Goal: Task Accomplishment & Management: Manage account settings

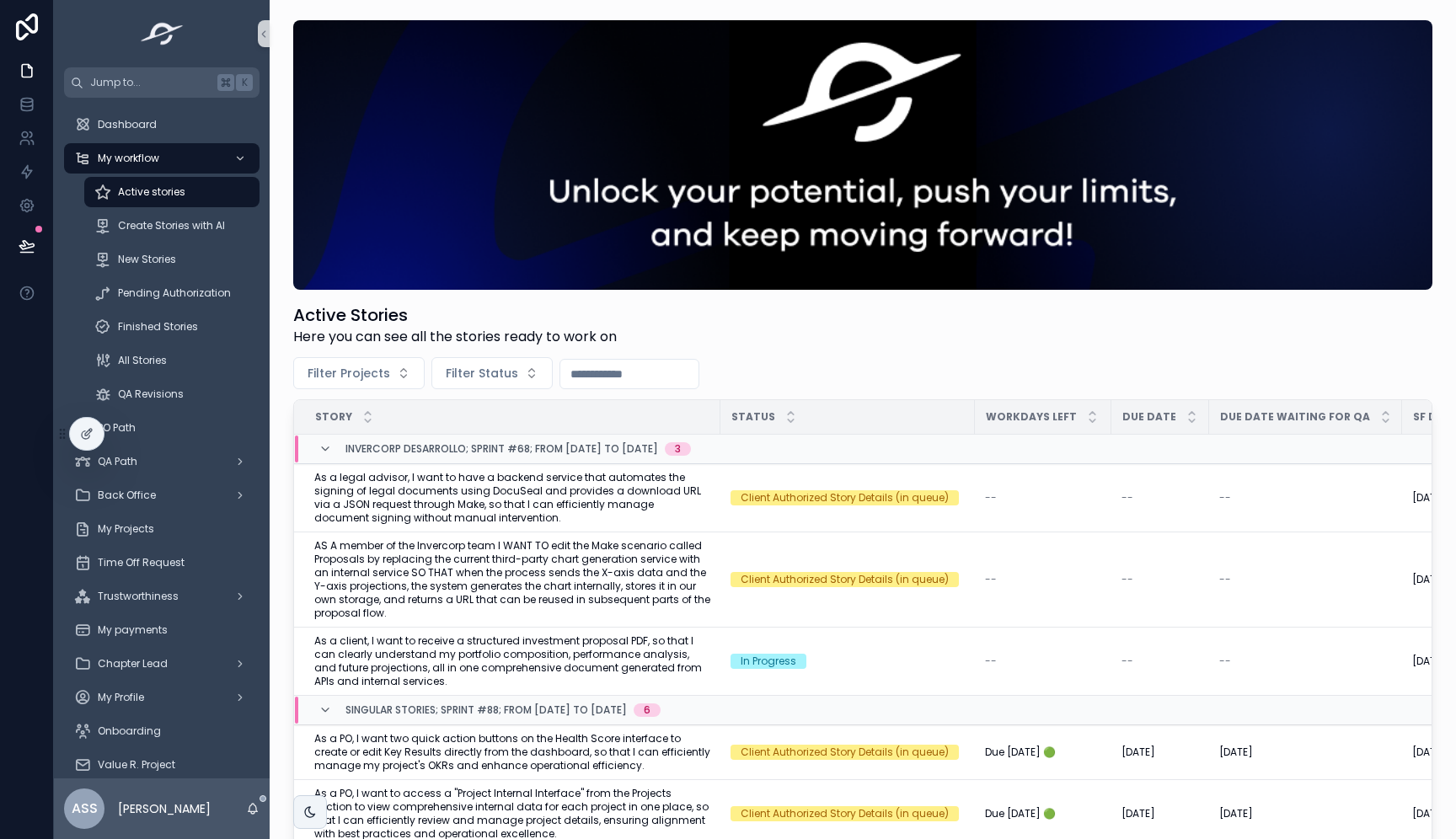
scroll to position [176, 0]
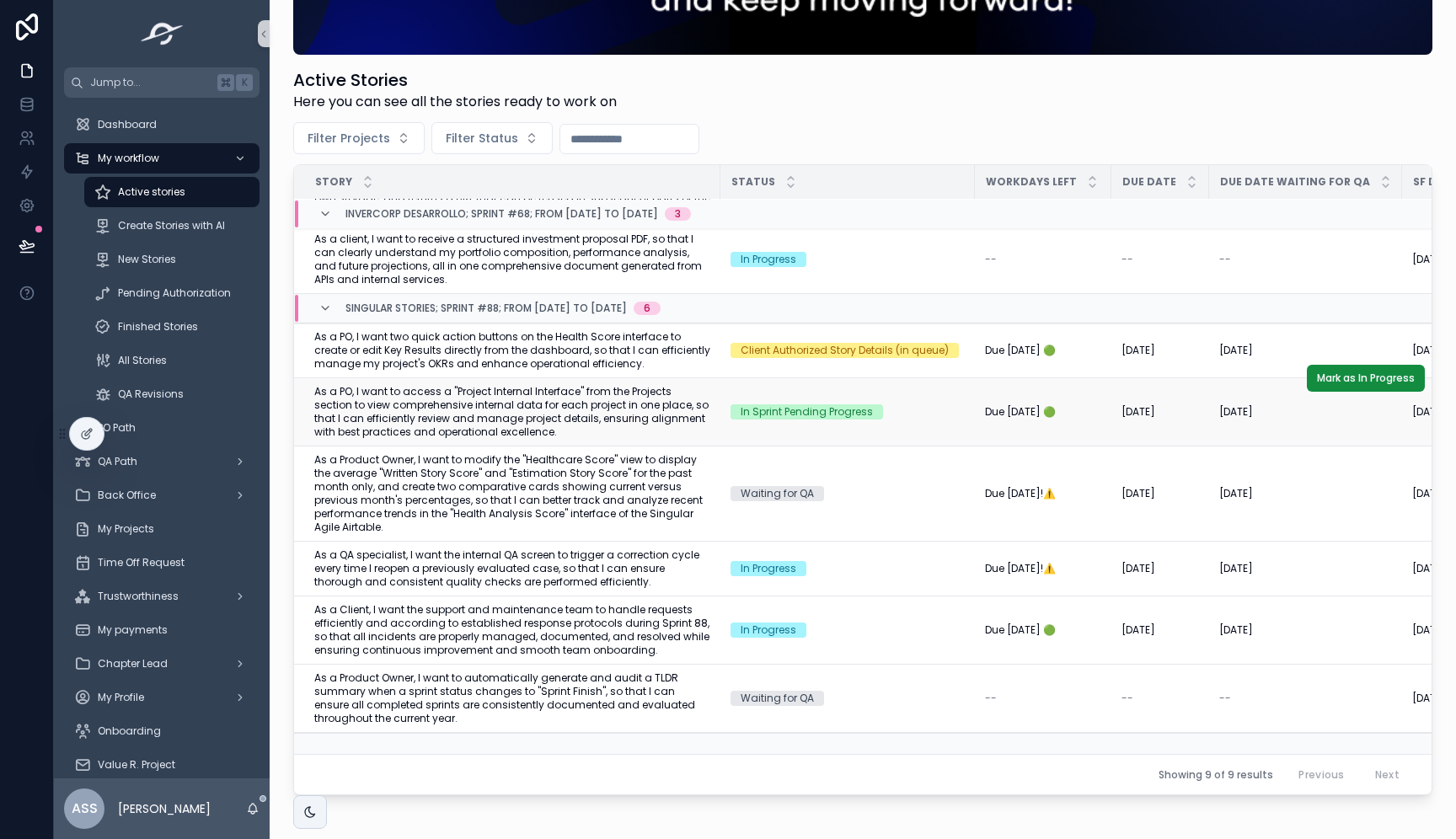
click at [536, 405] on span "As a PO, I want to access a "Project Internal Interface" from the Projects sect…" at bounding box center [512, 412] width 396 height 54
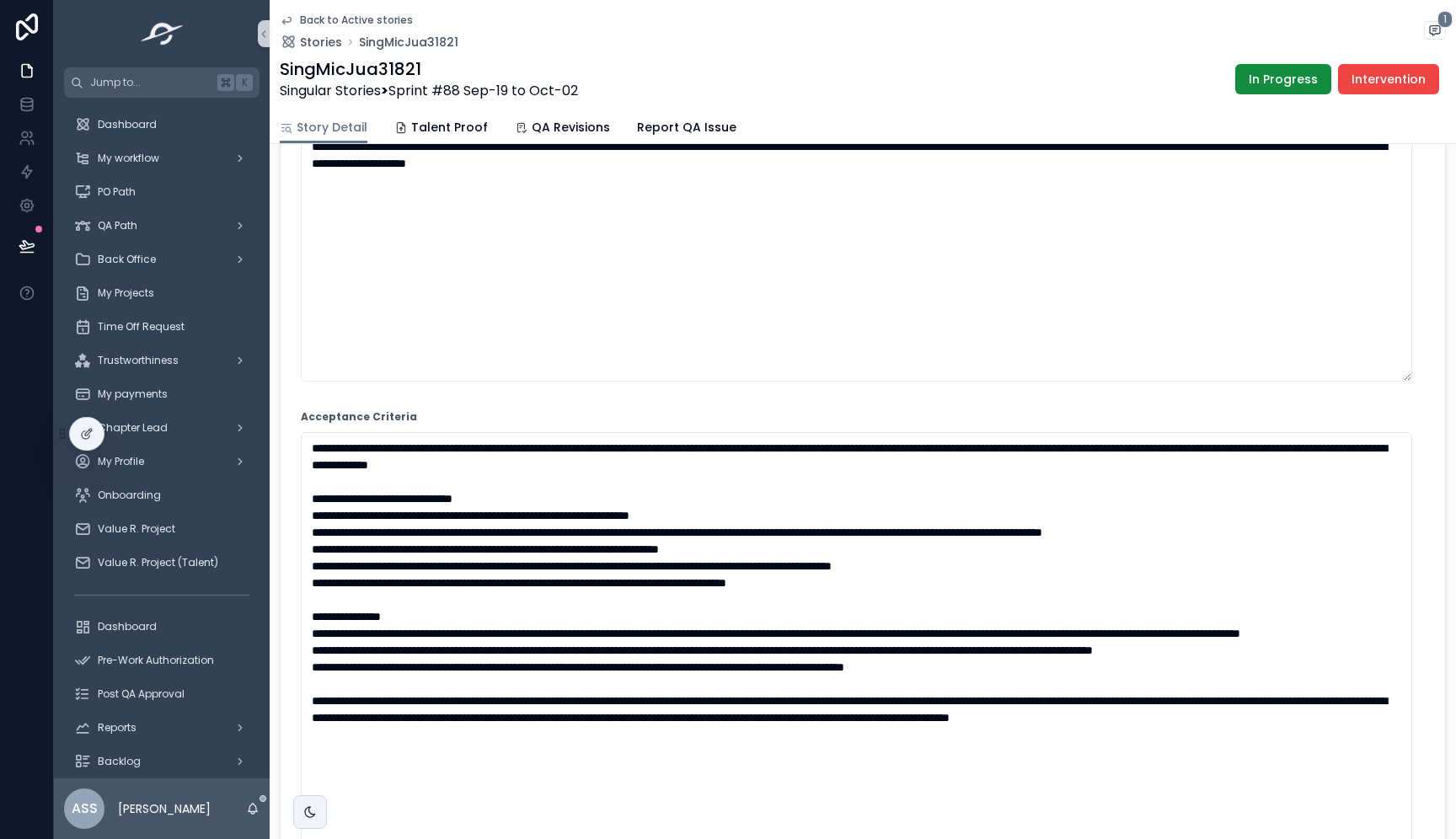
scroll to position [229, 0]
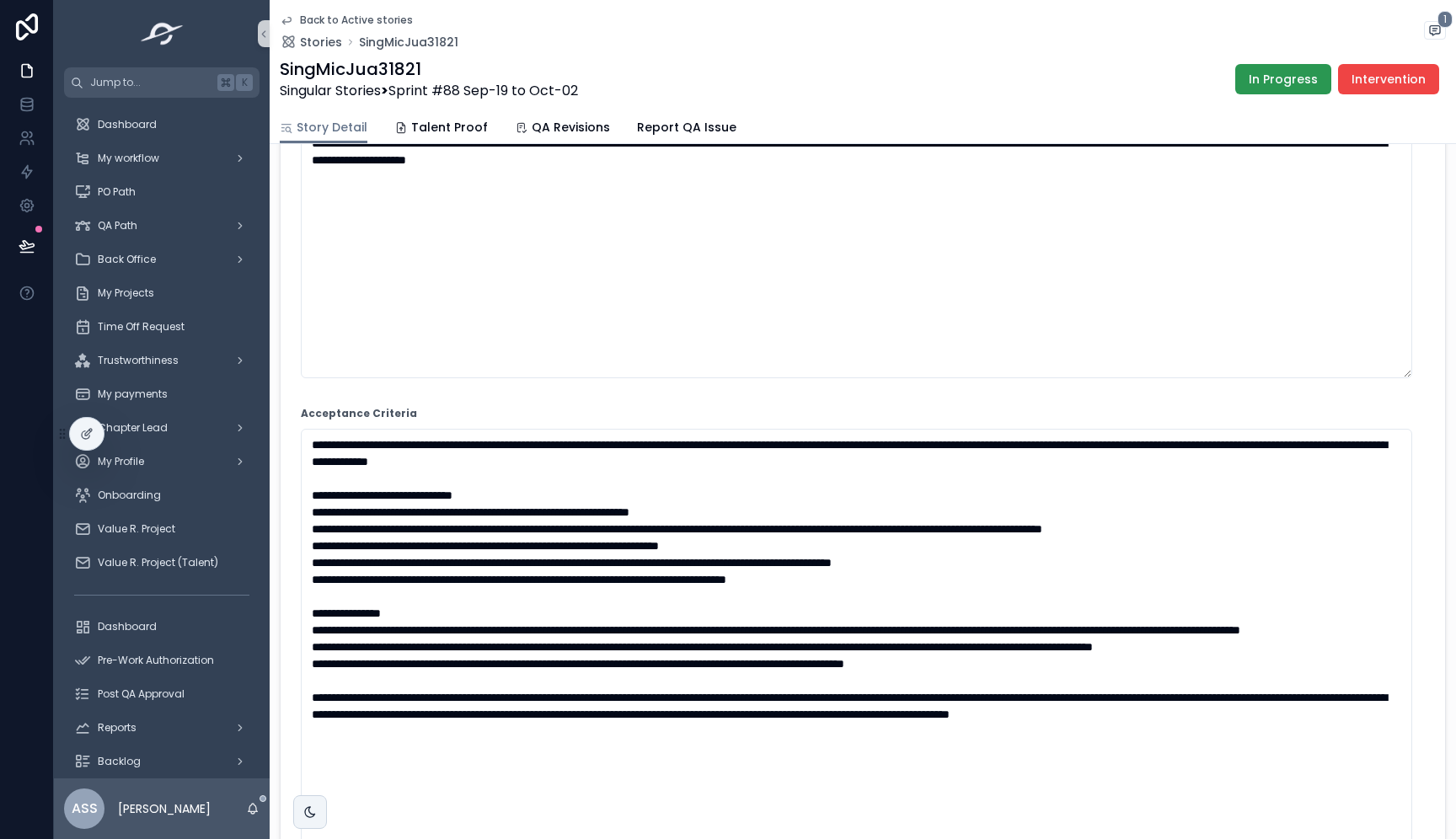
click at [1269, 82] on span "In Progress" at bounding box center [1283, 79] width 69 height 17
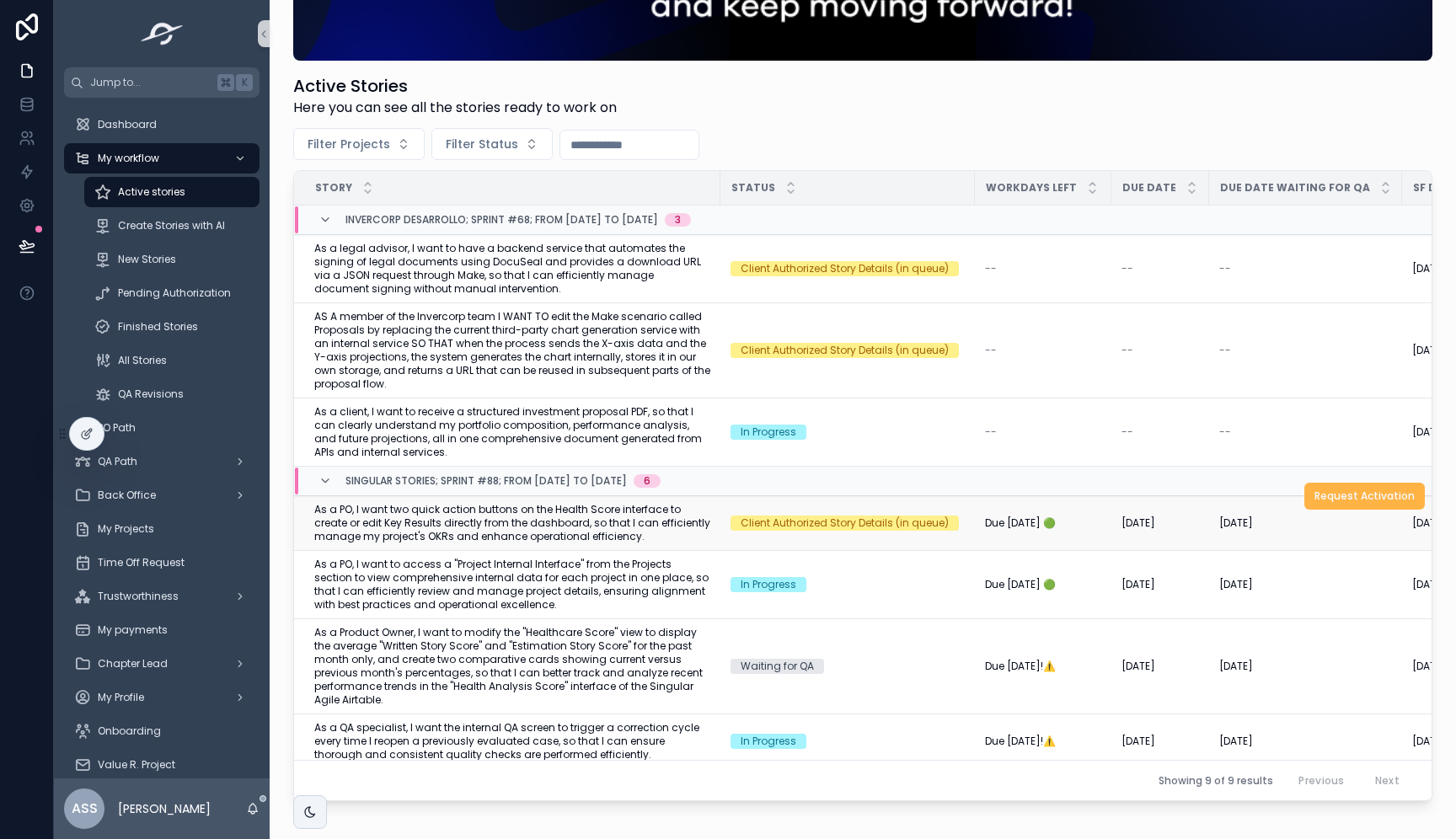
click at [1315, 500] on span "Request Activation" at bounding box center [1364, 496] width 100 height 14
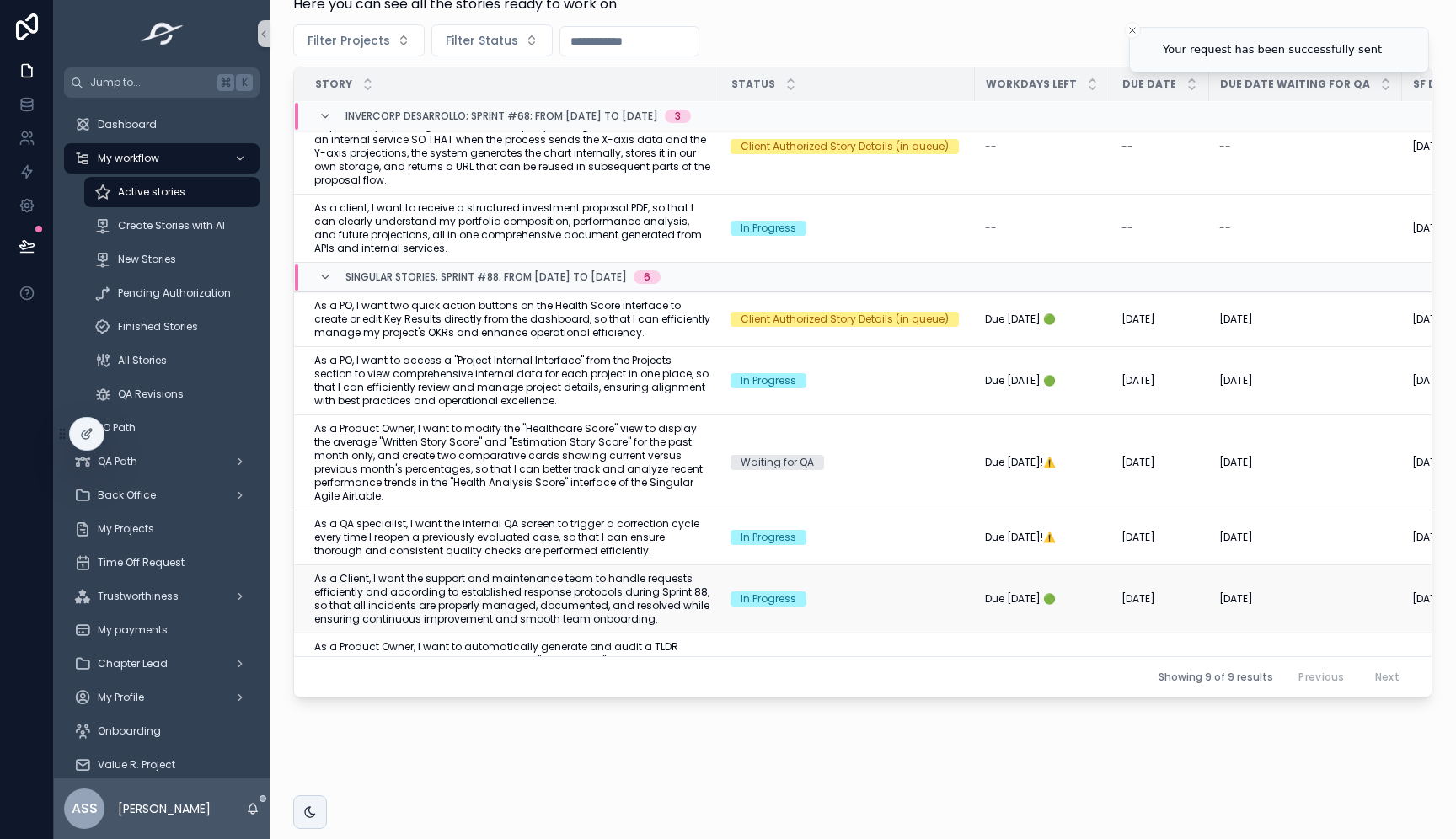
scroll to position [100, 0]
click at [625, 387] on span "As a PO, I want to access a "Project Internal Interface" from the Projects sect…" at bounding box center [512, 381] width 396 height 54
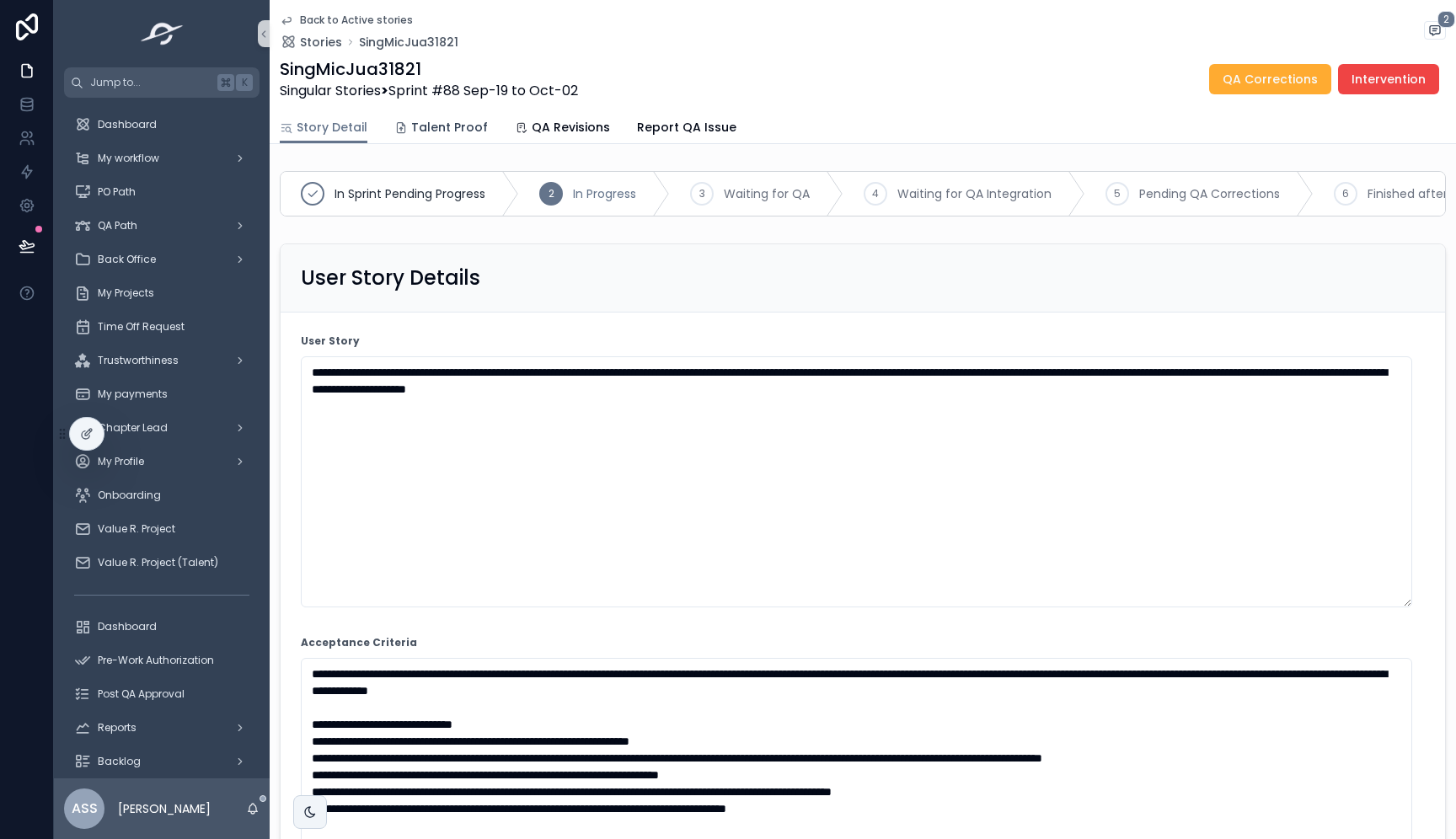
click at [452, 130] on span "Talent Proof" at bounding box center [450, 126] width 77 height 17
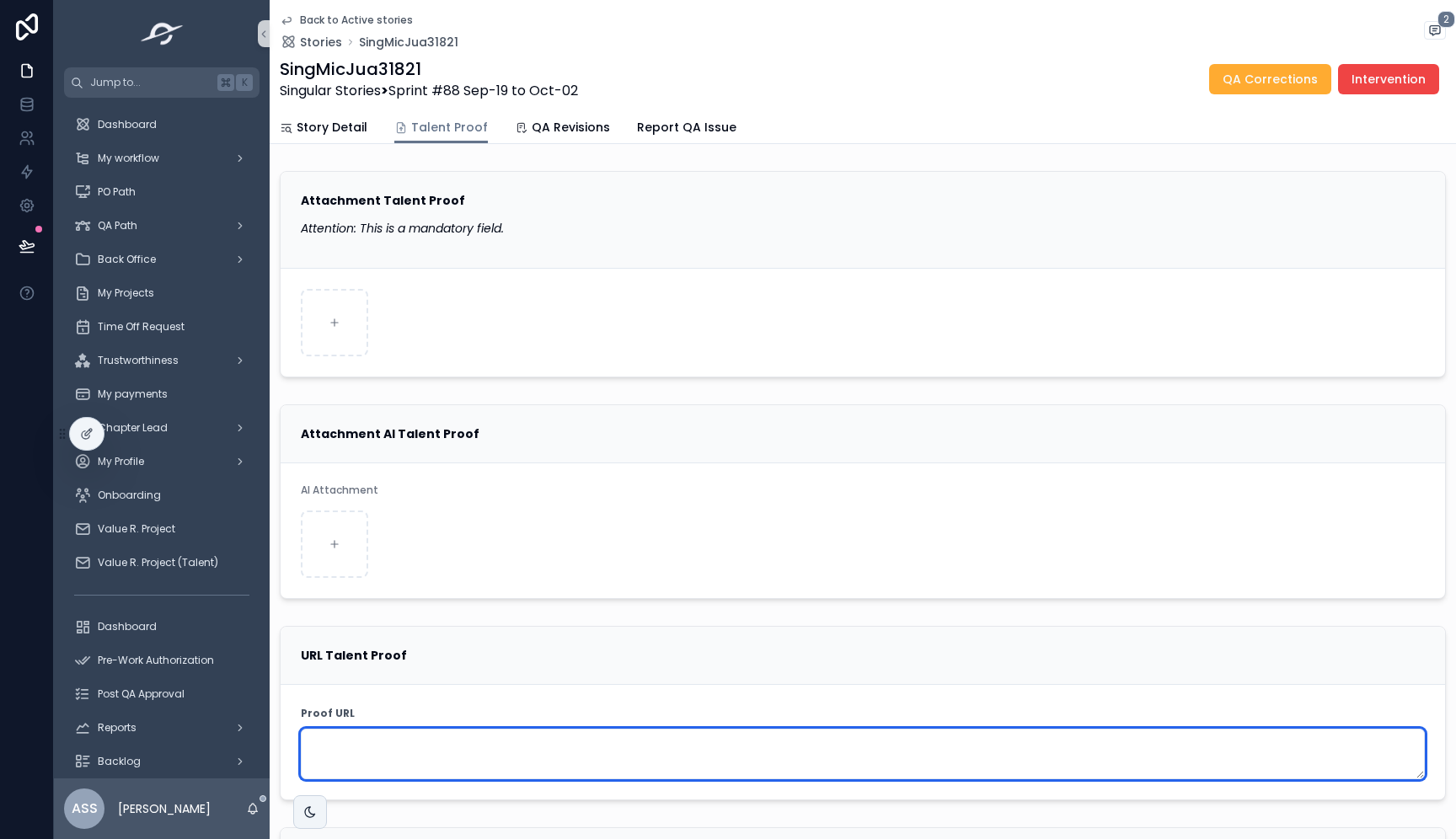
click at [365, 734] on textarea "scrollable content" at bounding box center [862, 753] width 1124 height 50
paste textarea "**********"
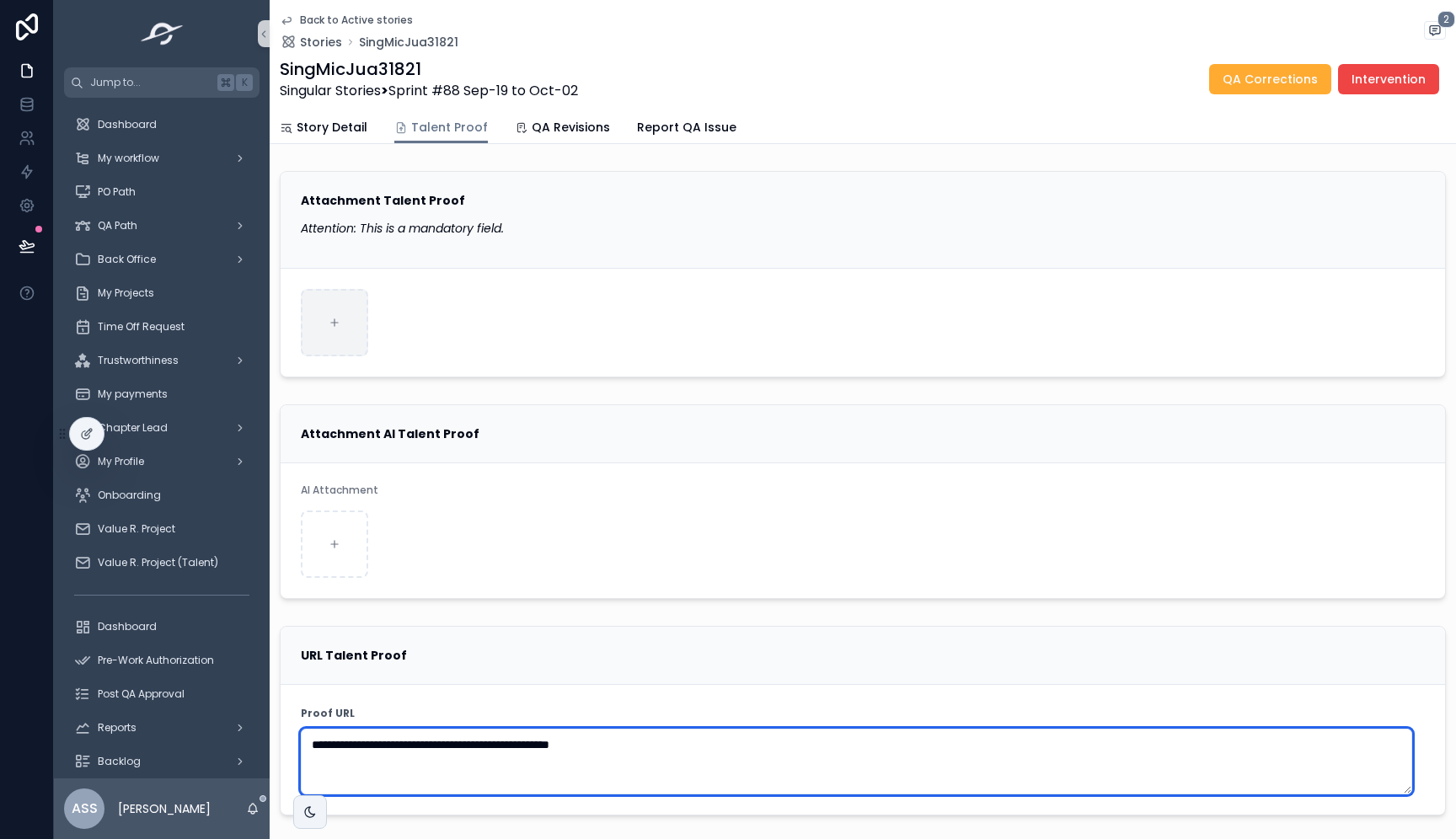
type textarea "**********"
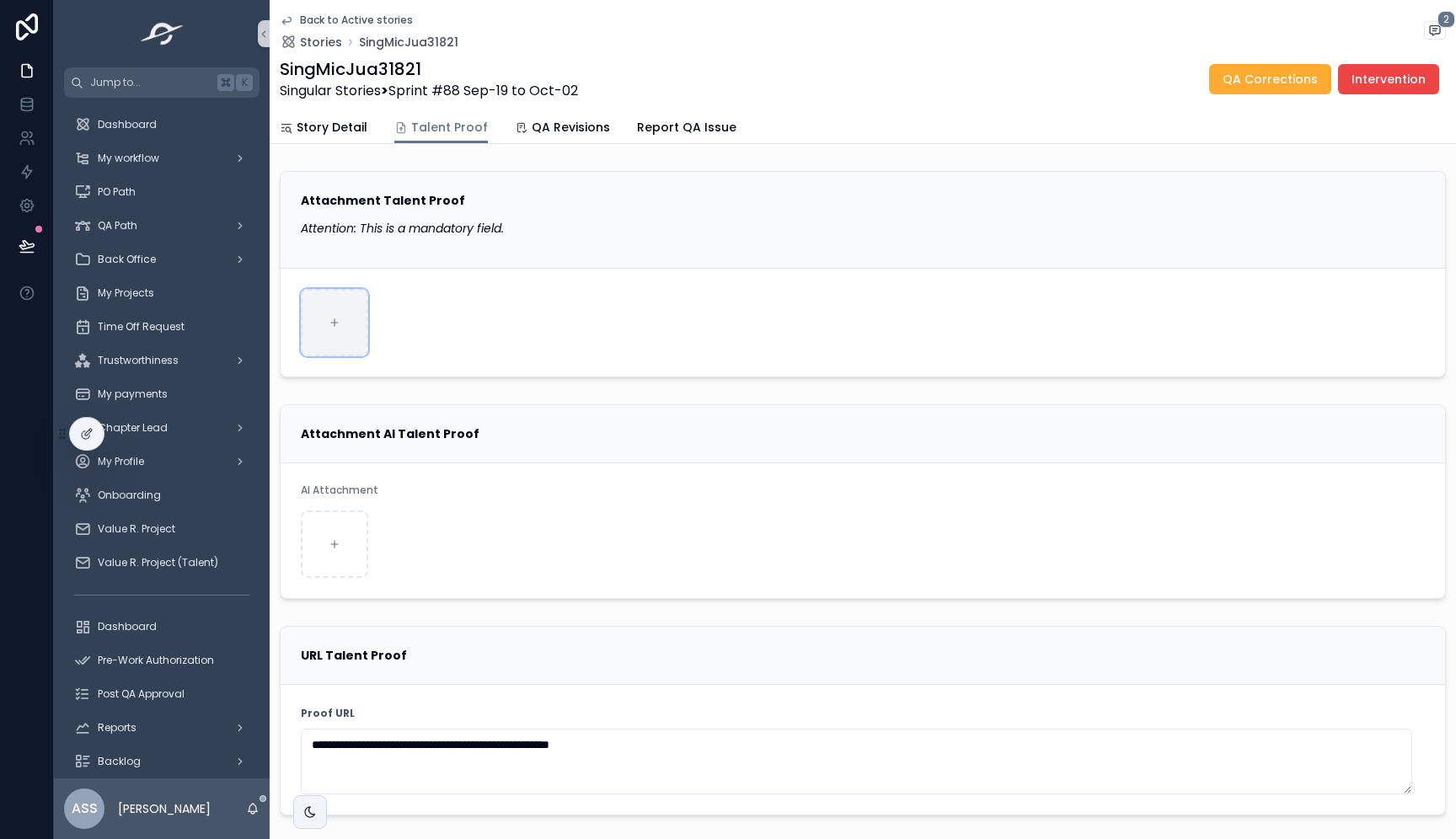
click at [351, 322] on div "scrollable content" at bounding box center [334, 322] width 67 height 67
click at [145, 160] on span "My workflow" at bounding box center [128, 158] width 61 height 14
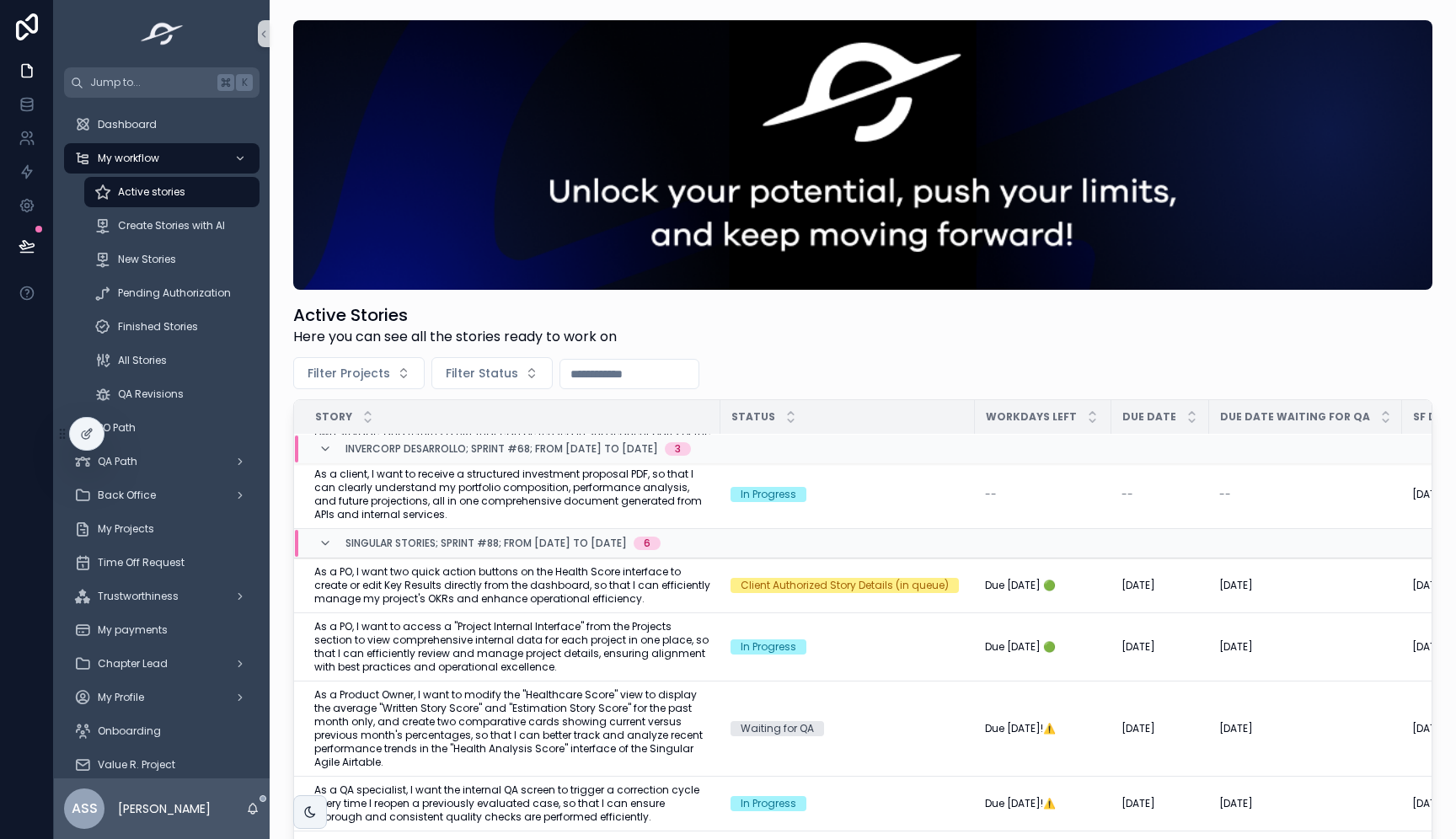
scroll to position [333, 0]
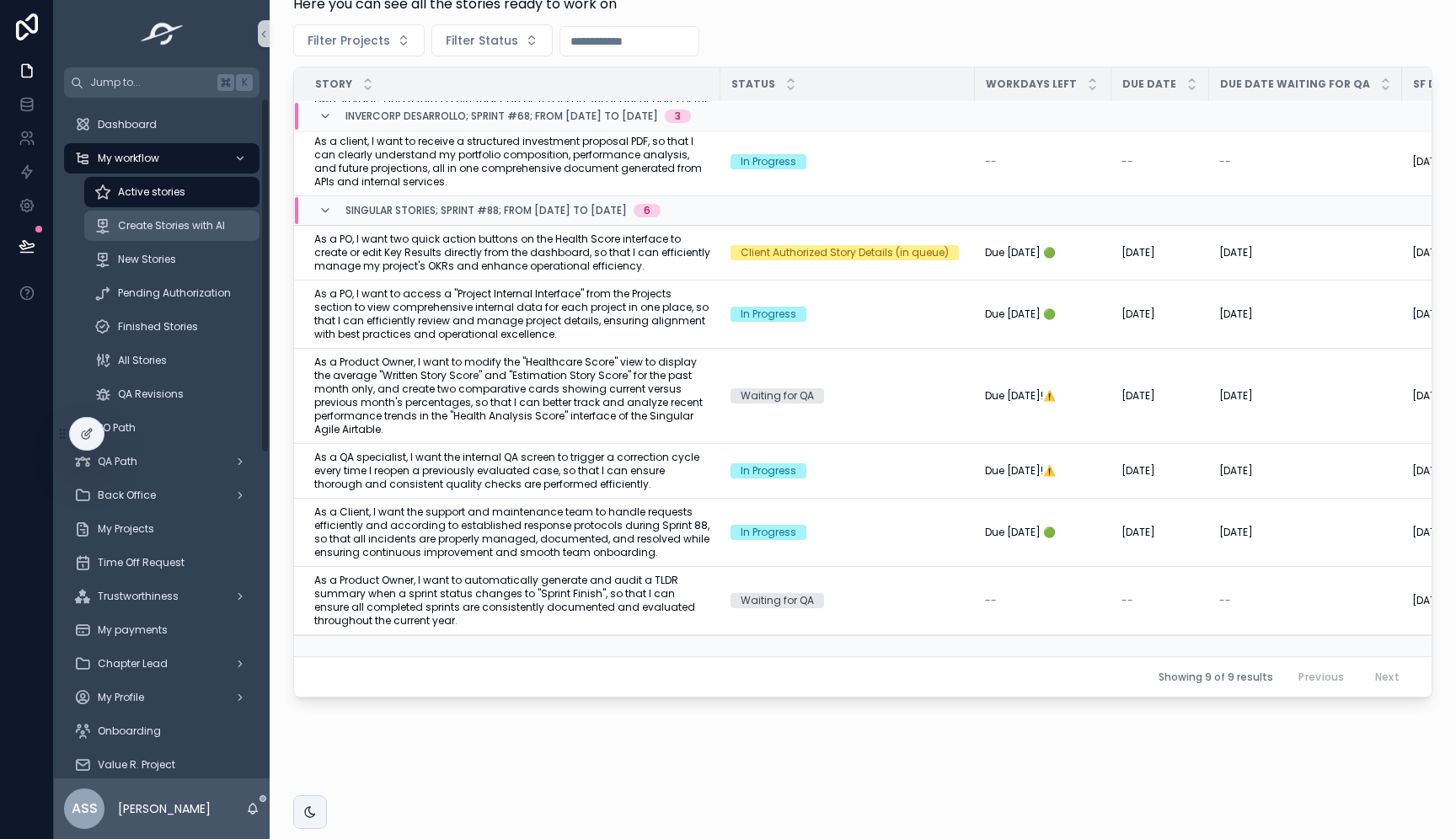
click at [161, 224] on span "Create Stories with AI" at bounding box center [171, 226] width 107 height 14
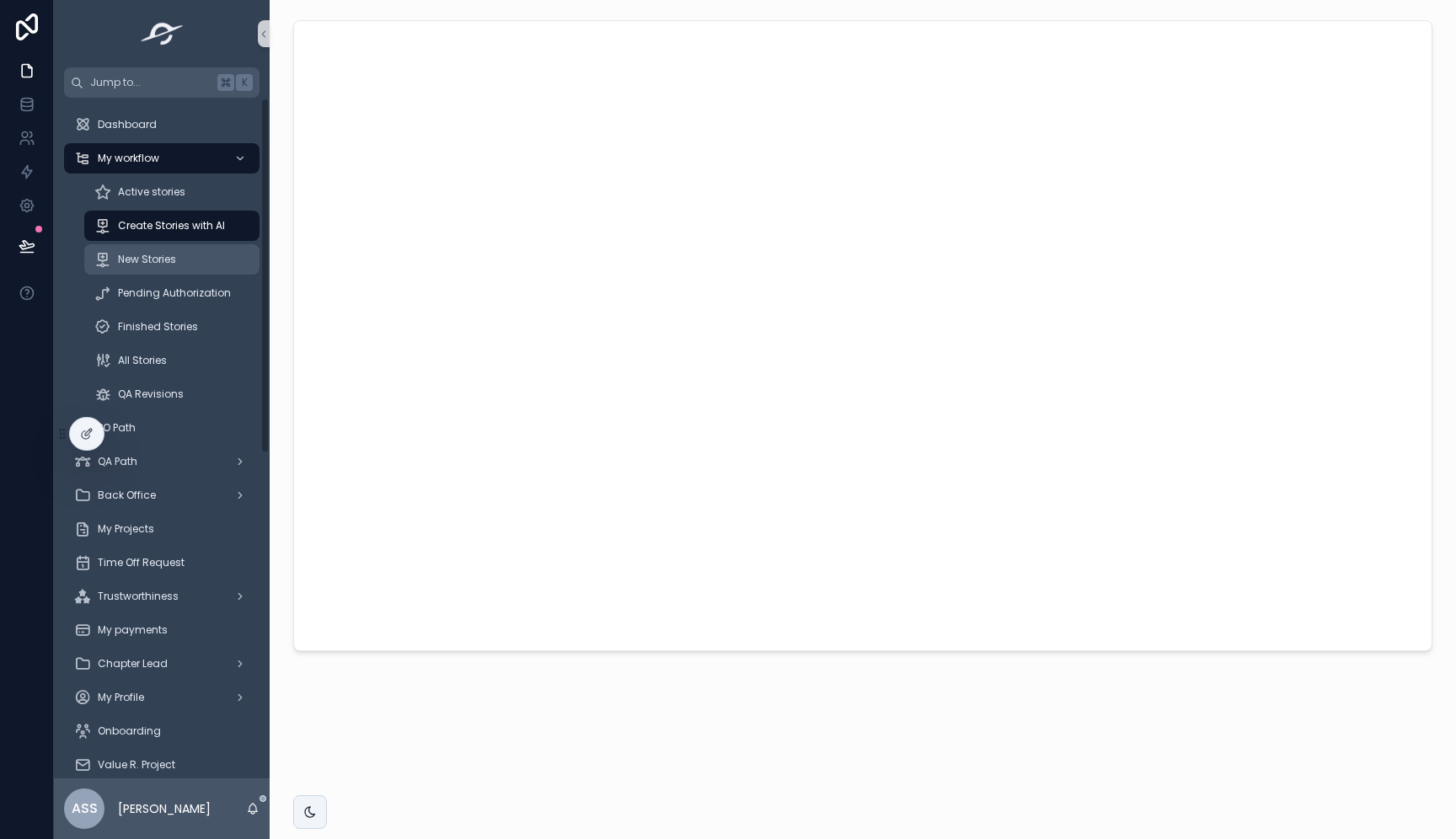
click at [165, 258] on span "New Stories" at bounding box center [146, 260] width 58 height 14
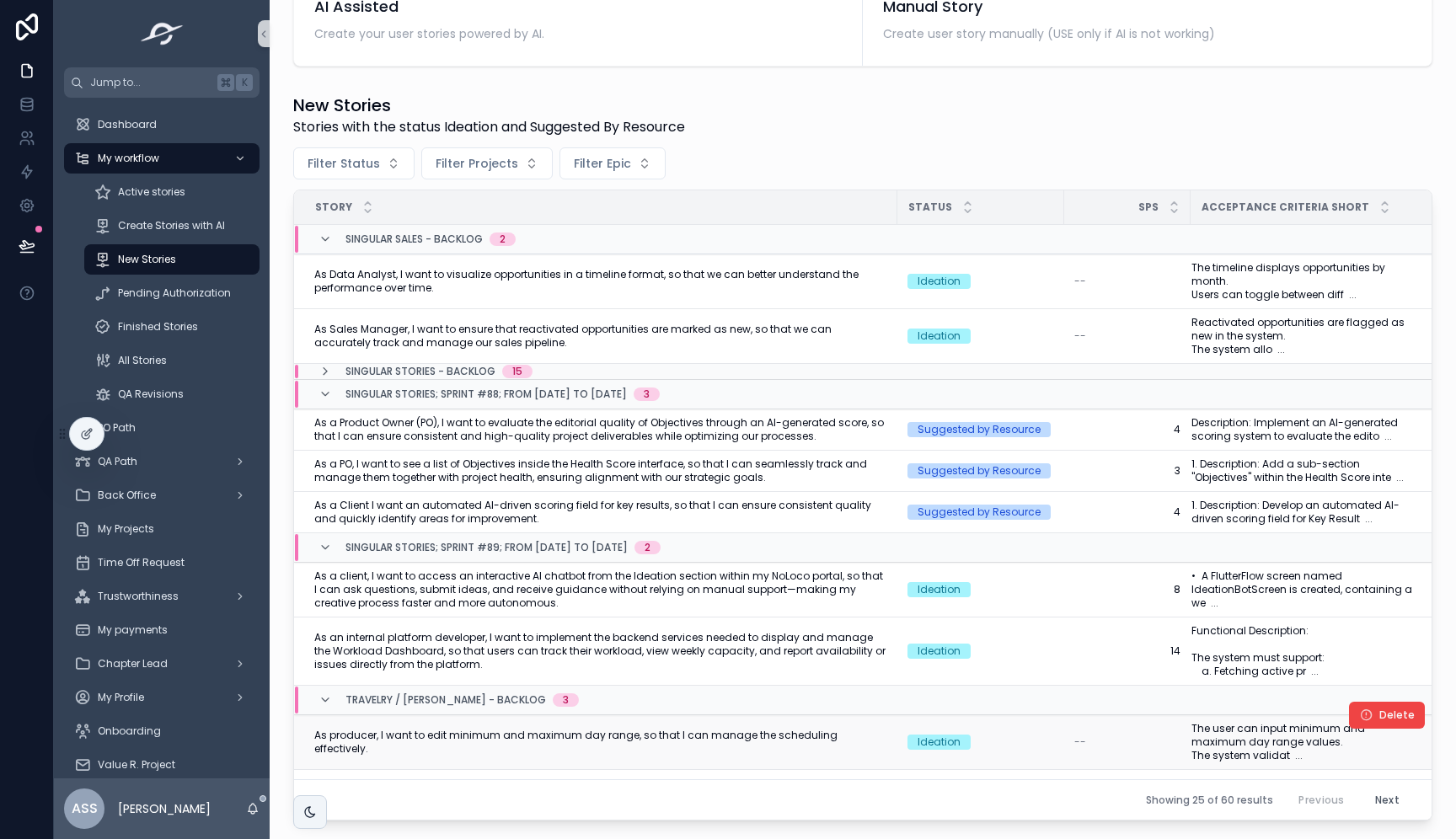
scroll to position [193, 0]
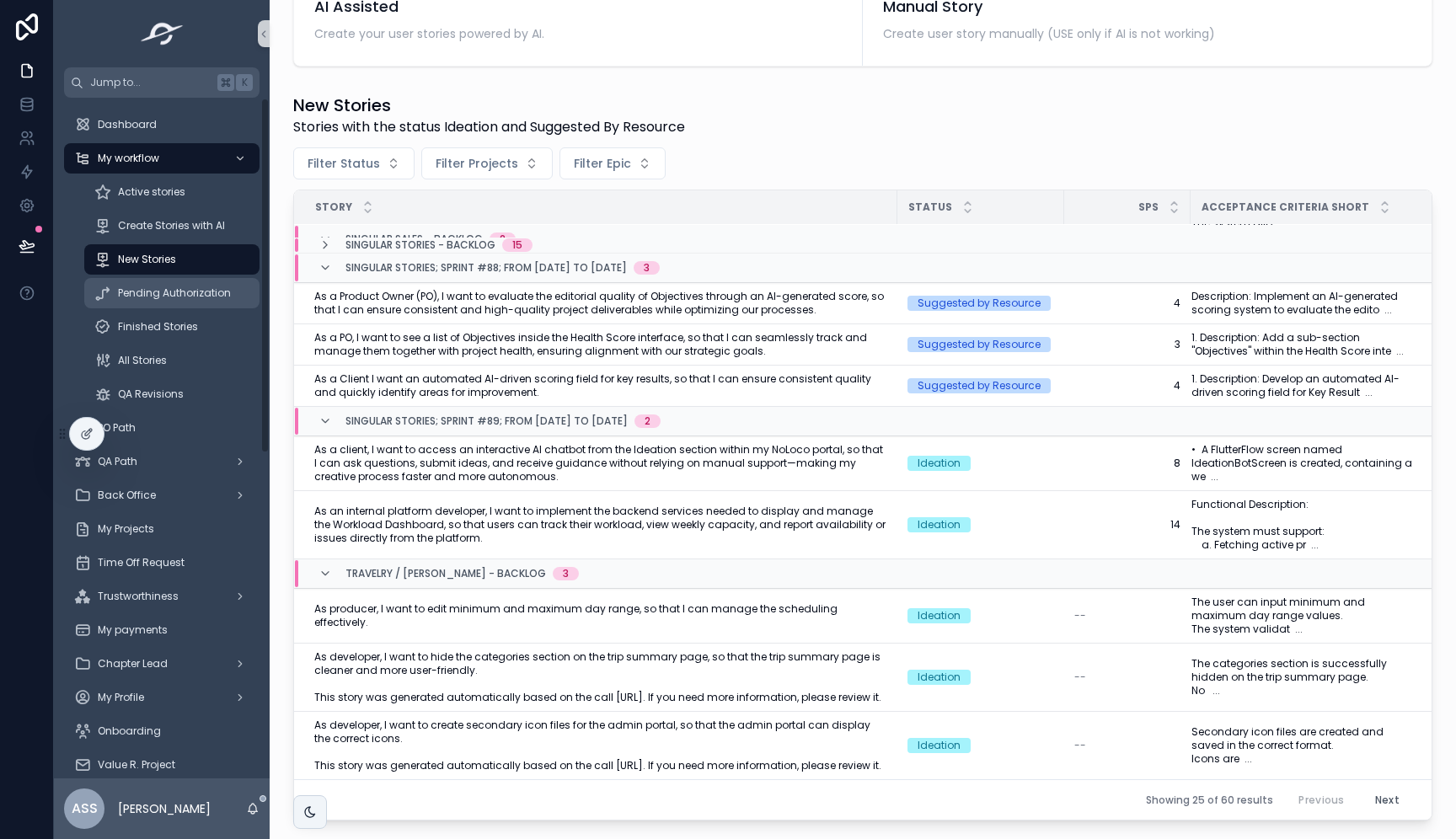
click at [199, 299] on div "Pending Authorization" at bounding box center [171, 293] width 155 height 27
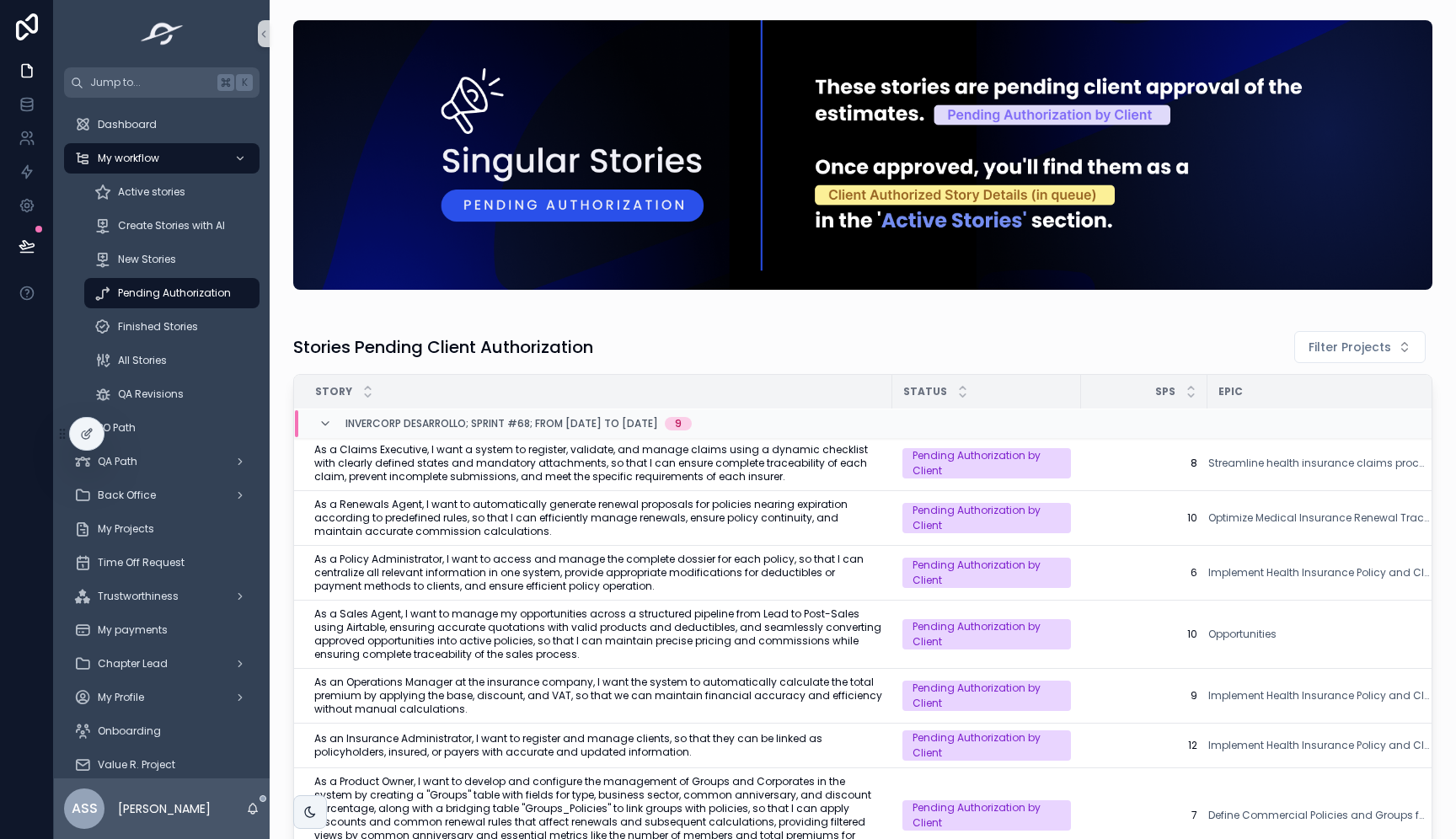
scroll to position [3, 0]
click at [319, 425] on icon "scrollable content" at bounding box center [325, 424] width 14 height 14
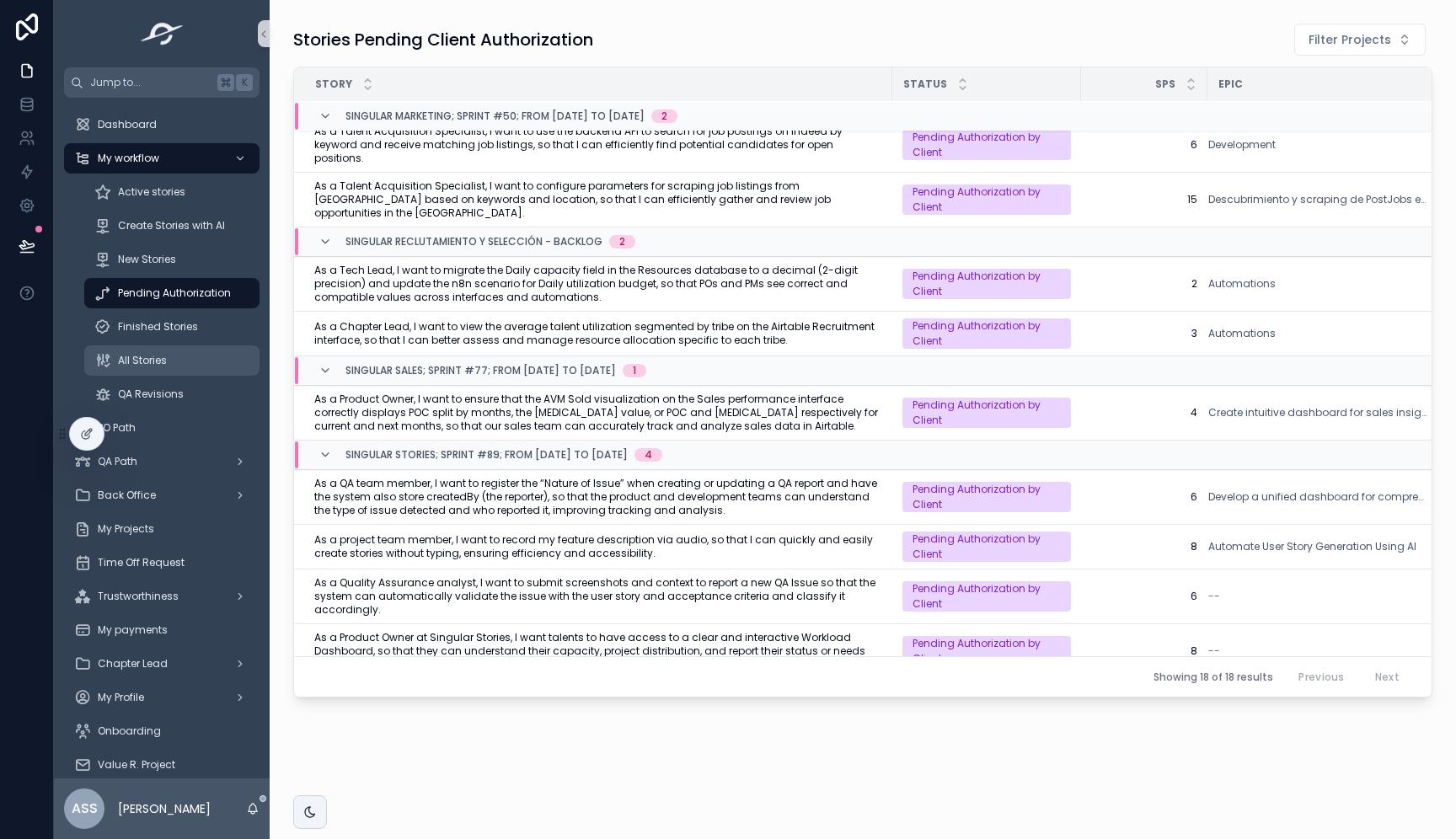
scroll to position [28, 0]
click at [140, 264] on span "New Stories" at bounding box center [146, 260] width 58 height 14
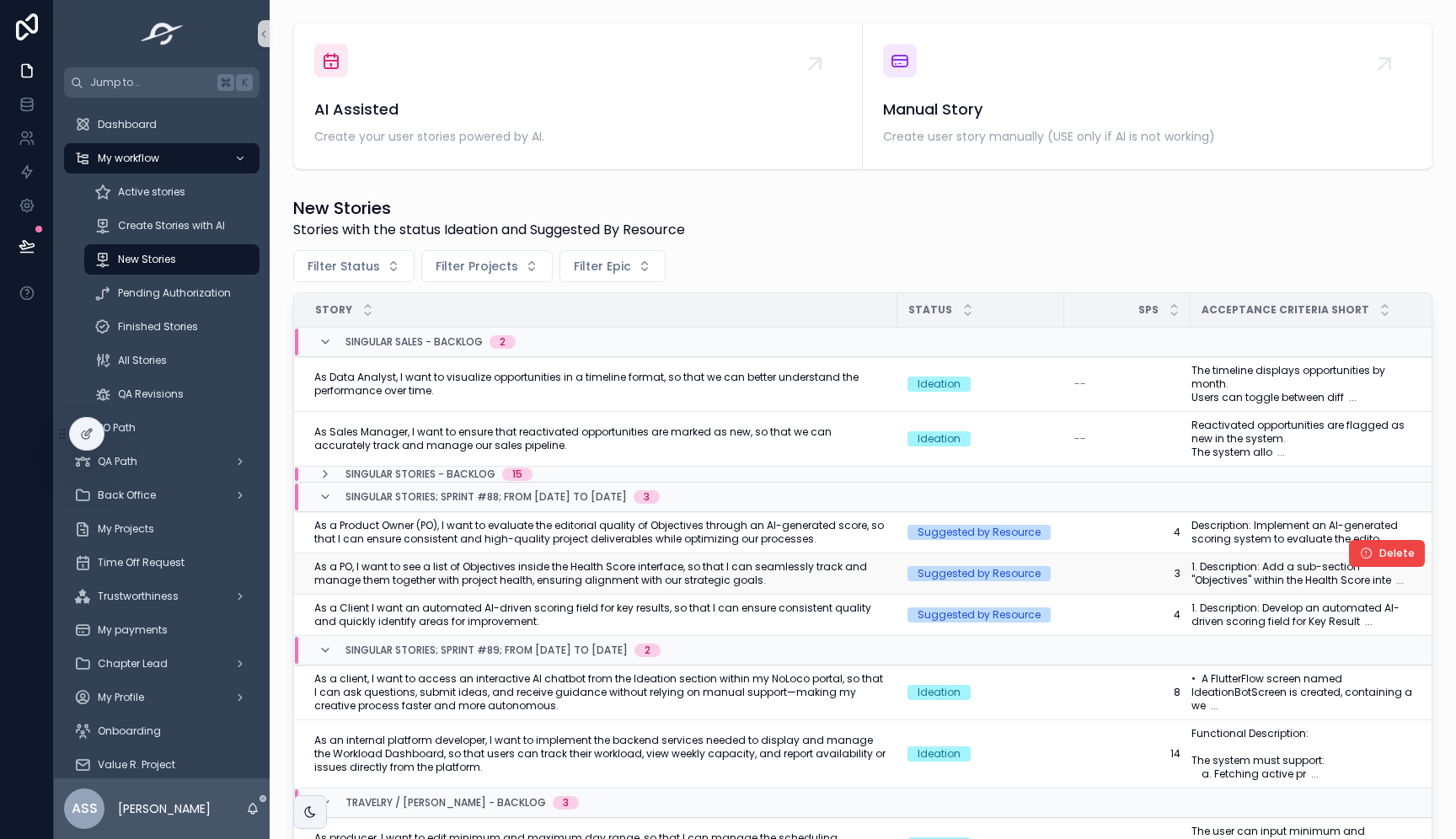
click at [703, 579] on span "As a PO, I want to see a list of Objectives inside the Health Score interface, …" at bounding box center [601, 573] width 573 height 27
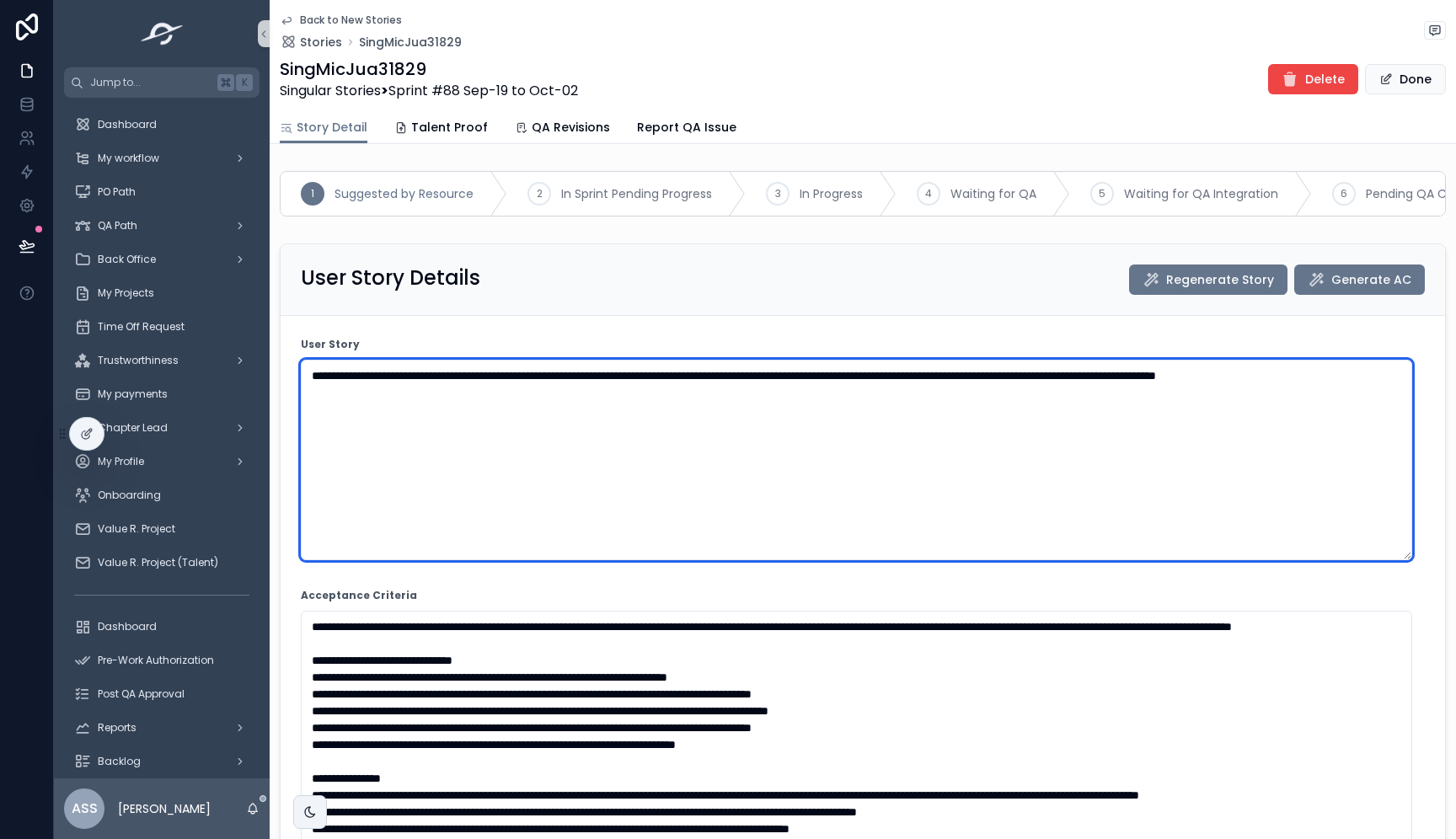
drag, startPoint x: 414, startPoint y: 428, endPoint x: 283, endPoint y: 359, distance: 148.1
click at [283, 359] on form "**********" at bounding box center [863, 793] width 1164 height 954
click at [564, 454] on textarea "**********" at bounding box center [856, 460] width 1111 height 201
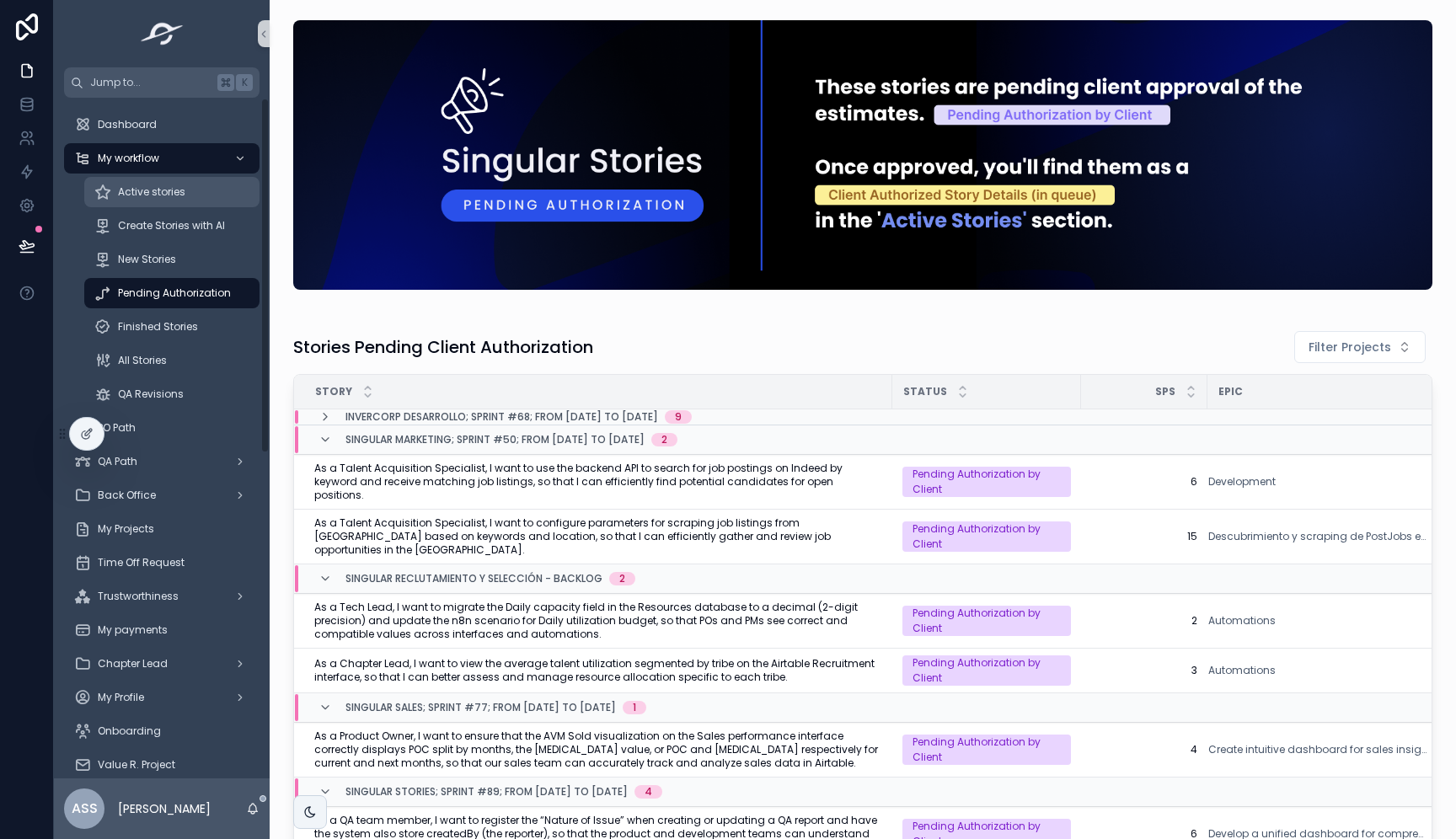
click at [158, 198] on span "Active stories" at bounding box center [151, 193] width 67 height 14
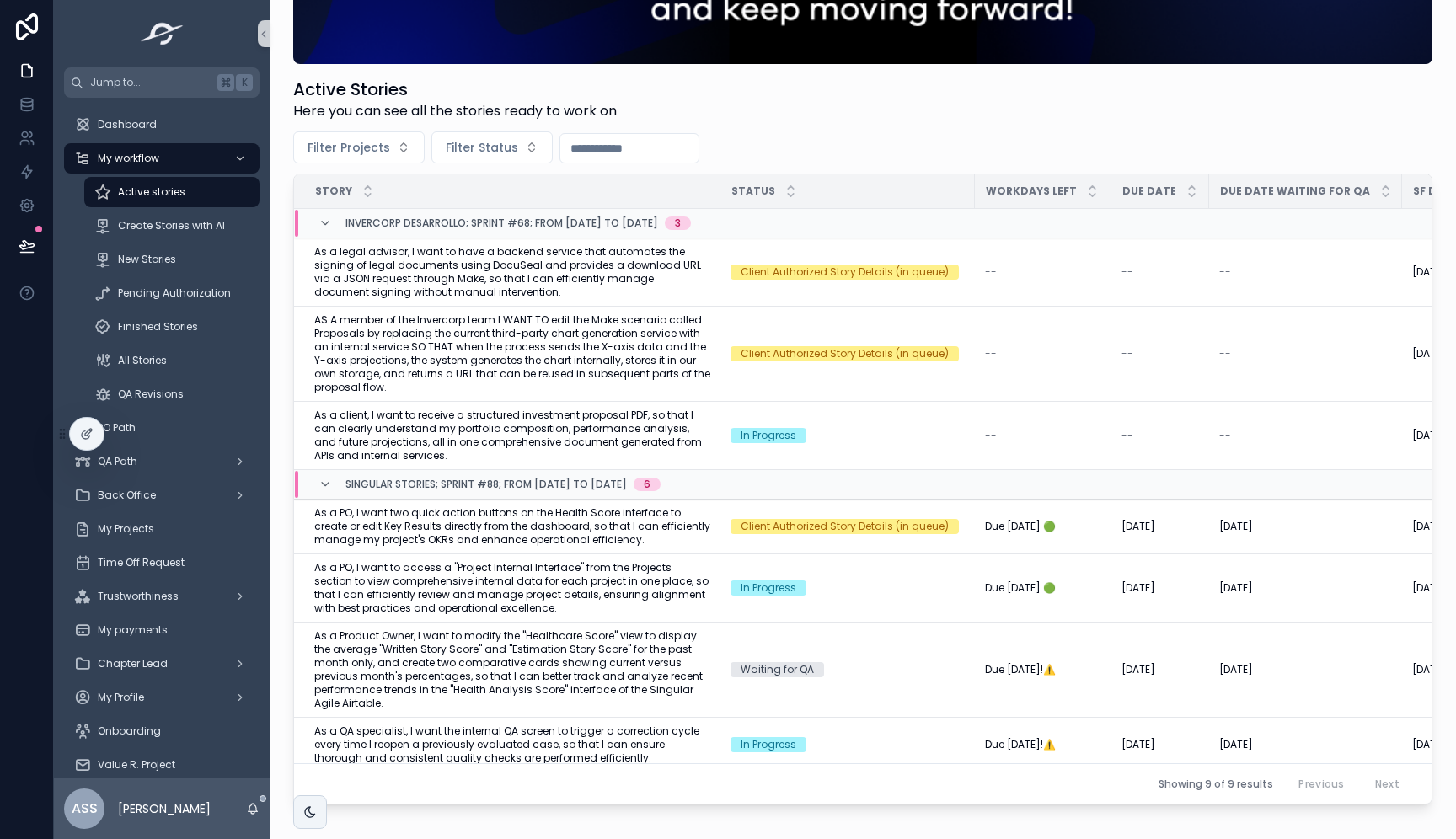
scroll to position [180, 0]
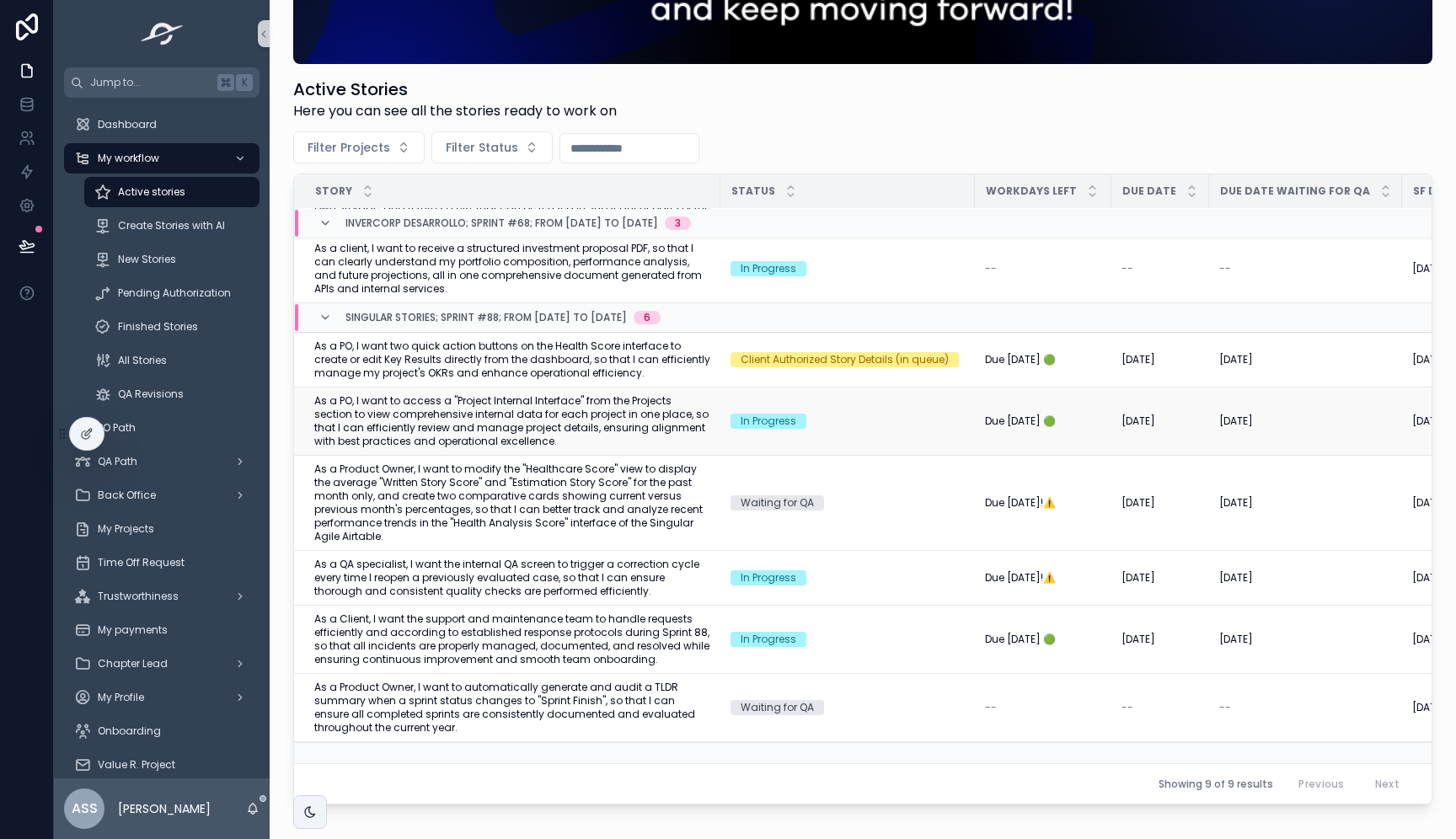
click at [615, 396] on span "As a PO, I want to access a "Project Internal Interface" from the Projects sect…" at bounding box center [512, 421] width 396 height 54
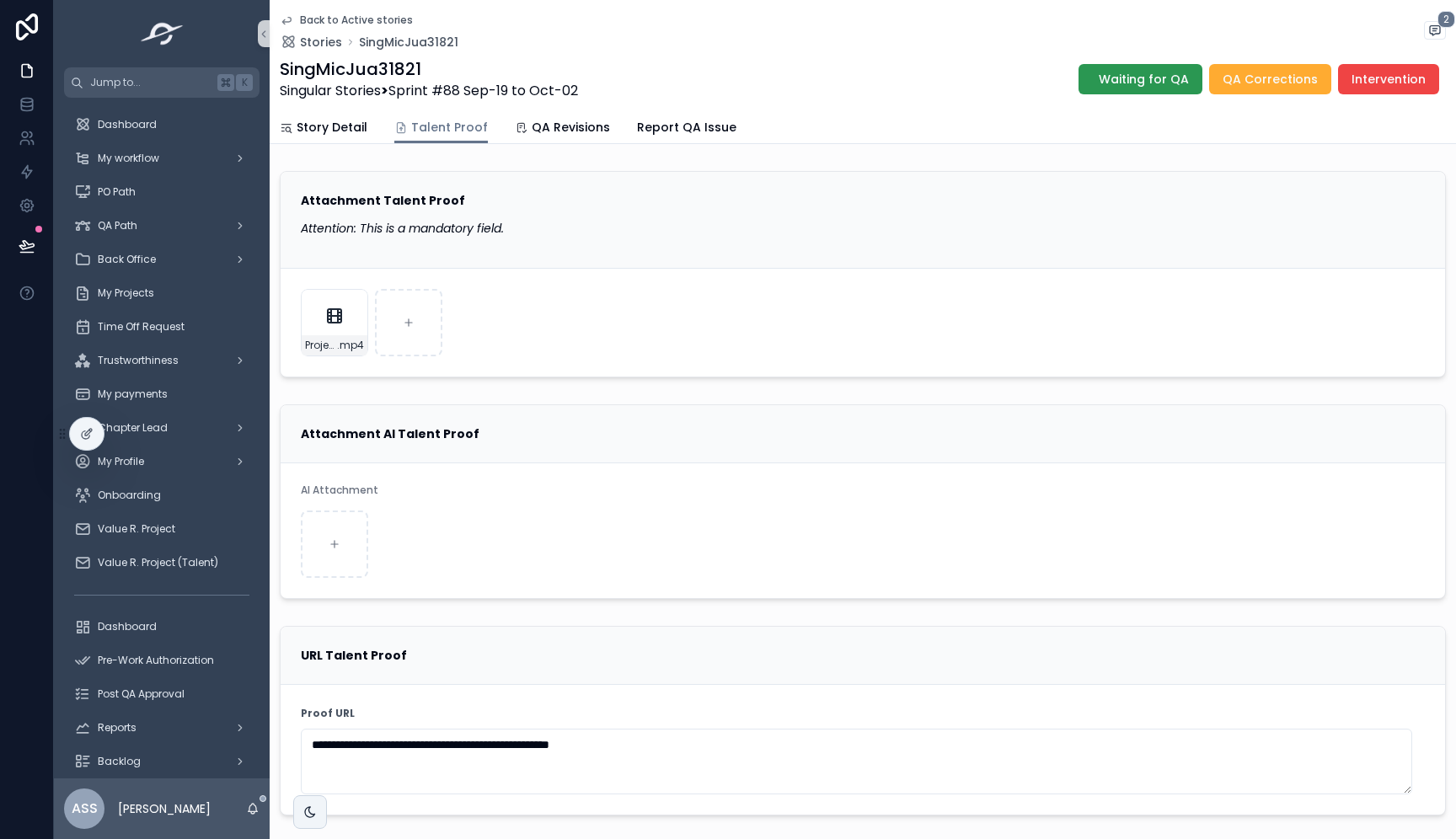
click at [1171, 88] on button "Waiting for QA" at bounding box center [1140, 79] width 124 height 31
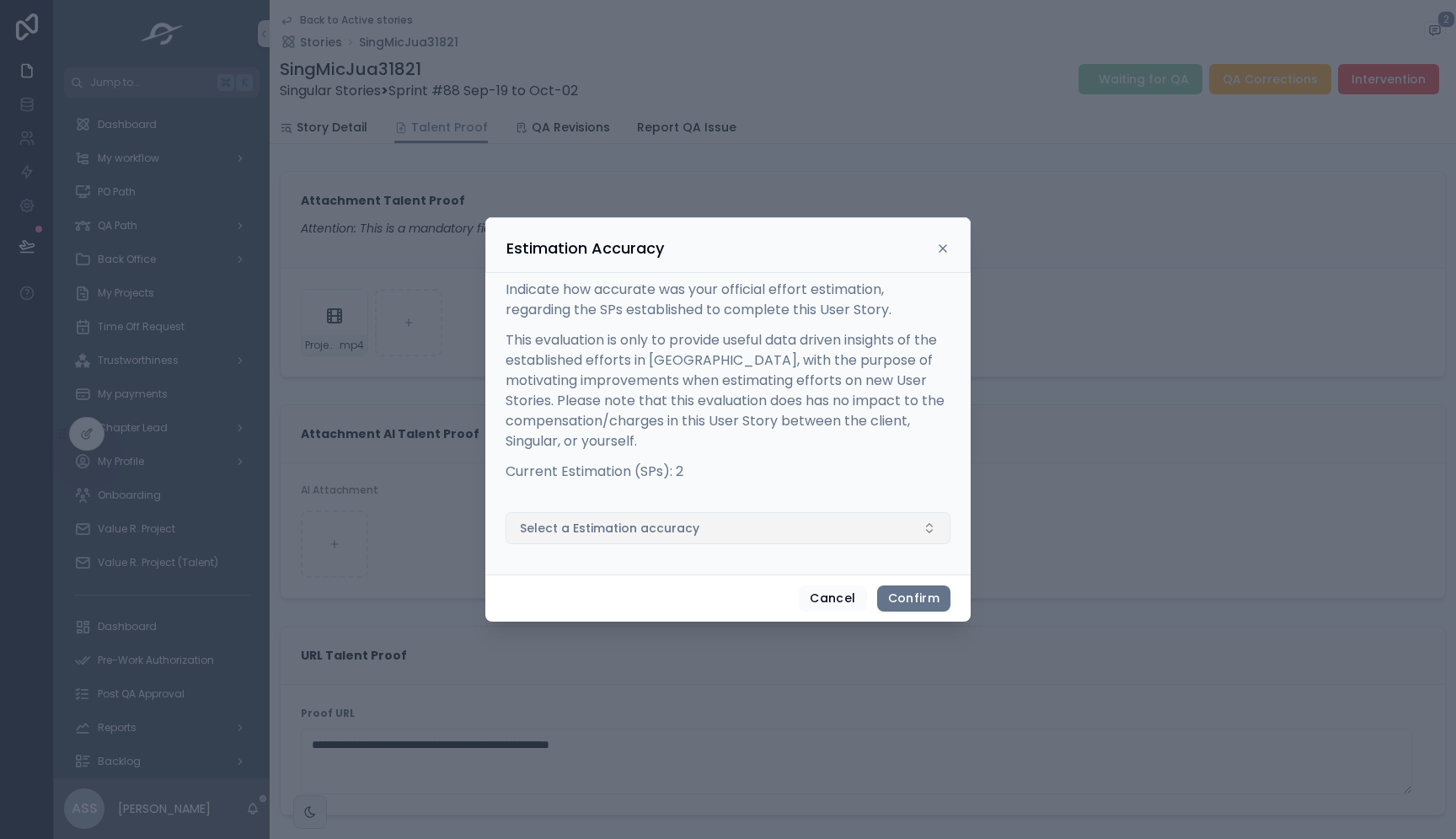
click at [586, 528] on span "Select a Estimation accuracy" at bounding box center [610, 528] width 180 height 17
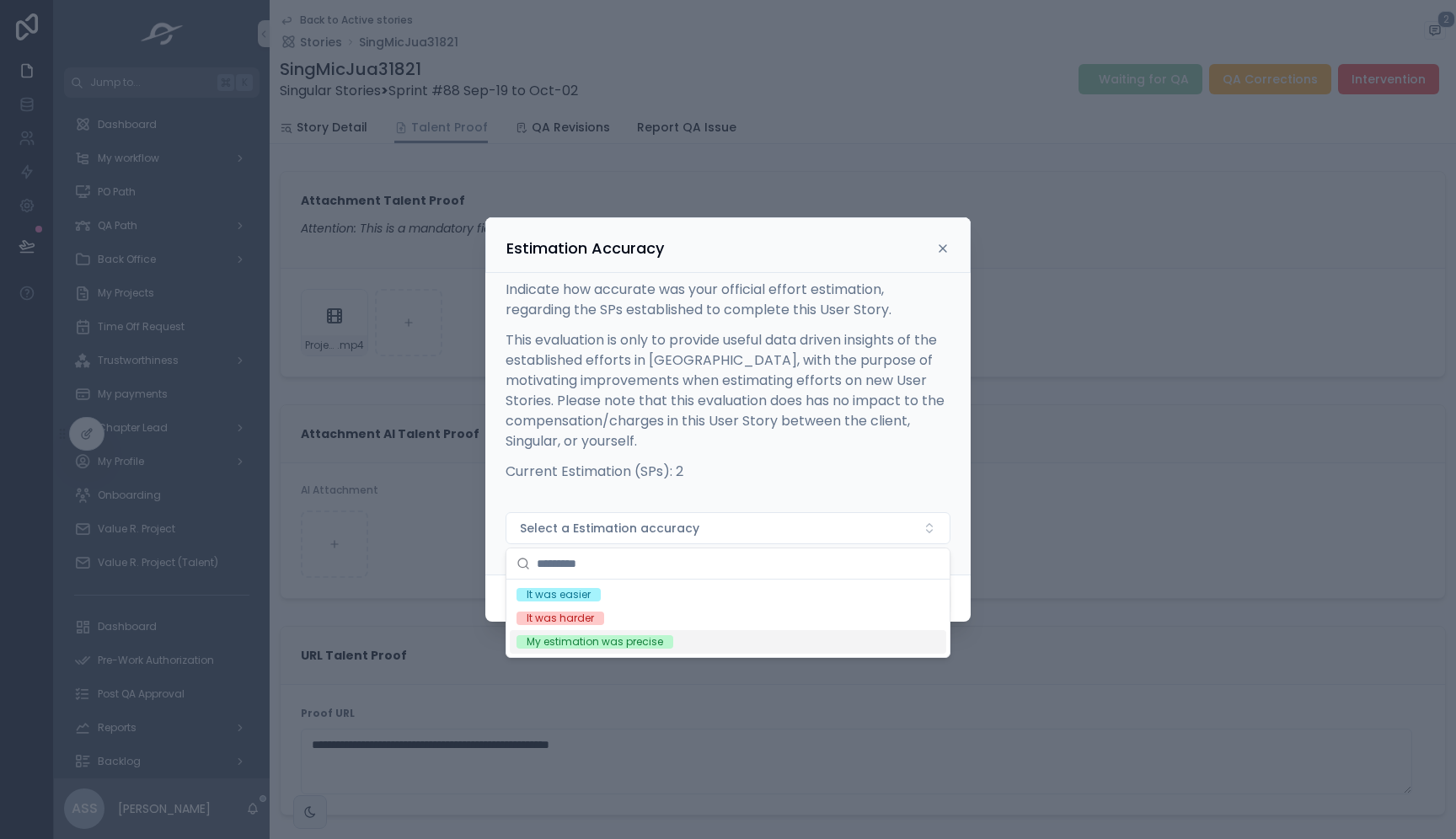
click at [606, 642] on div "My estimation was precise" at bounding box center [595, 642] width 136 height 14
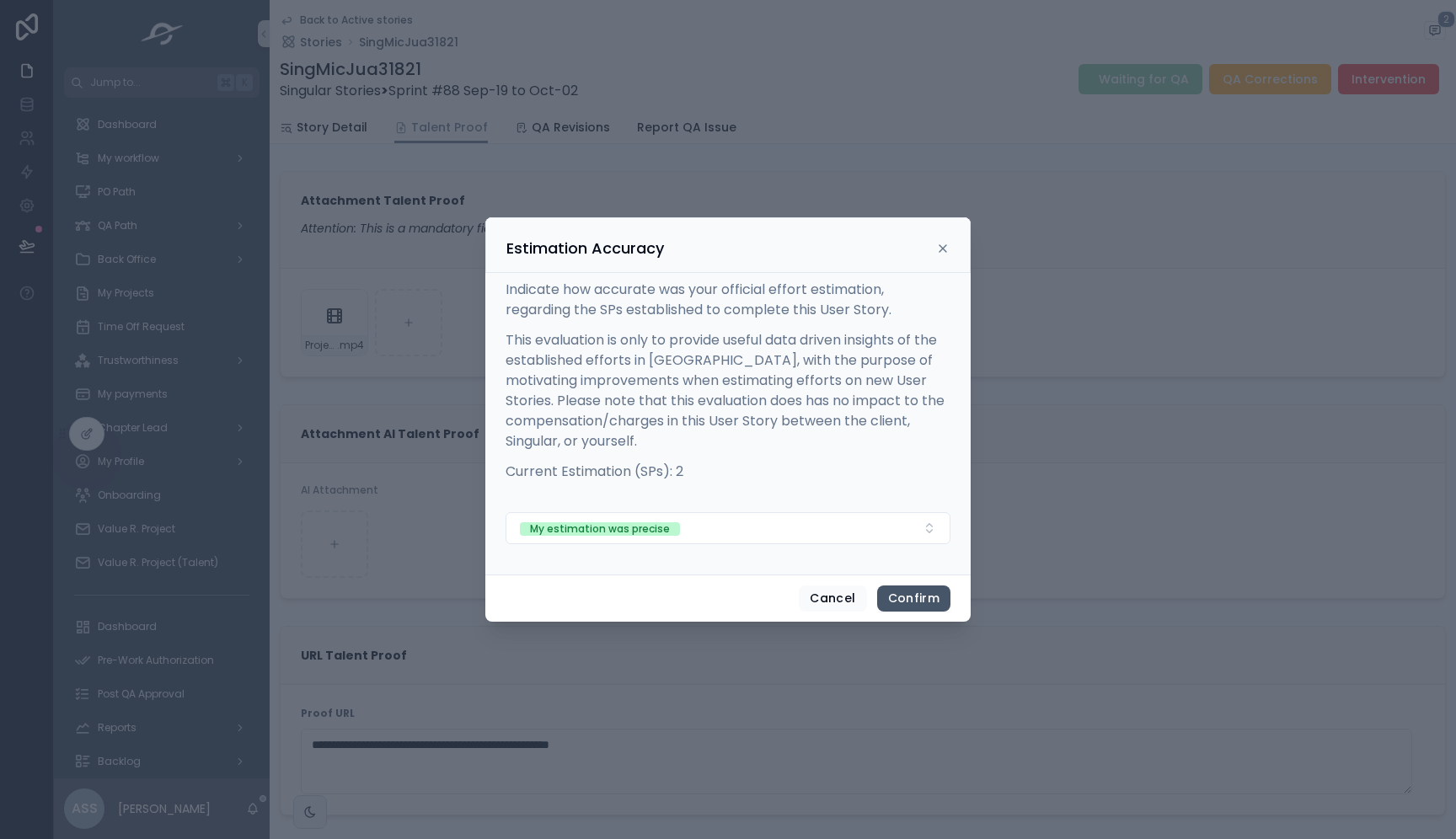
click at [909, 604] on button "Confirm" at bounding box center [913, 598] width 73 height 27
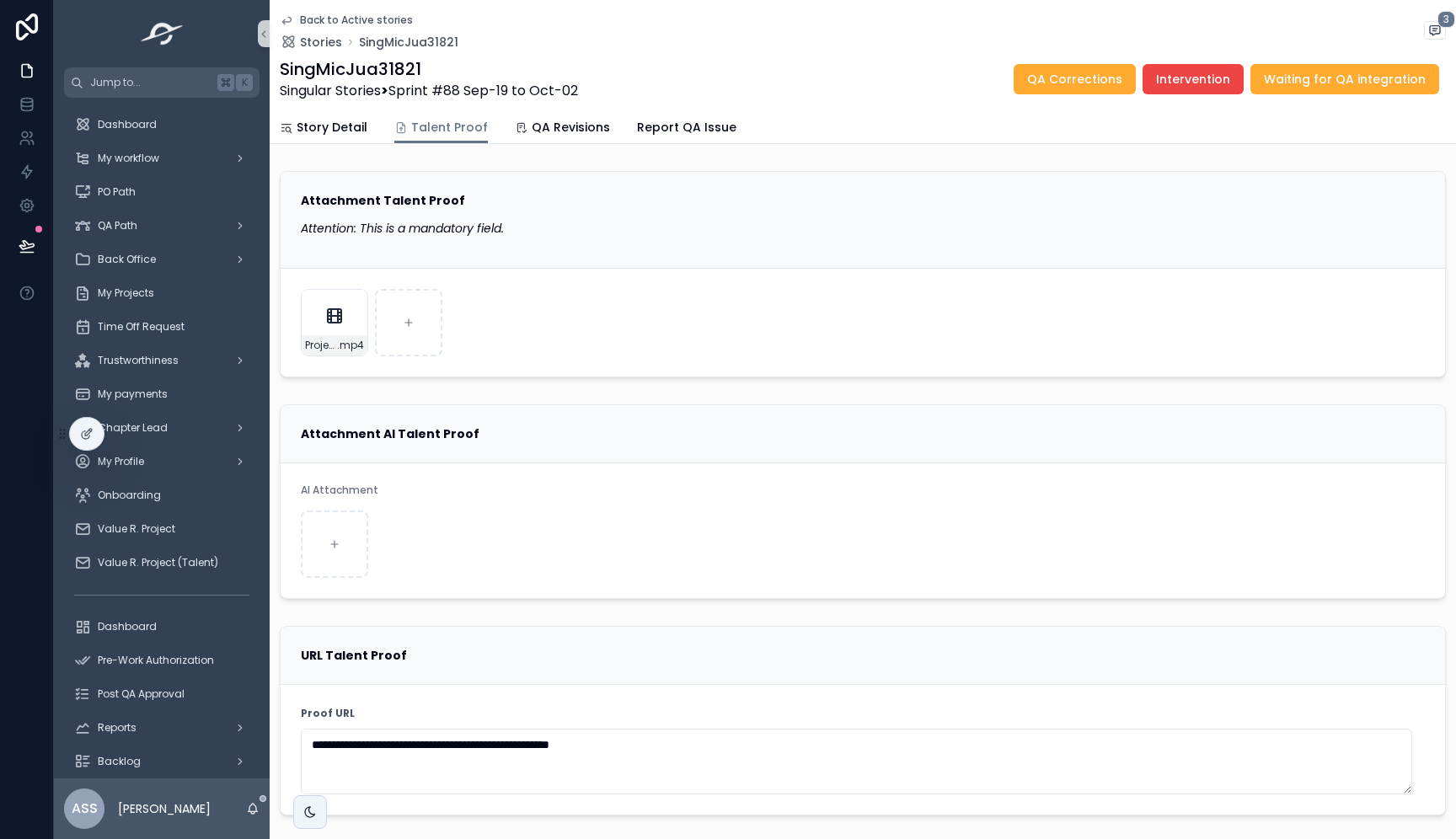
click at [288, 26] on icon "scrollable content" at bounding box center [287, 21] width 14 height 14
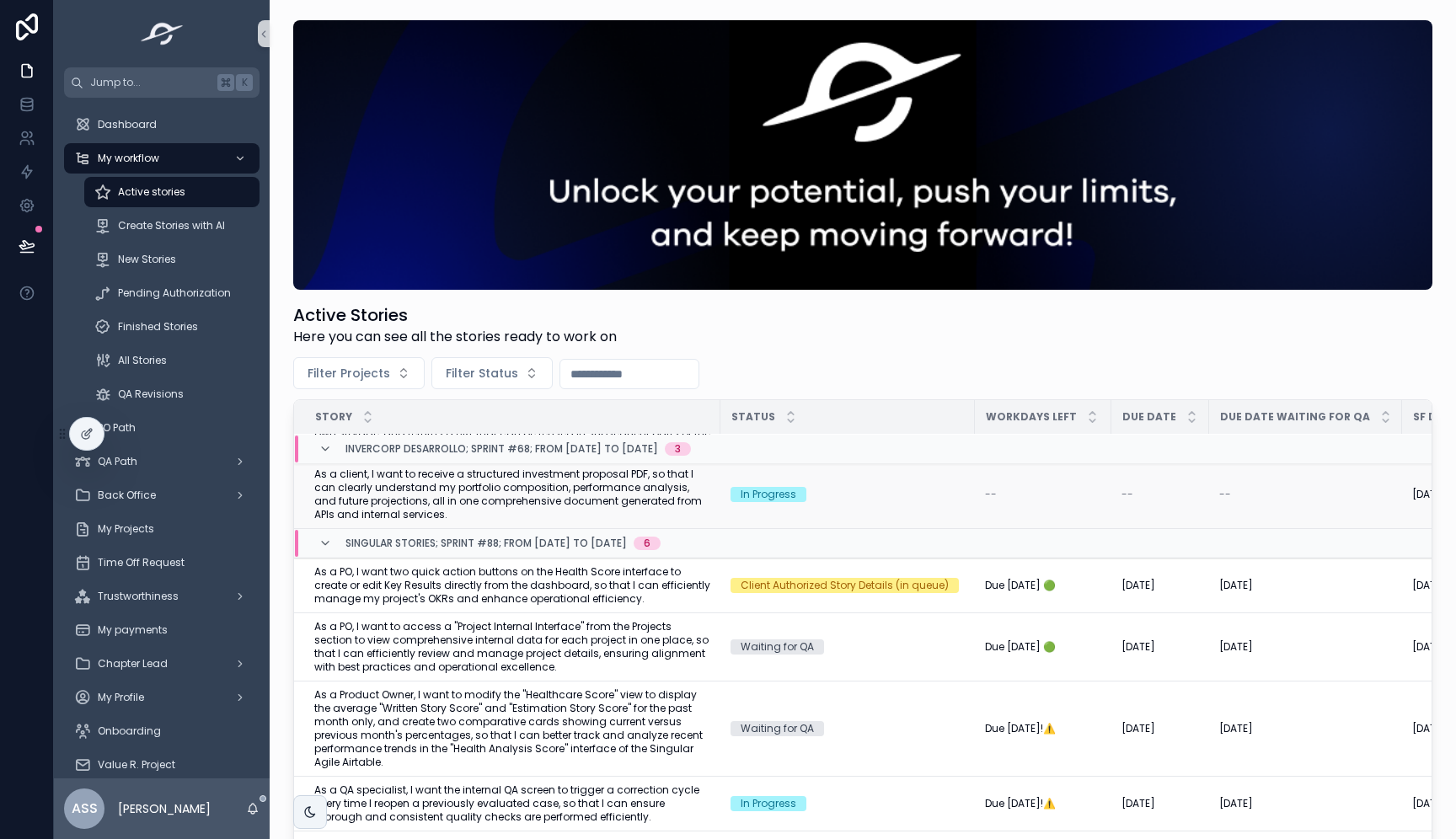
scroll to position [180, 0]
click at [1322, 551] on span "Request Activation" at bounding box center [1364, 558] width 100 height 14
click at [581, 580] on span "As a PO, I want two quick action buttons on the Health Score interface to creat…" at bounding box center [512, 585] width 396 height 41
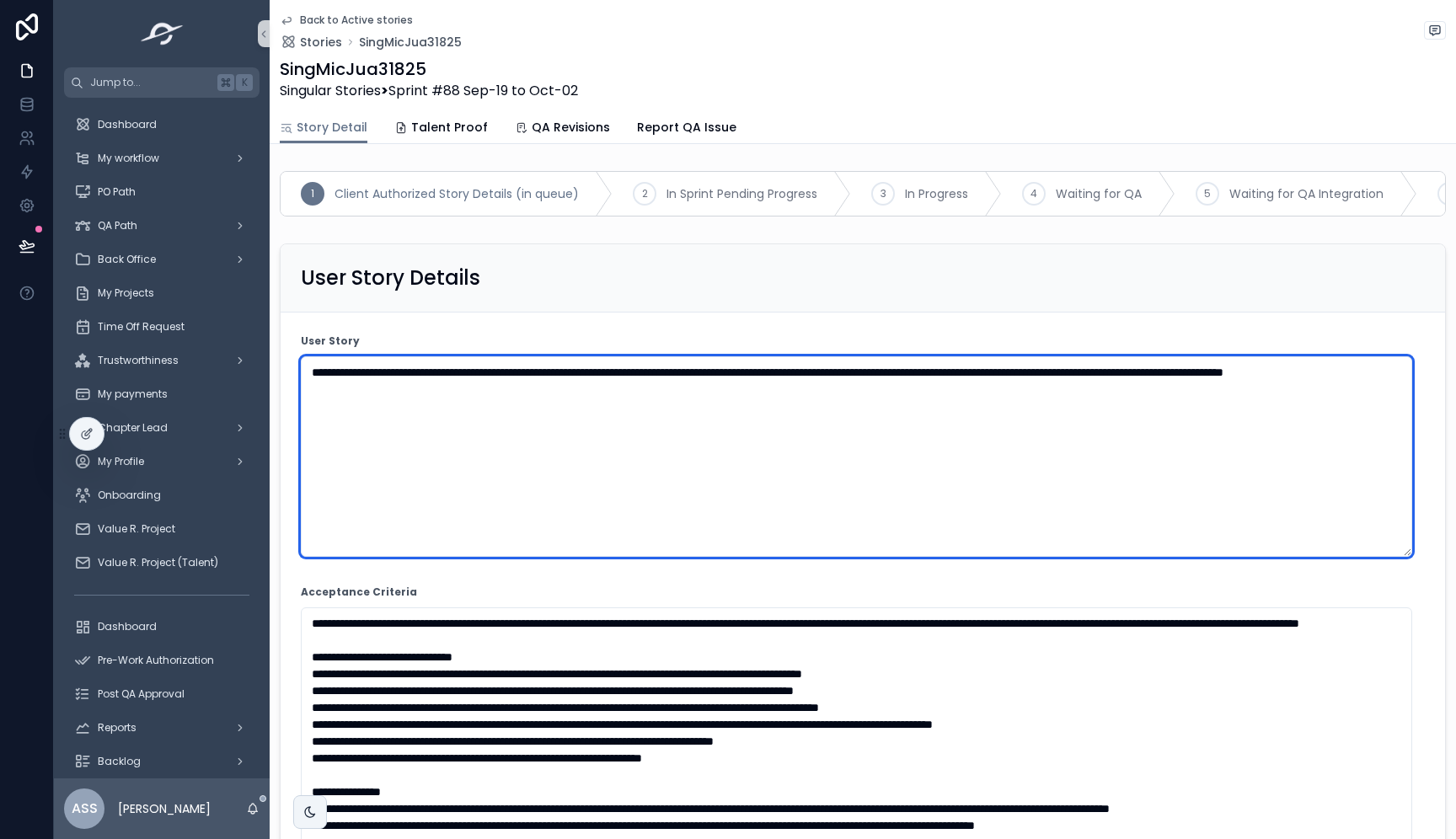
drag, startPoint x: 548, startPoint y: 431, endPoint x: 277, endPoint y: 373, distance: 277.1
click at [277, 373] on div "**********" at bounding box center [863, 755] width 1186 height 1037
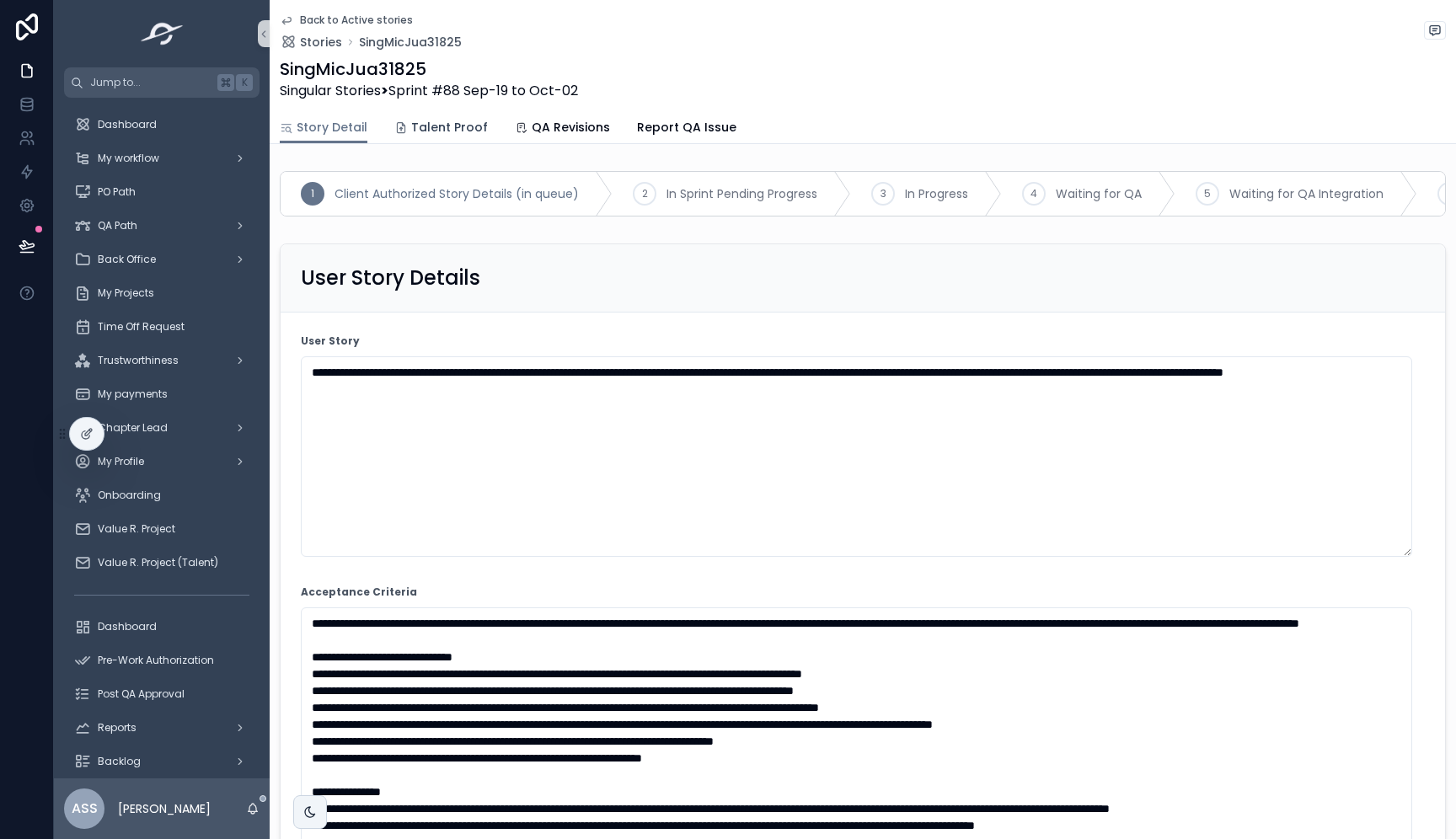
click at [436, 130] on span "Talent Proof" at bounding box center [450, 126] width 77 height 17
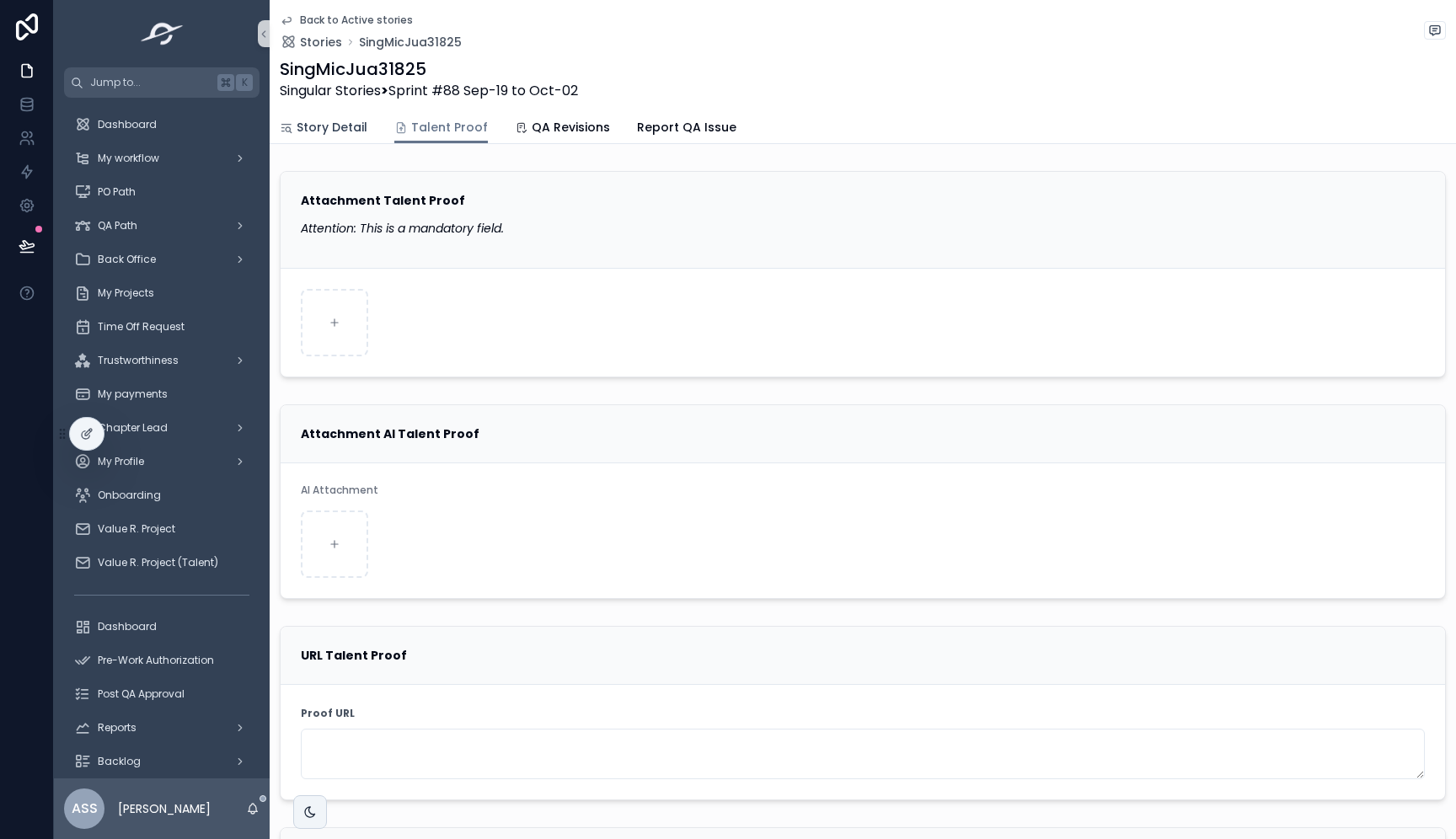
click at [314, 123] on span "Story Detail" at bounding box center [332, 126] width 71 height 17
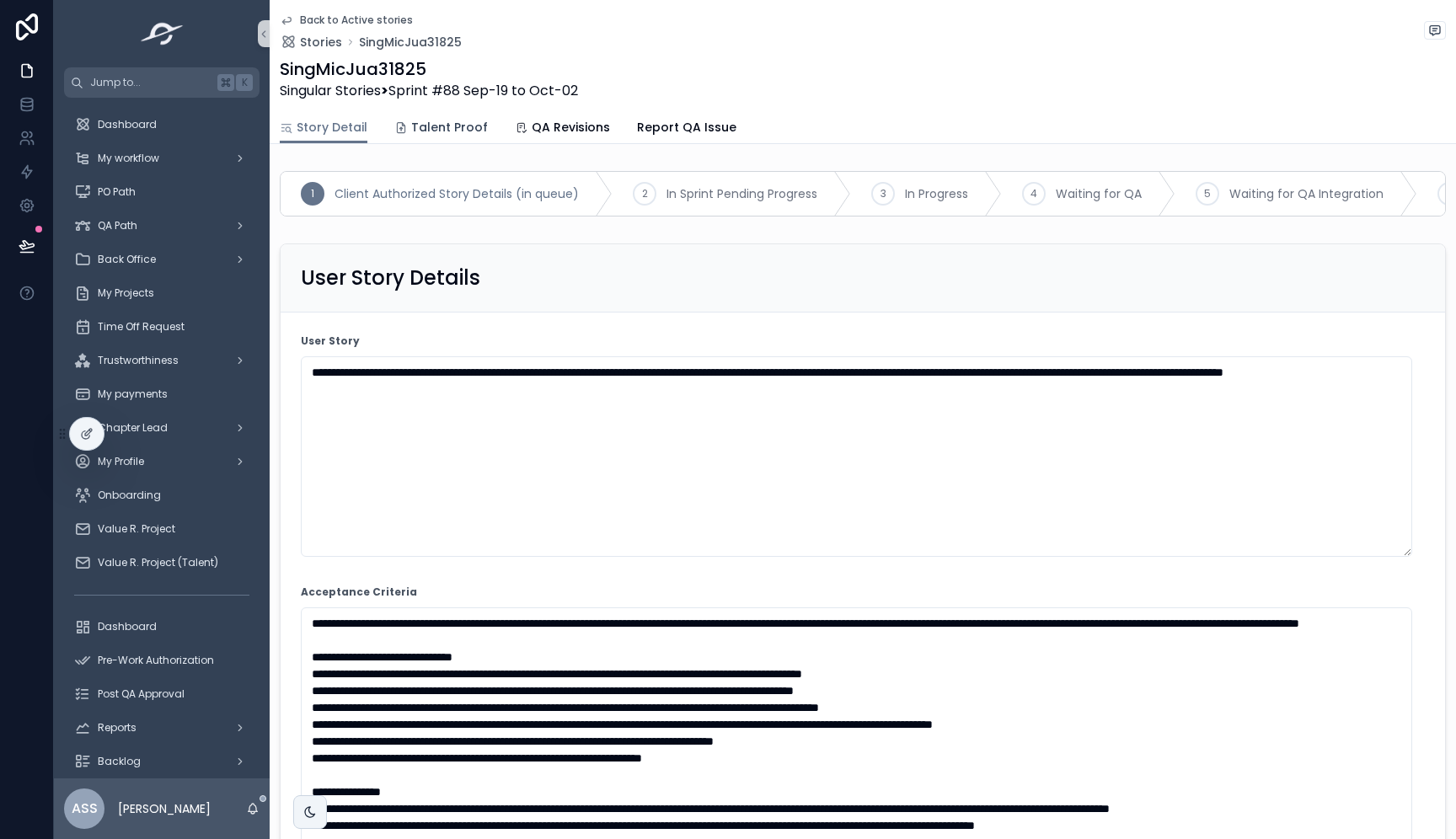
click at [417, 117] on link "Talent Proof" at bounding box center [441, 128] width 94 height 34
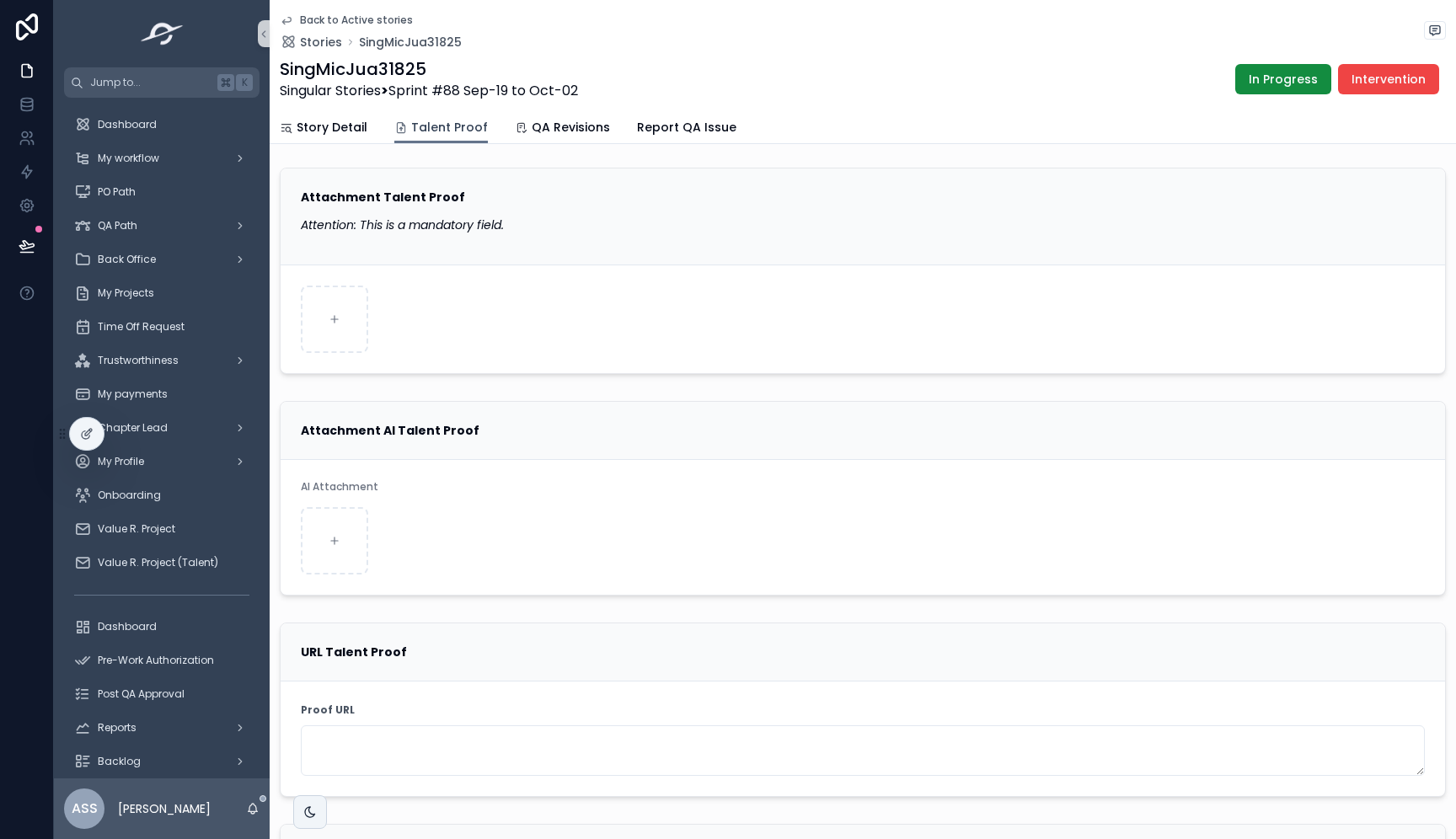
scroll to position [7, 0]
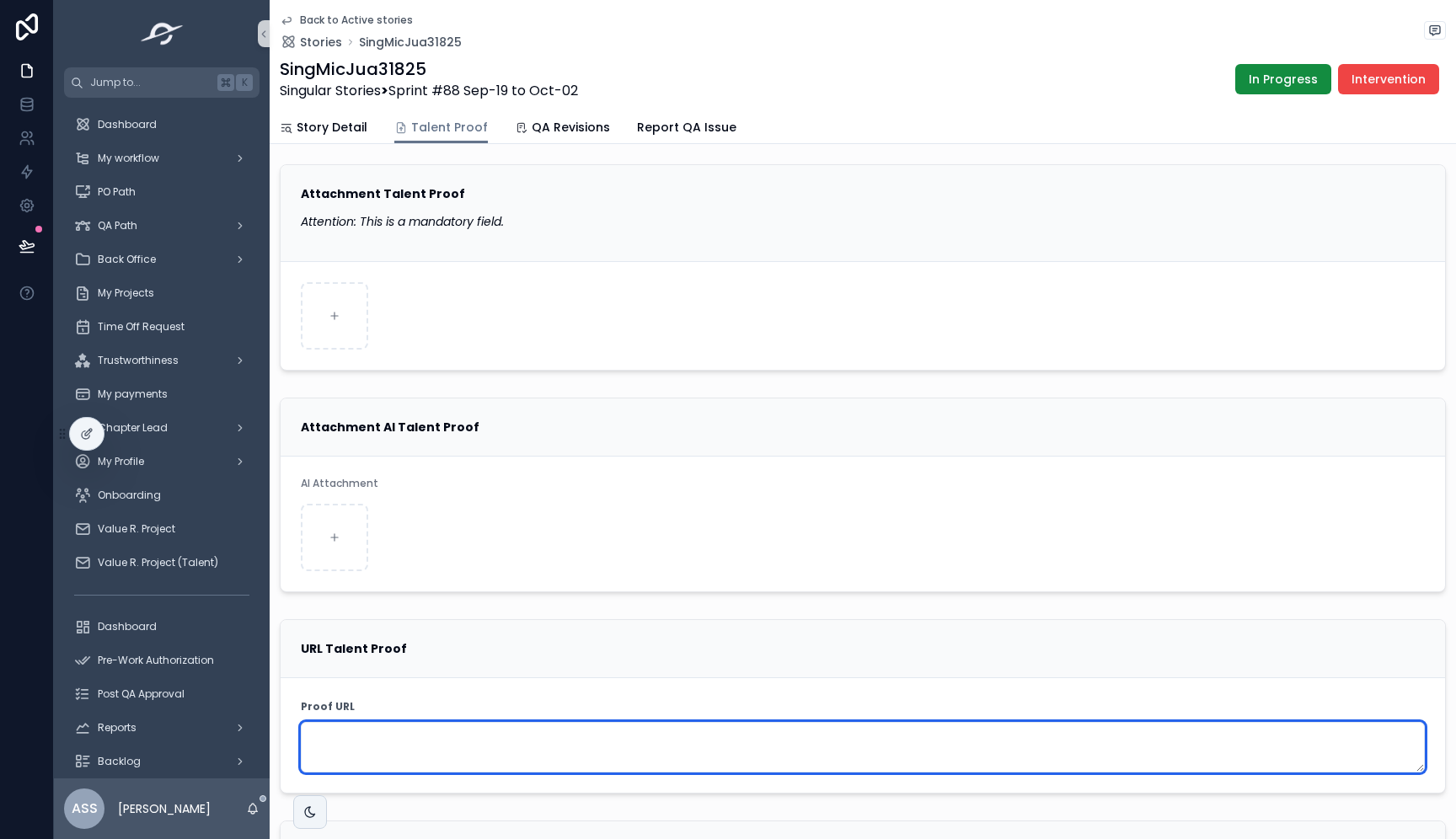
click at [405, 732] on textarea "scrollable content" at bounding box center [862, 746] width 1124 height 50
paste textarea "**********"
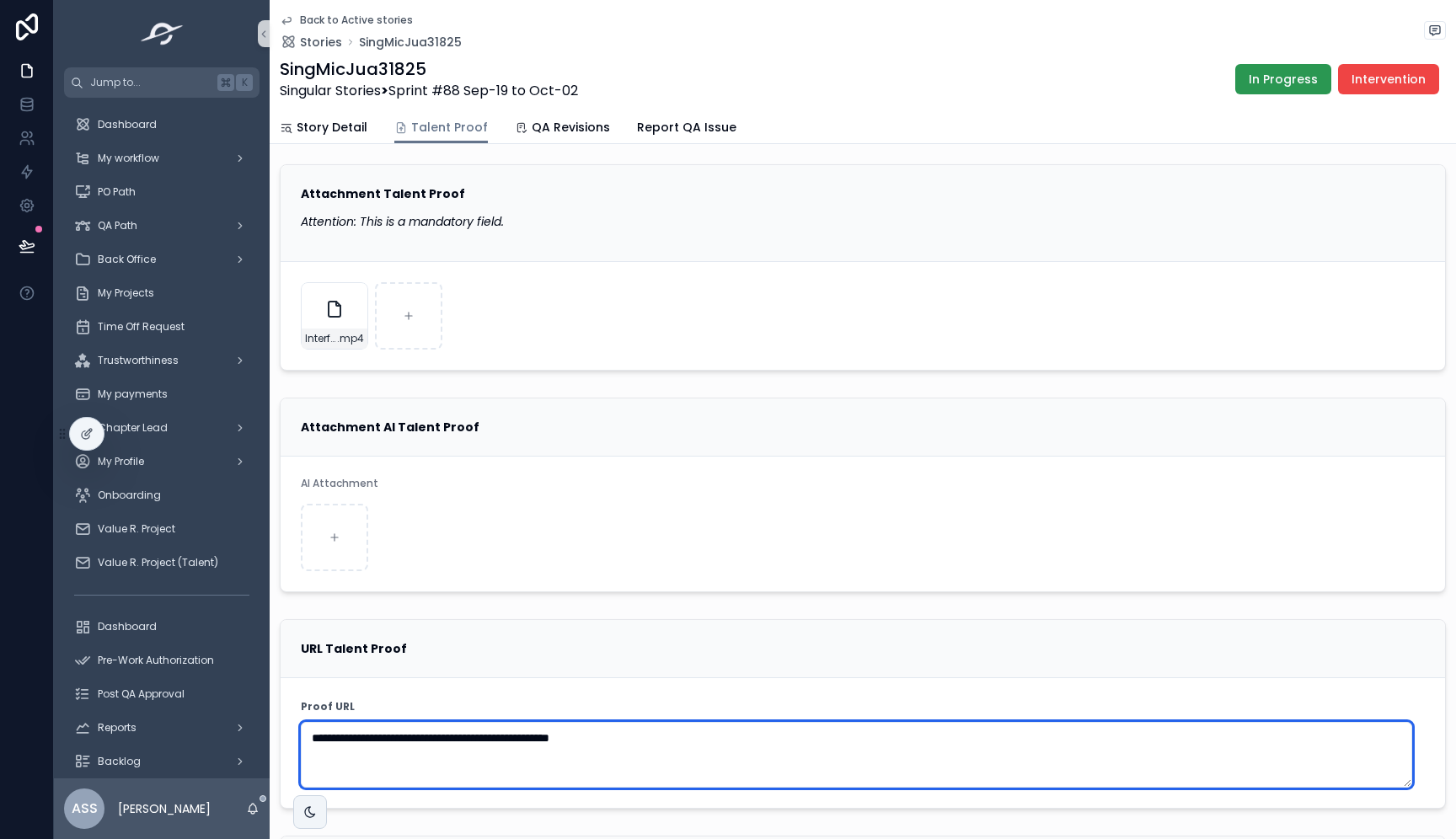
type textarea "**********"
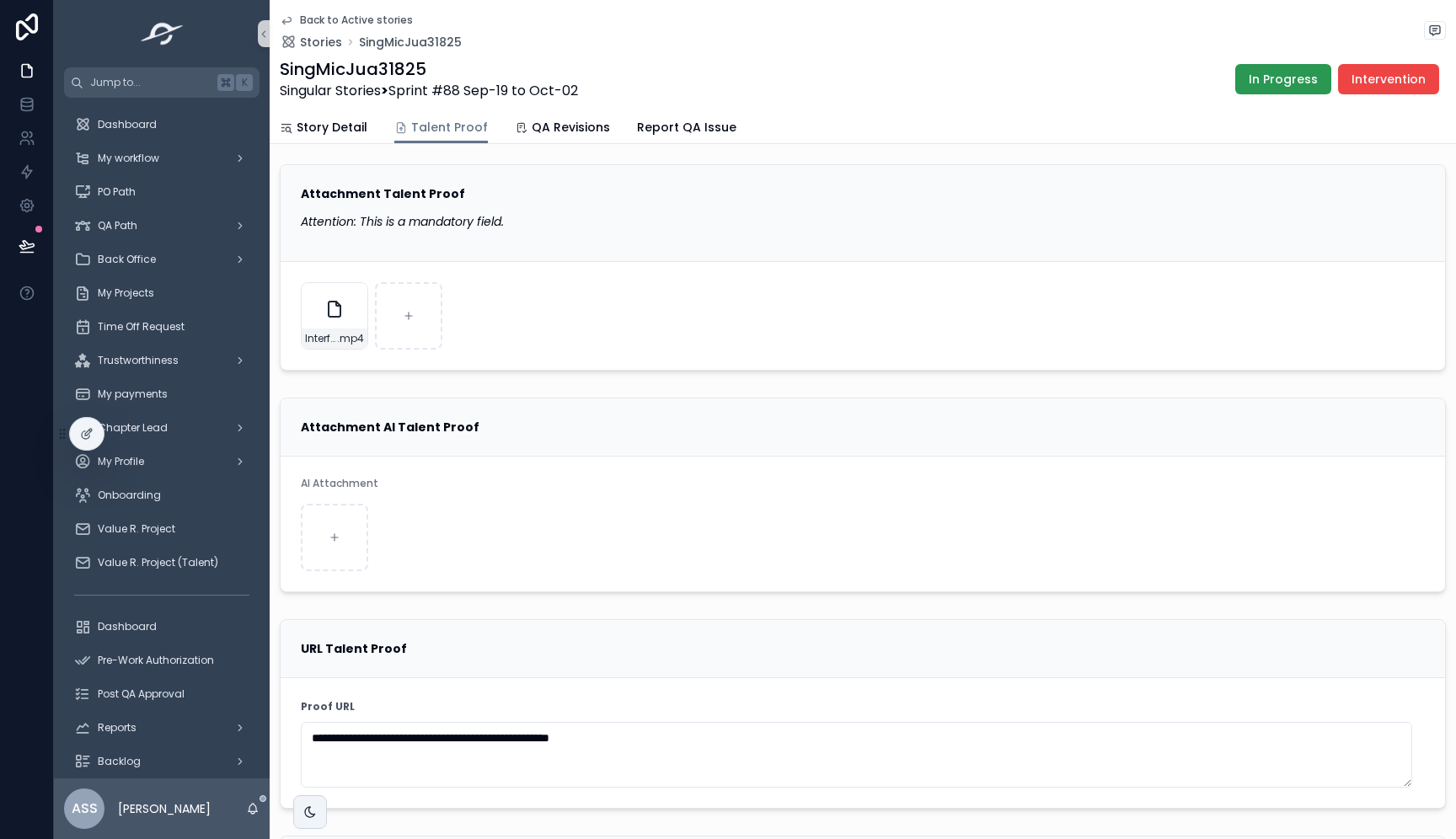
click at [1277, 85] on span "In Progress" at bounding box center [1283, 79] width 69 height 17
click at [1120, 84] on span "Waiting for QA" at bounding box center [1143, 79] width 90 height 17
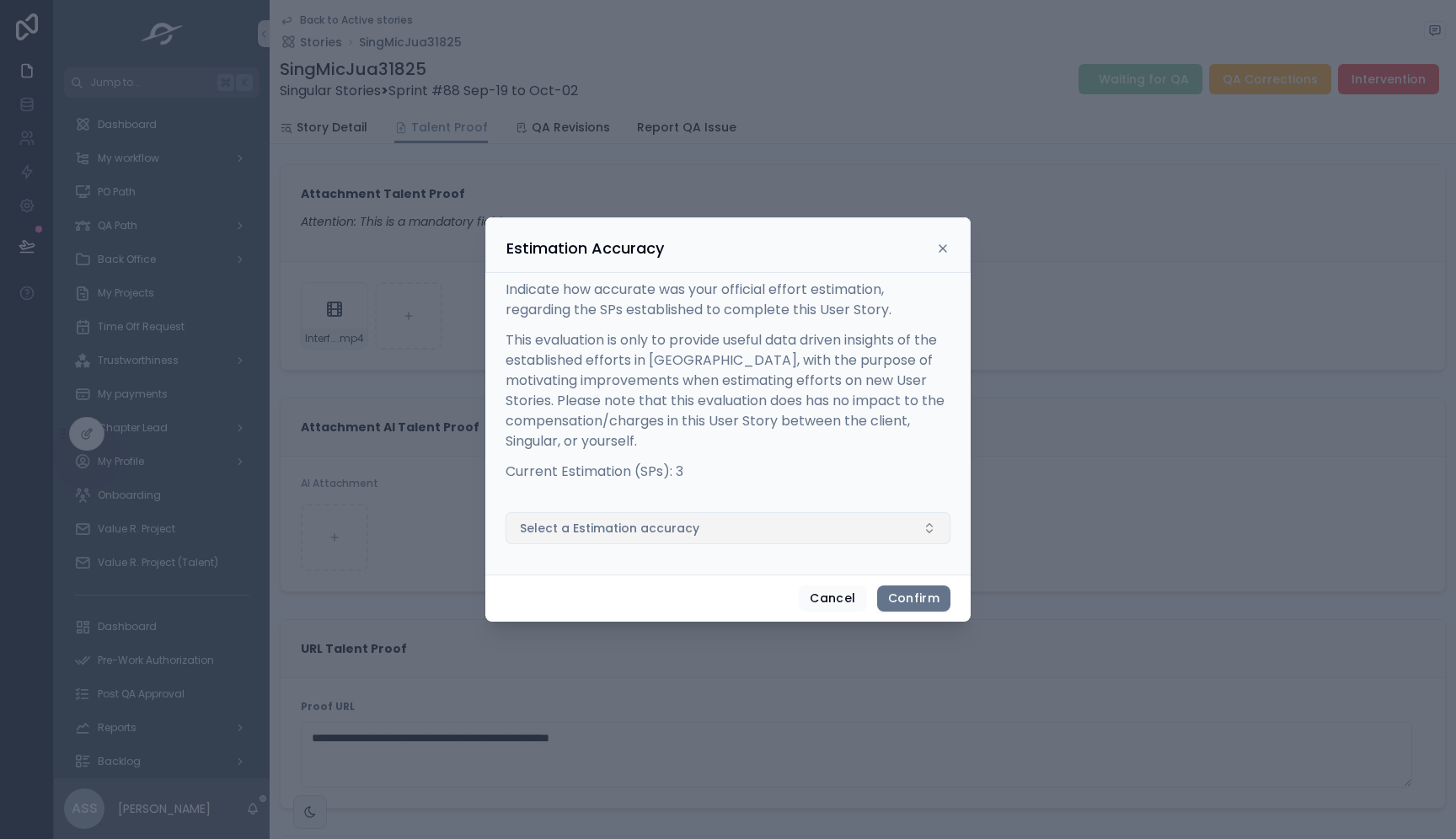
click at [695, 537] on button "Select a Estimation accuracy" at bounding box center [728, 528] width 445 height 32
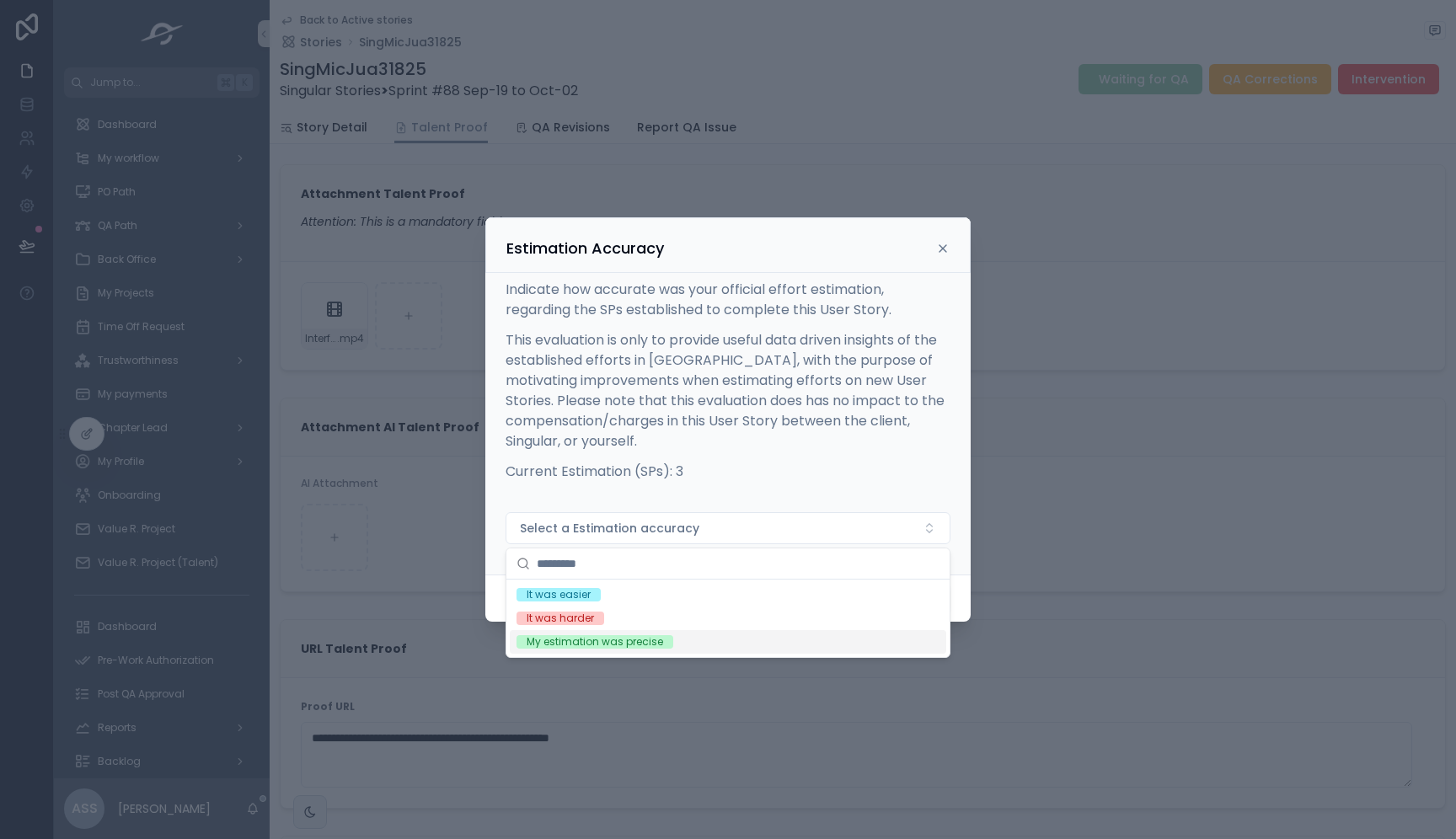
click at [610, 639] on div "My estimation was precise" at bounding box center [595, 642] width 136 height 14
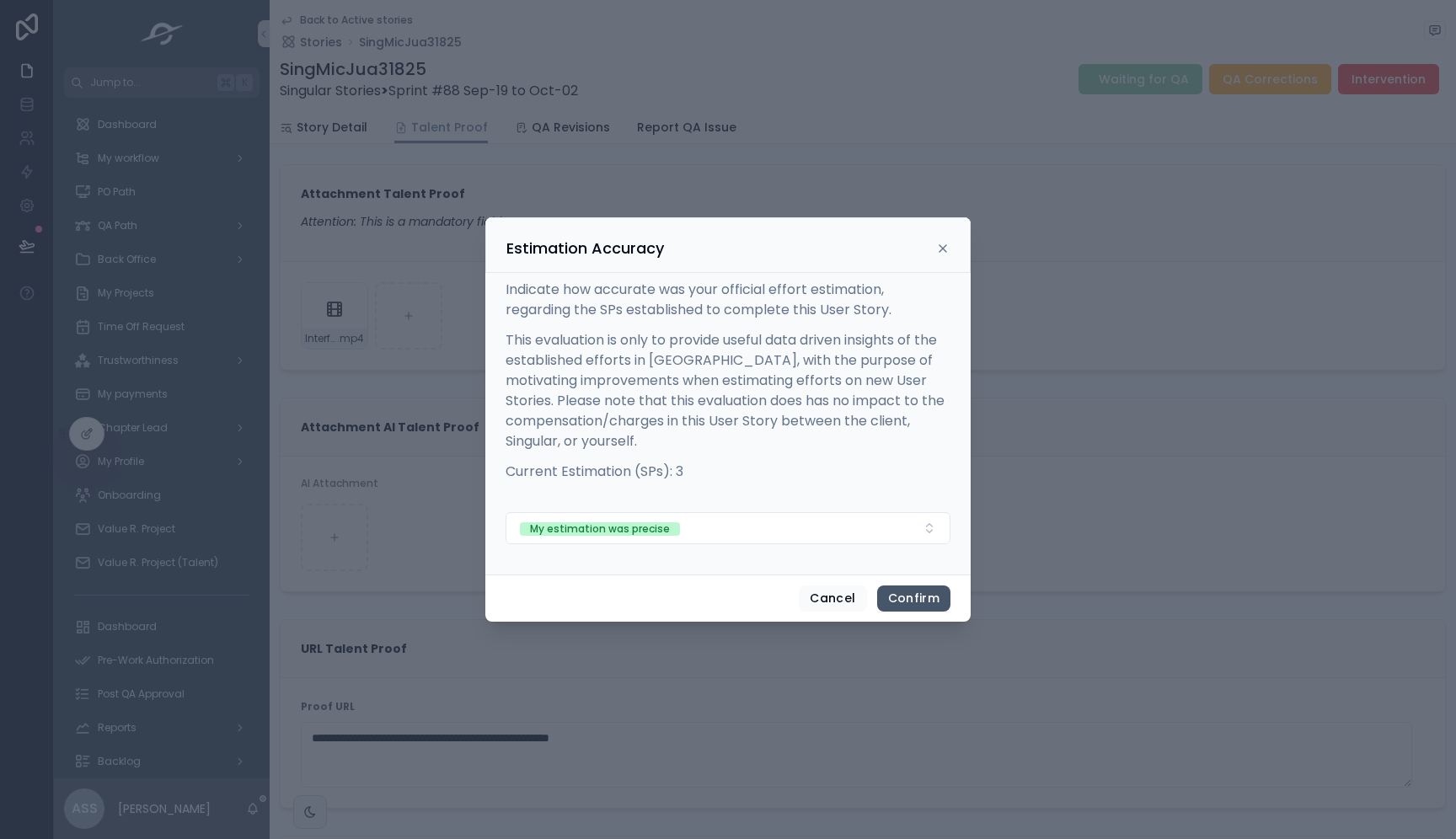
click at [912, 597] on button "Confirm" at bounding box center [913, 598] width 73 height 27
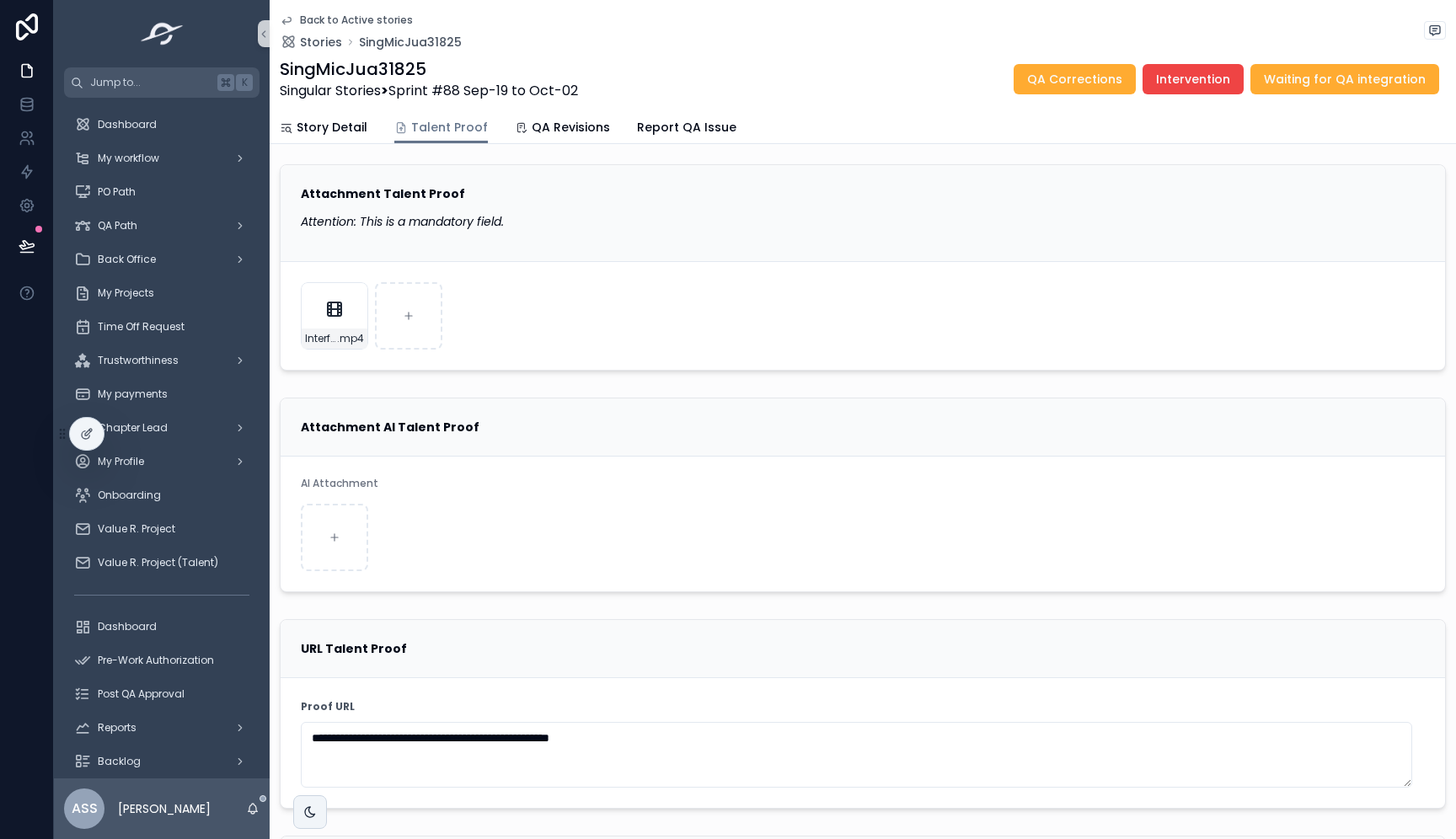
click at [288, 22] on icon "scrollable content" at bounding box center [287, 21] width 9 height 7
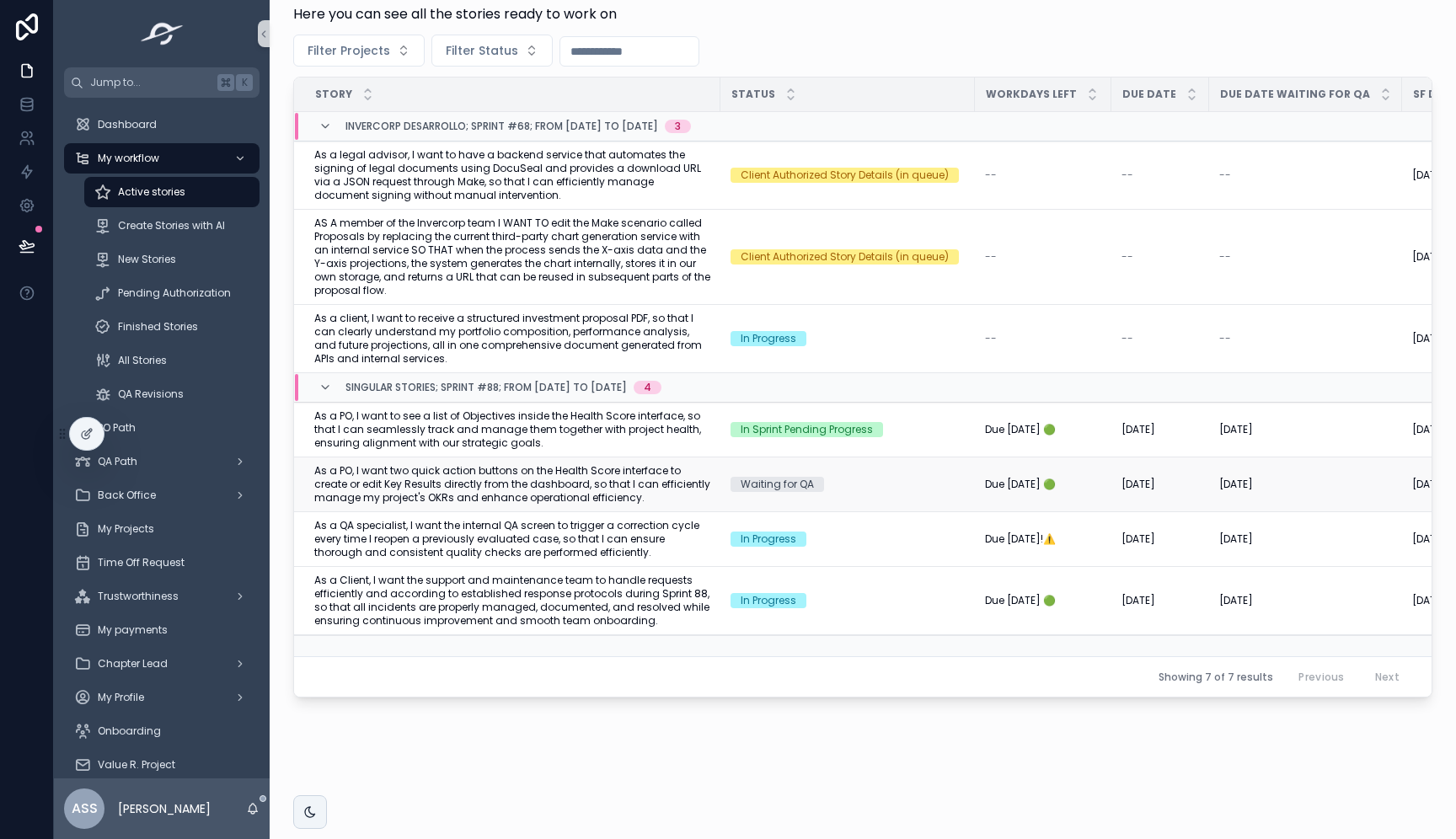
scroll to position [3, 0]
click at [1336, 396] on span "Mark as In Progress" at bounding box center [1365, 403] width 98 height 14
click at [655, 414] on span "As a PO, I want to see a list of Objectives inside the Health Score interface, …" at bounding box center [512, 429] width 396 height 41
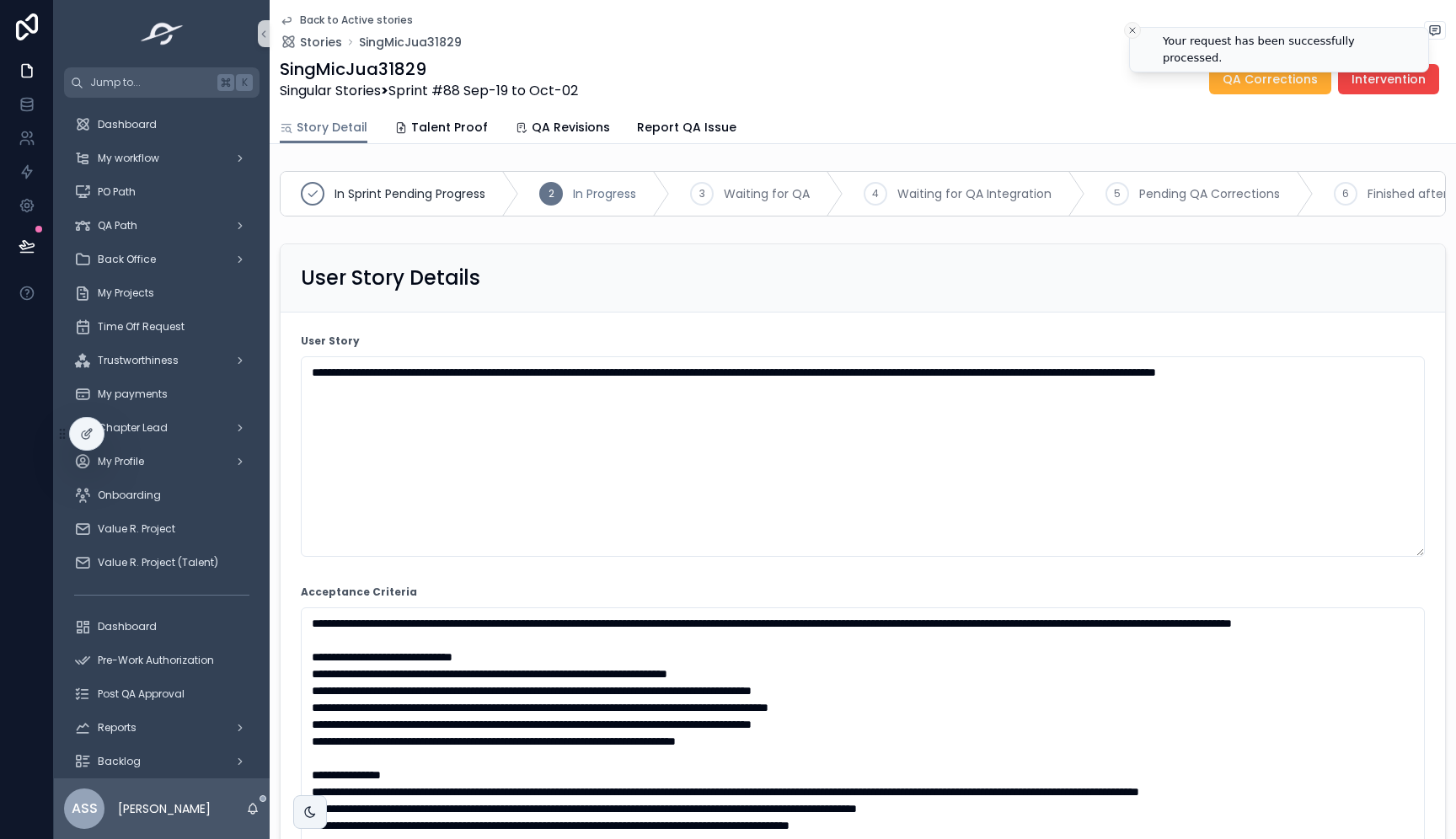
click at [1134, 32] on line "Close toast" at bounding box center [1132, 30] width 5 height 5
click at [448, 125] on span "Talent Proof" at bounding box center [450, 126] width 77 height 17
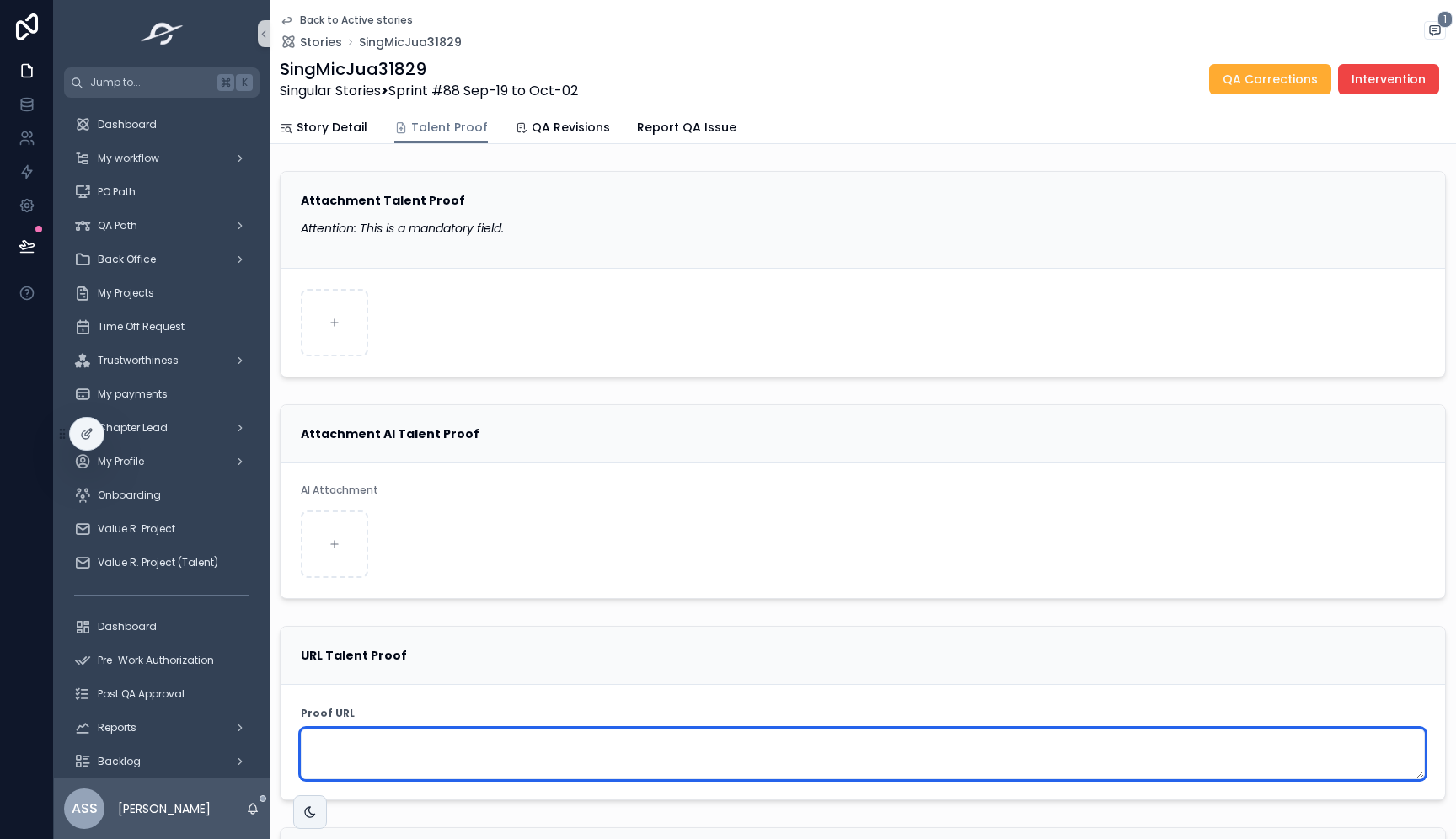
click at [373, 738] on textarea "scrollable content" at bounding box center [862, 753] width 1124 height 50
paste textarea "**********"
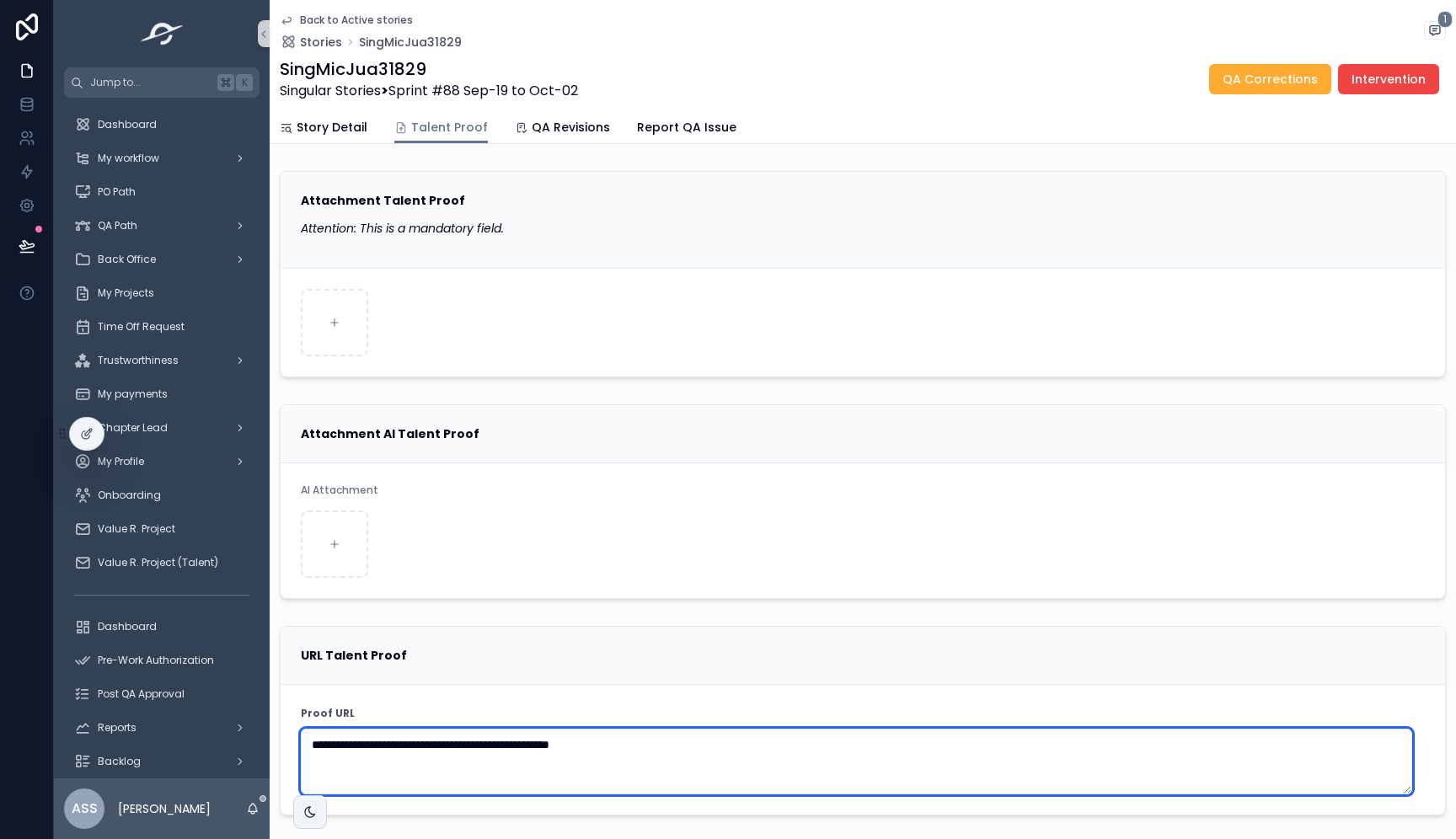
type textarea "**********"
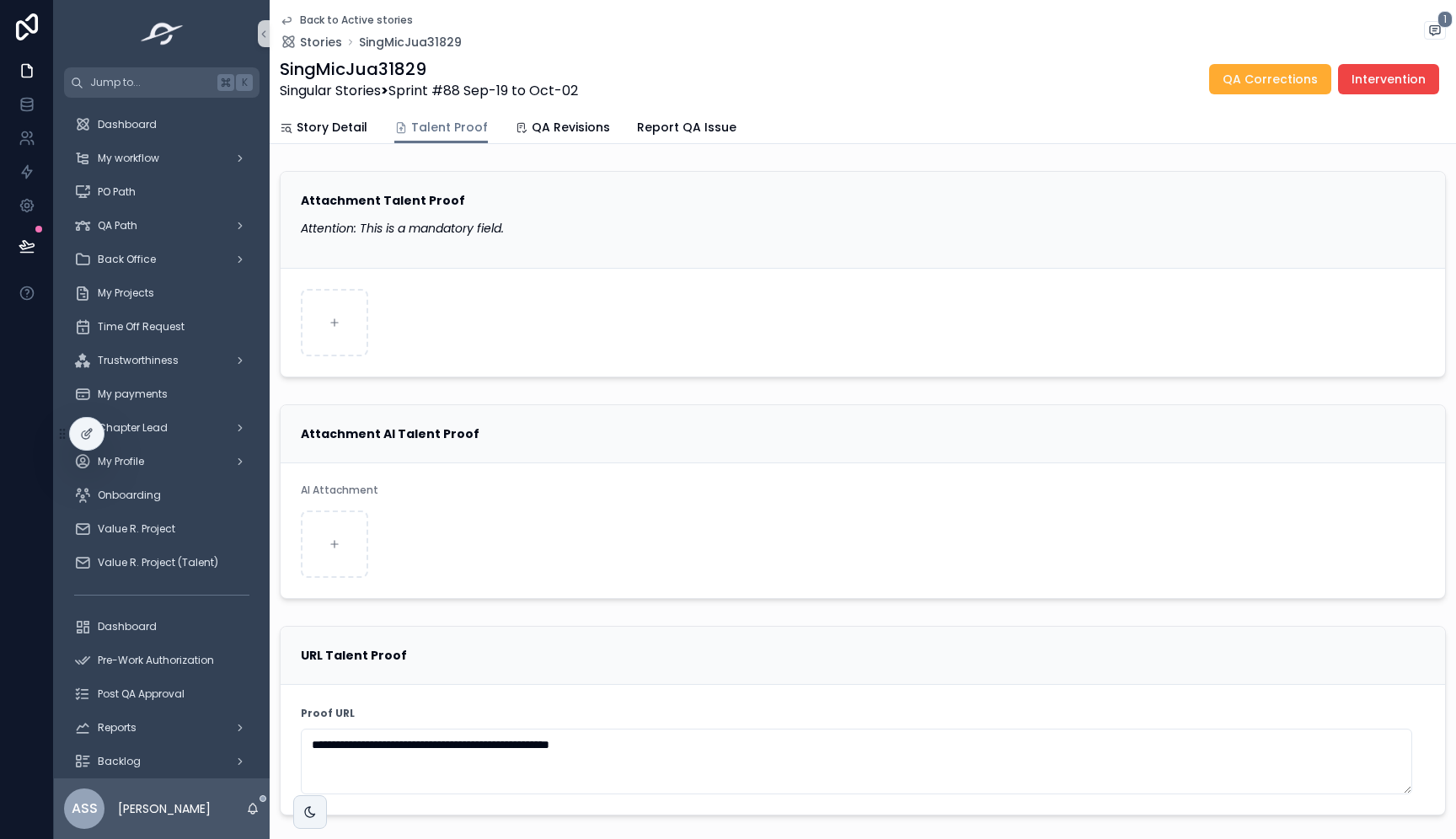
click at [501, 323] on div "scrollable content" at bounding box center [862, 322] width 1124 height 67
click at [1129, 87] on span "Waiting for QA" at bounding box center [1143, 79] width 90 height 17
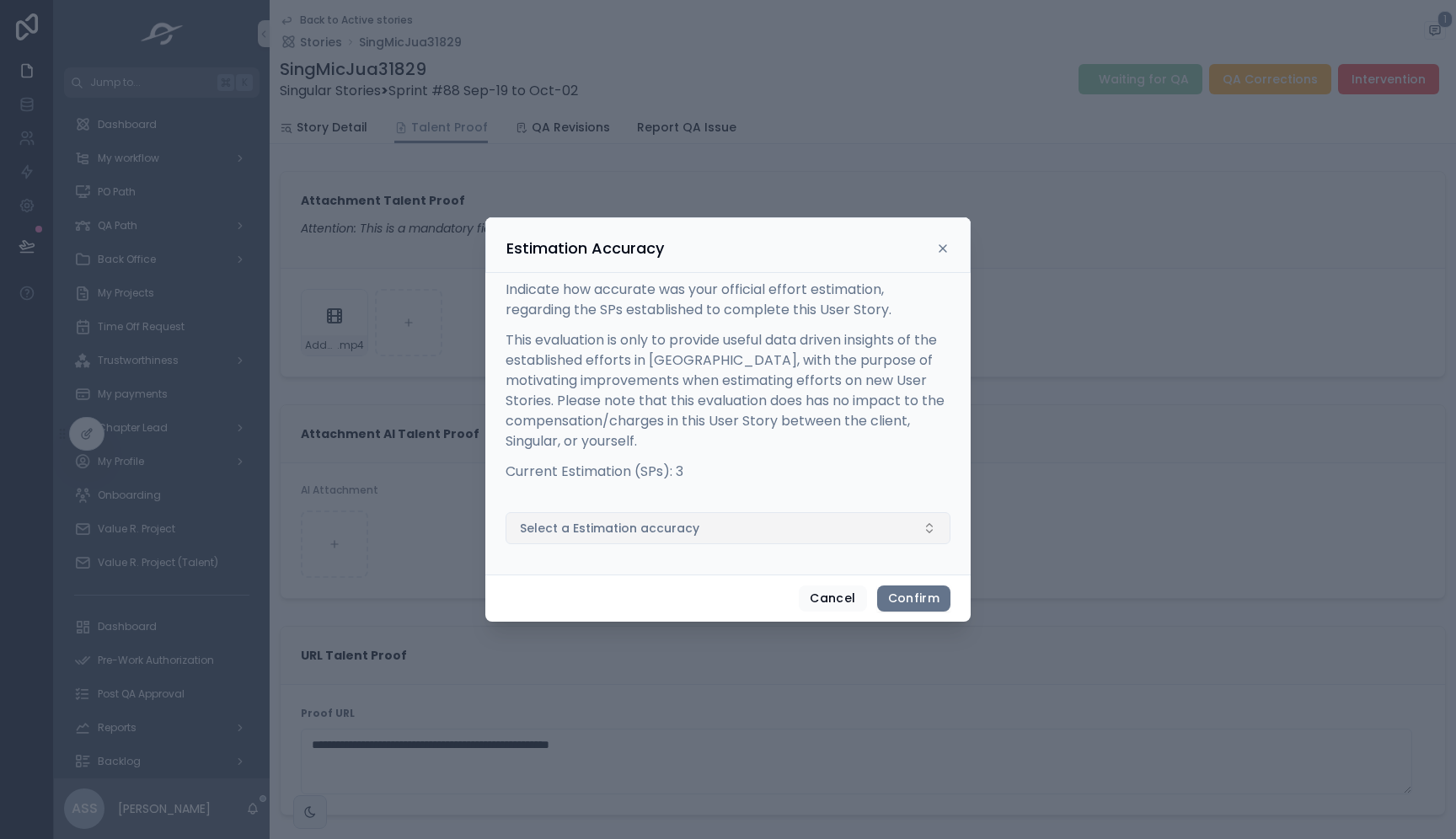
click at [644, 537] on button "Select a Estimation accuracy" at bounding box center [728, 528] width 445 height 32
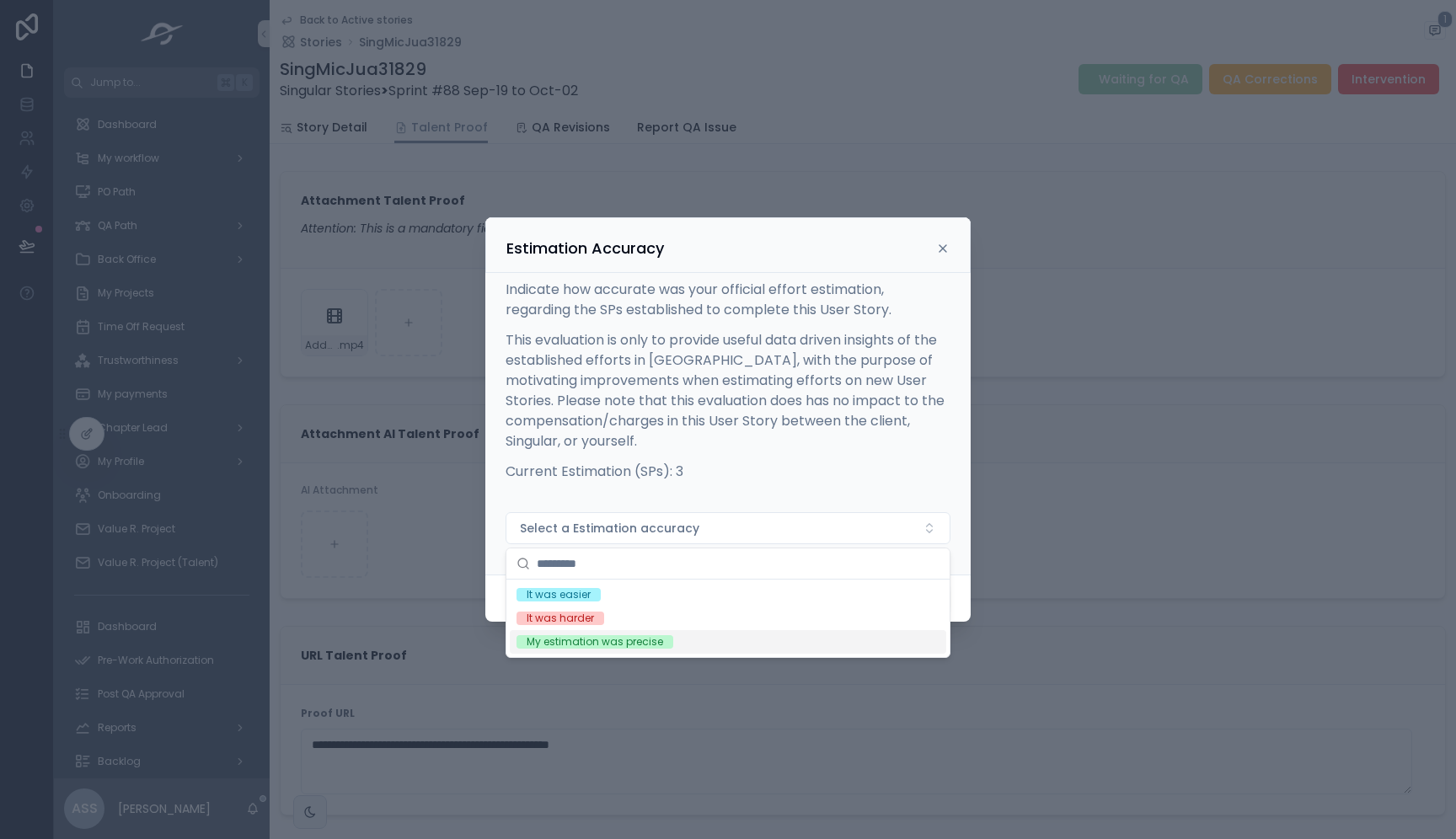
click at [634, 646] on div "My estimation was precise" at bounding box center [595, 642] width 136 height 14
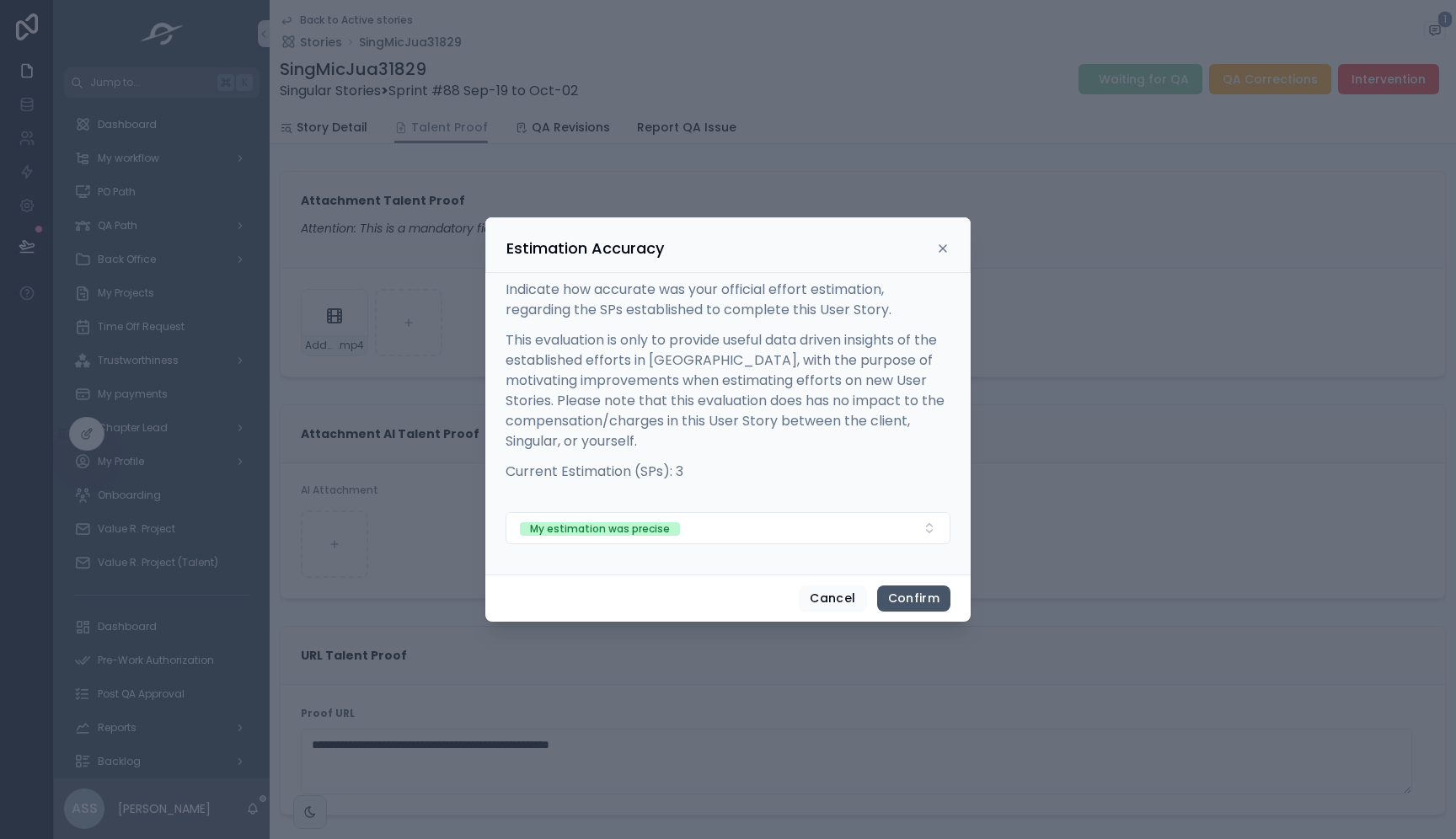
click at [928, 604] on button "Confirm" at bounding box center [913, 598] width 73 height 27
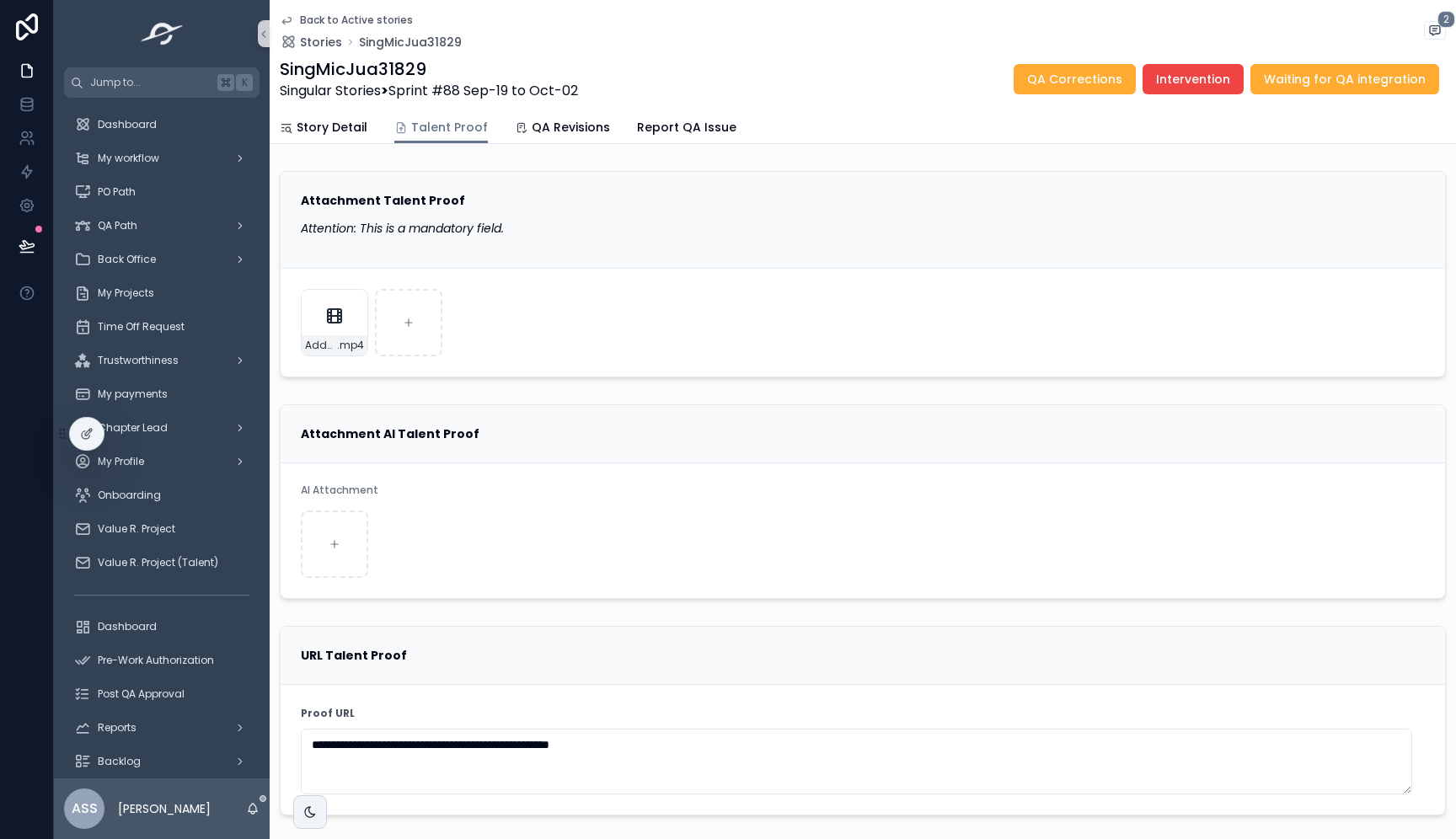
click at [281, 20] on icon "scrollable content" at bounding box center [287, 21] width 14 height 14
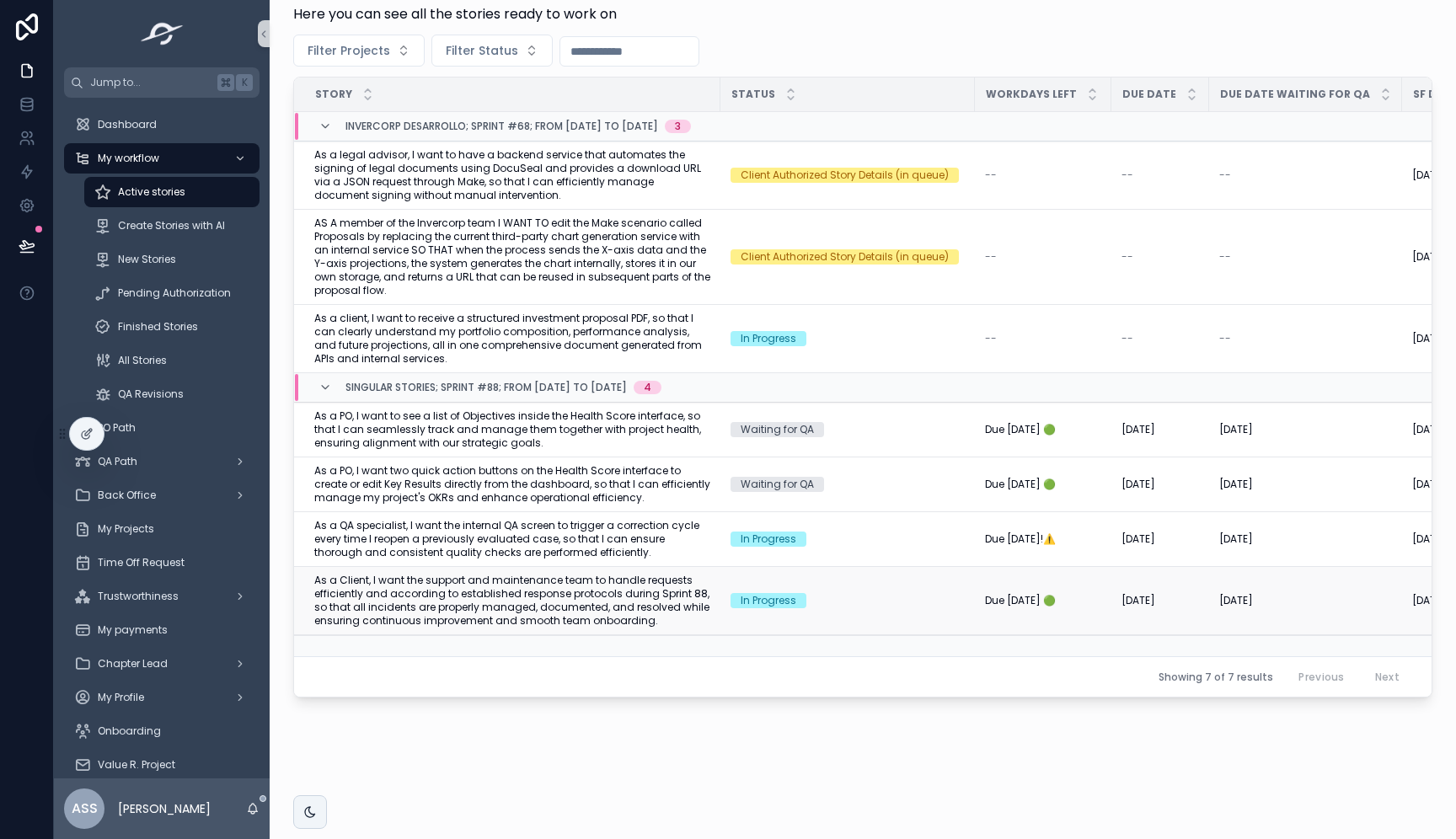
scroll to position [3, 0]
click at [676, 583] on span "As a Client, I want the support and maintenance team to handle requests efficie…" at bounding box center [512, 600] width 396 height 54
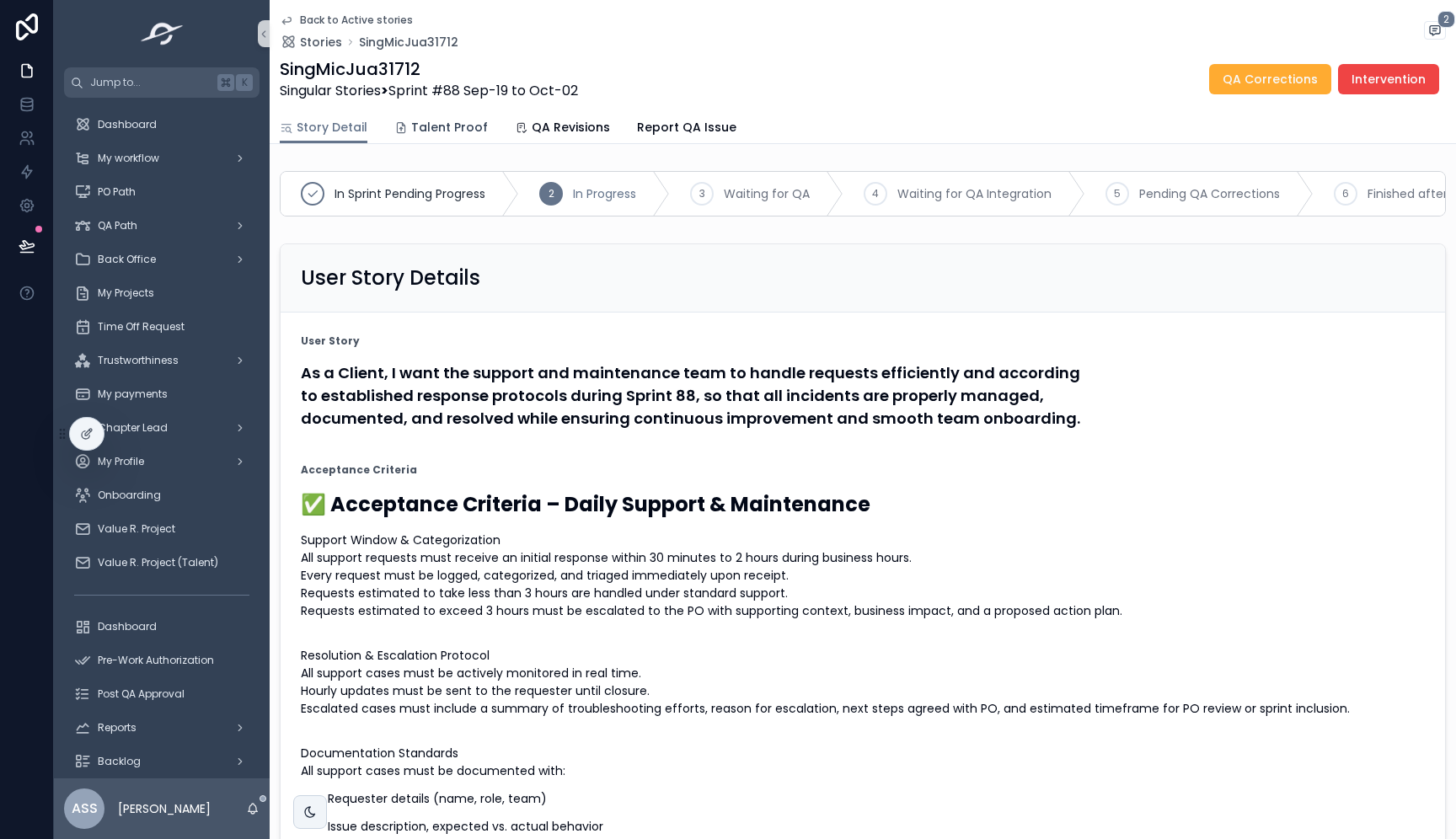
click at [439, 128] on span "Talent Proof" at bounding box center [450, 126] width 77 height 17
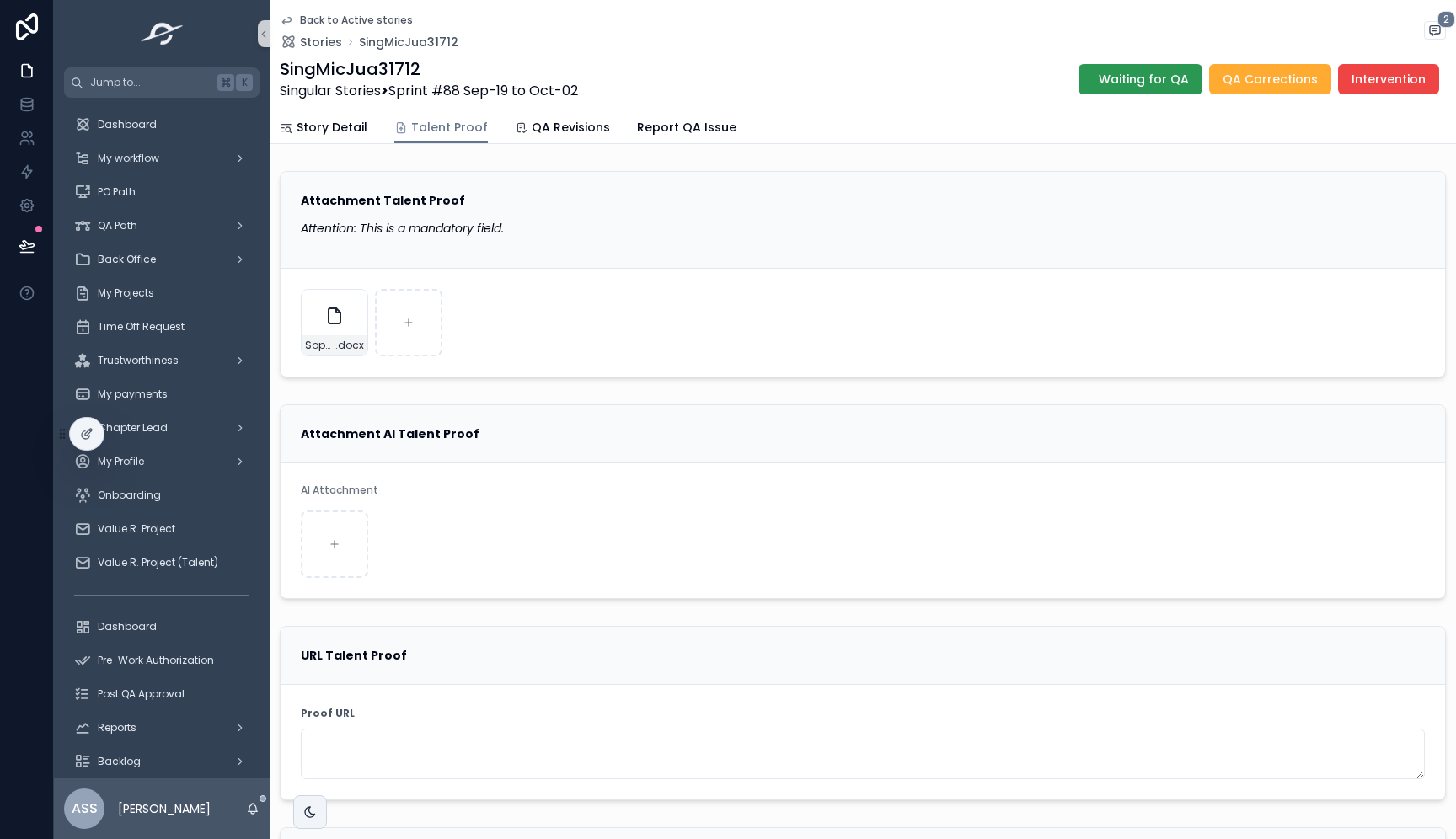
click at [1153, 79] on span "Waiting for QA" at bounding box center [1143, 79] width 90 height 17
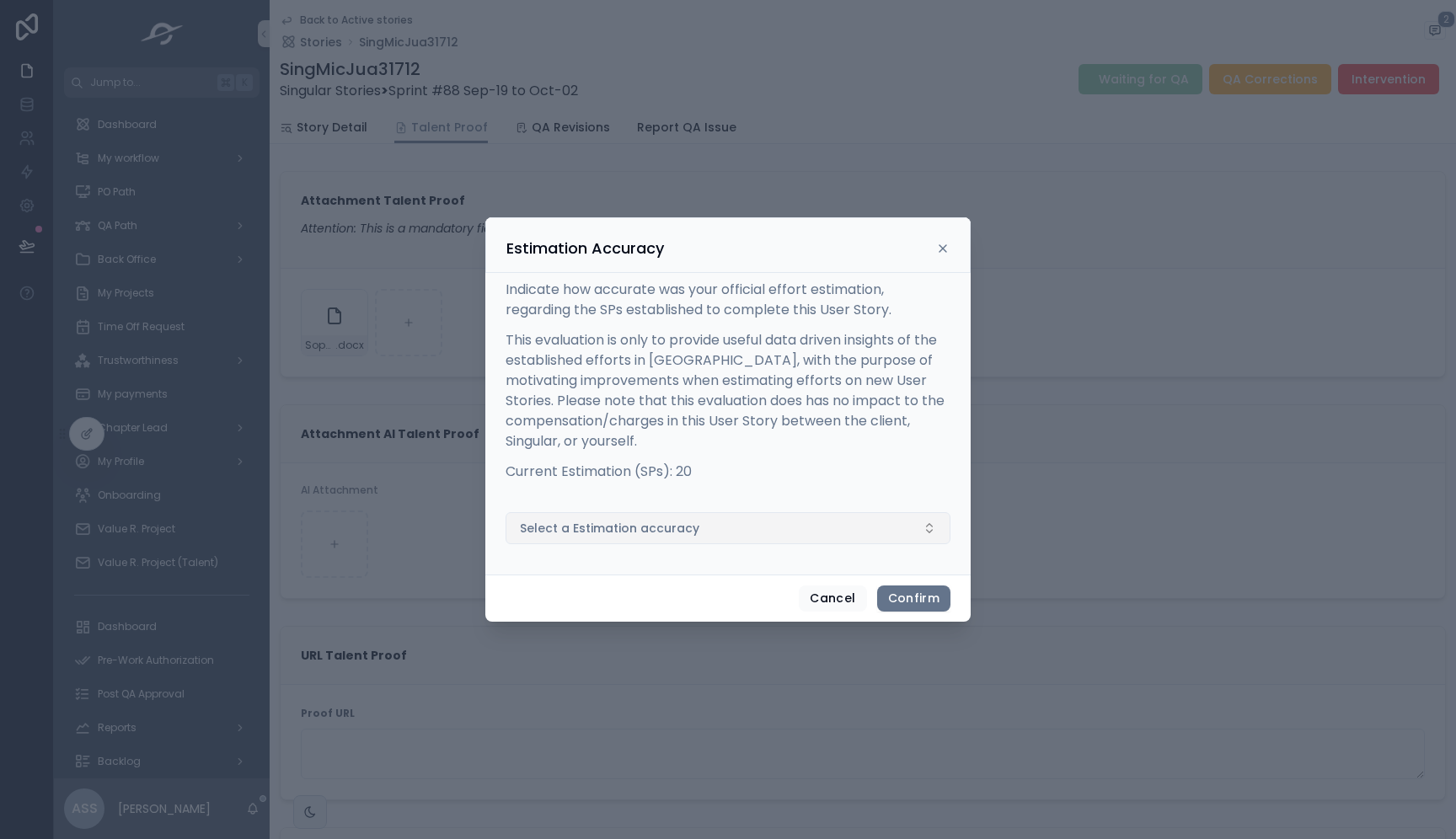
click at [711, 519] on button "Select a Estimation accuracy" at bounding box center [728, 528] width 445 height 32
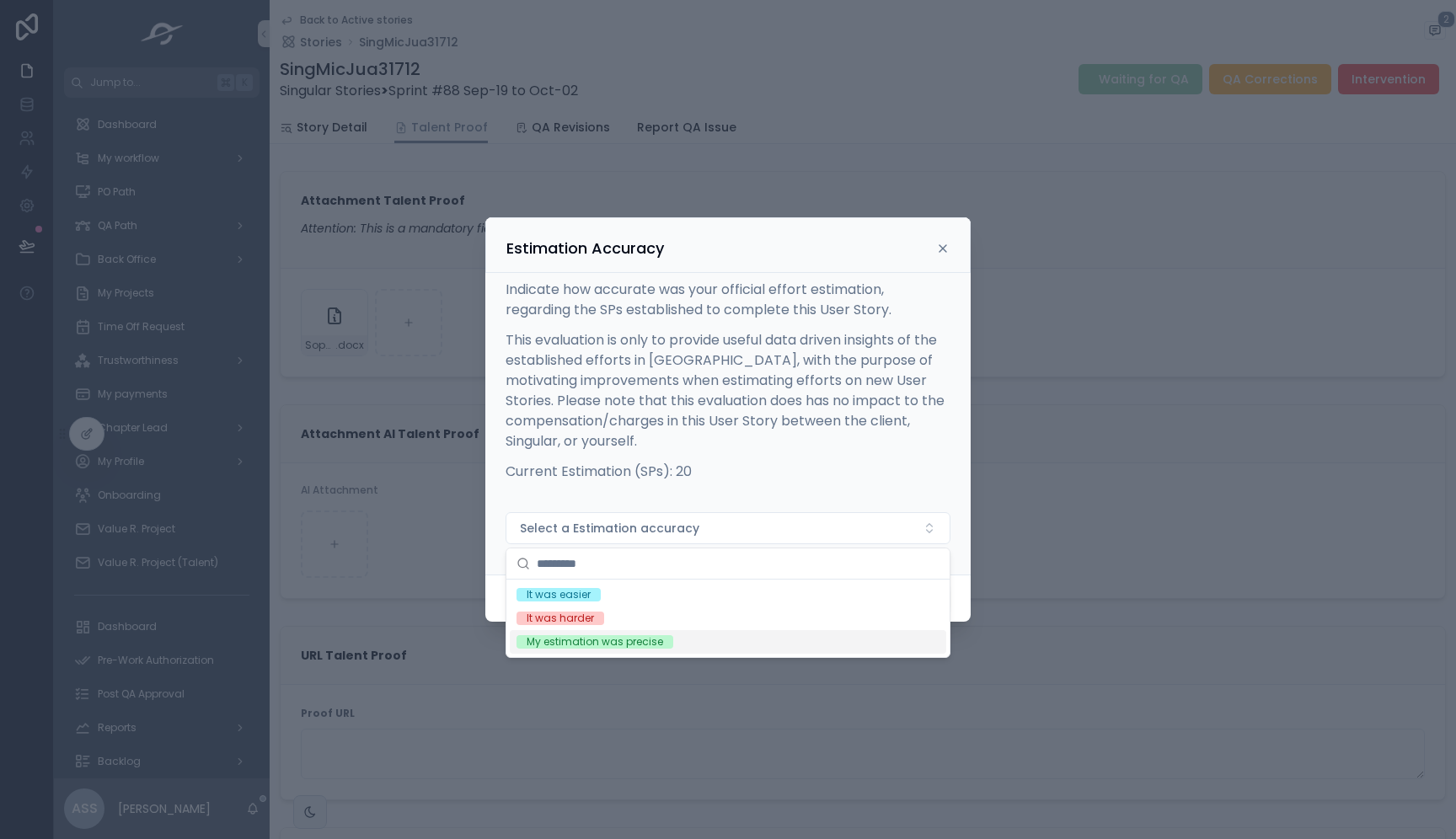
click at [642, 640] on div "My estimation was precise" at bounding box center [595, 642] width 136 height 14
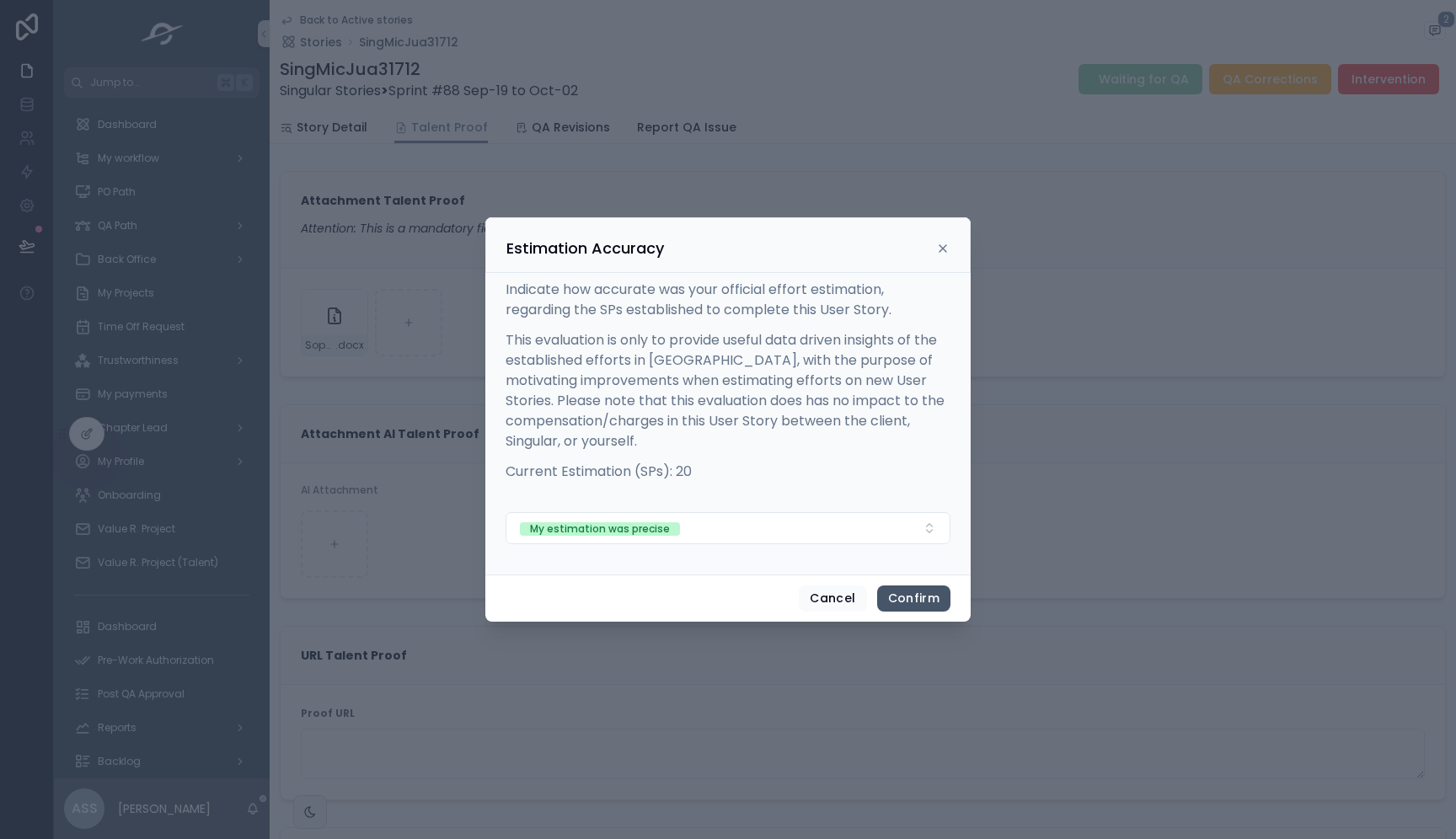
click at [921, 598] on button "Confirm" at bounding box center [913, 598] width 73 height 27
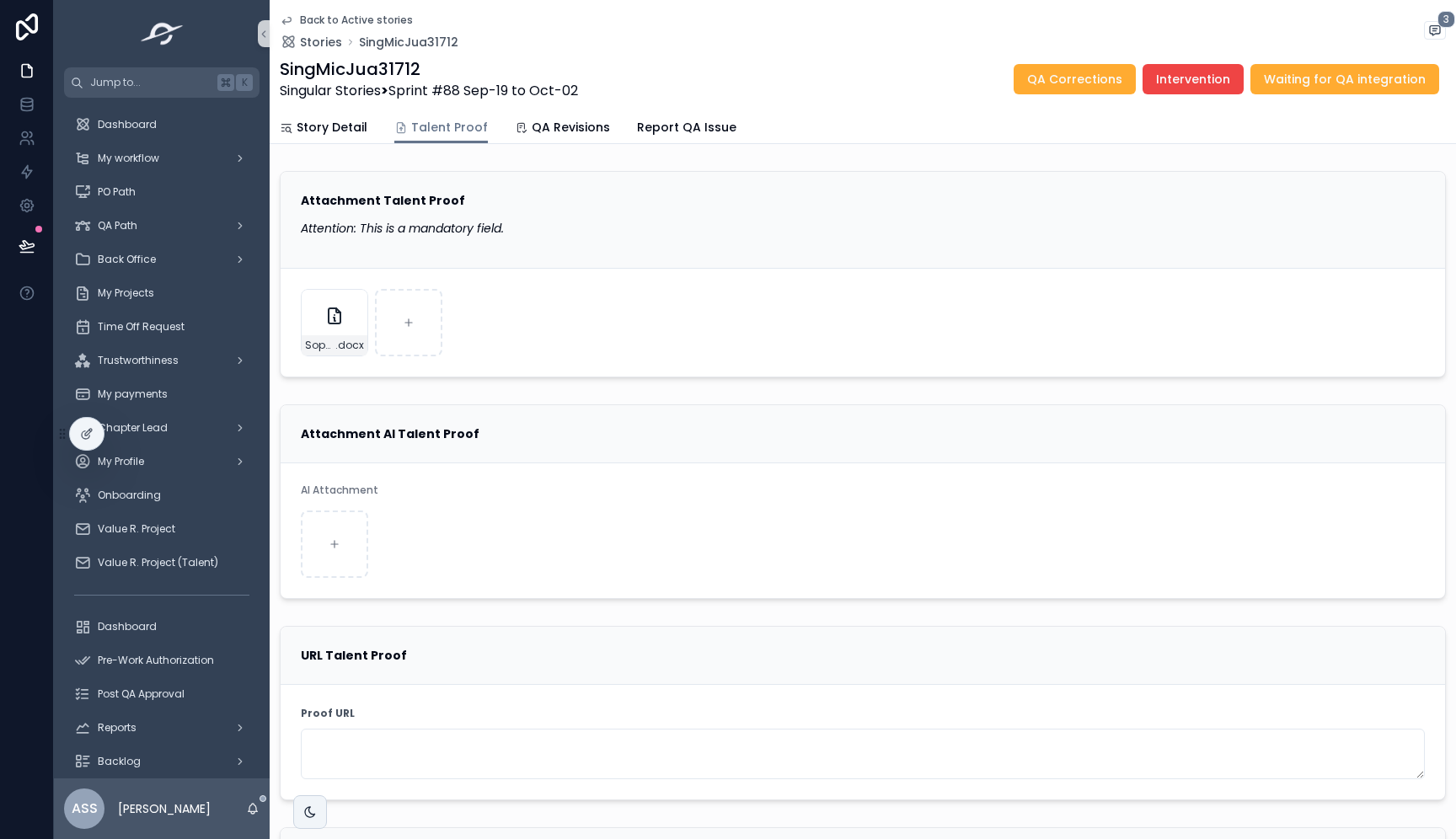
click at [291, 20] on icon "scrollable content" at bounding box center [287, 21] width 9 height 7
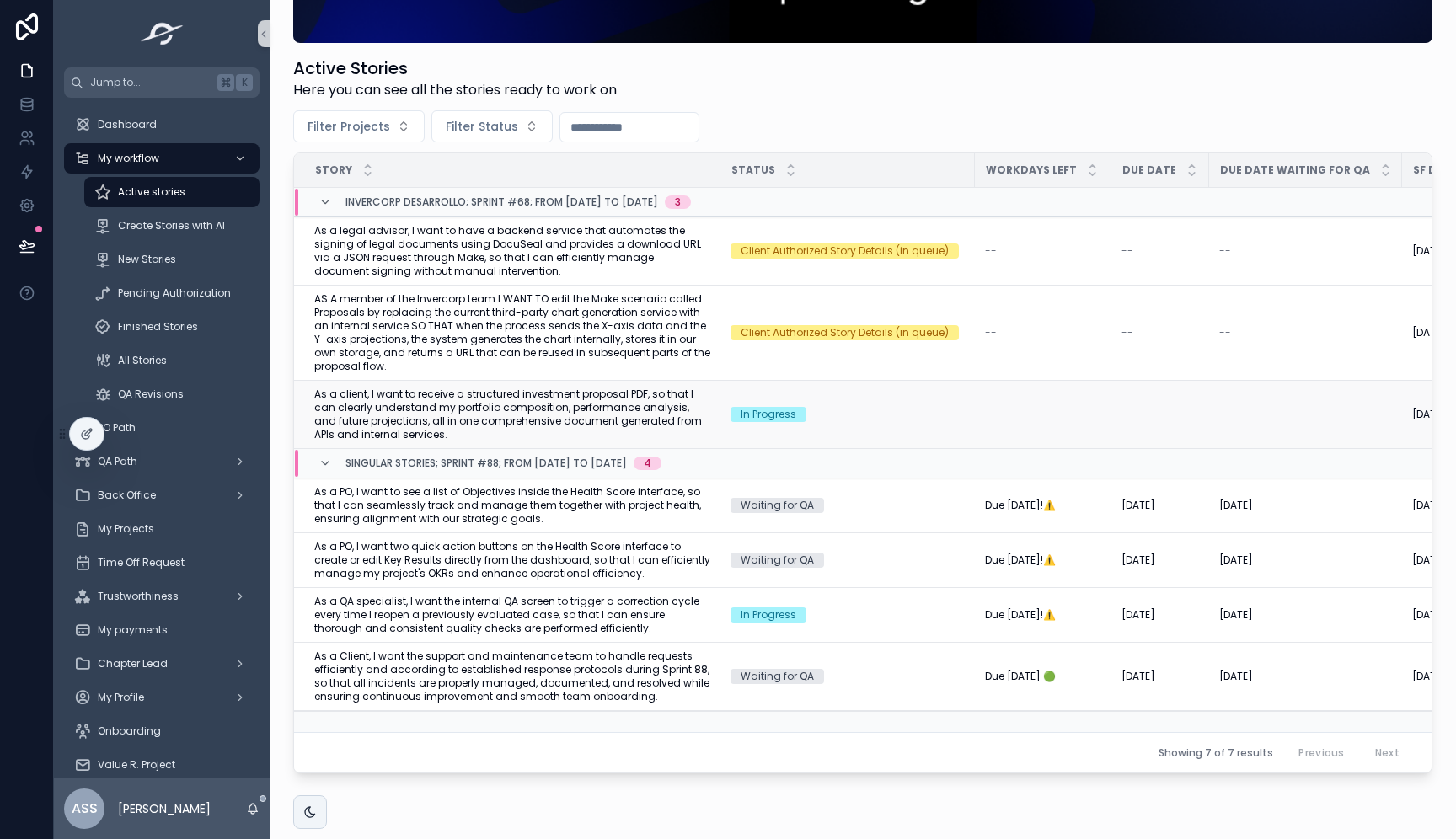
scroll to position [165, 0]
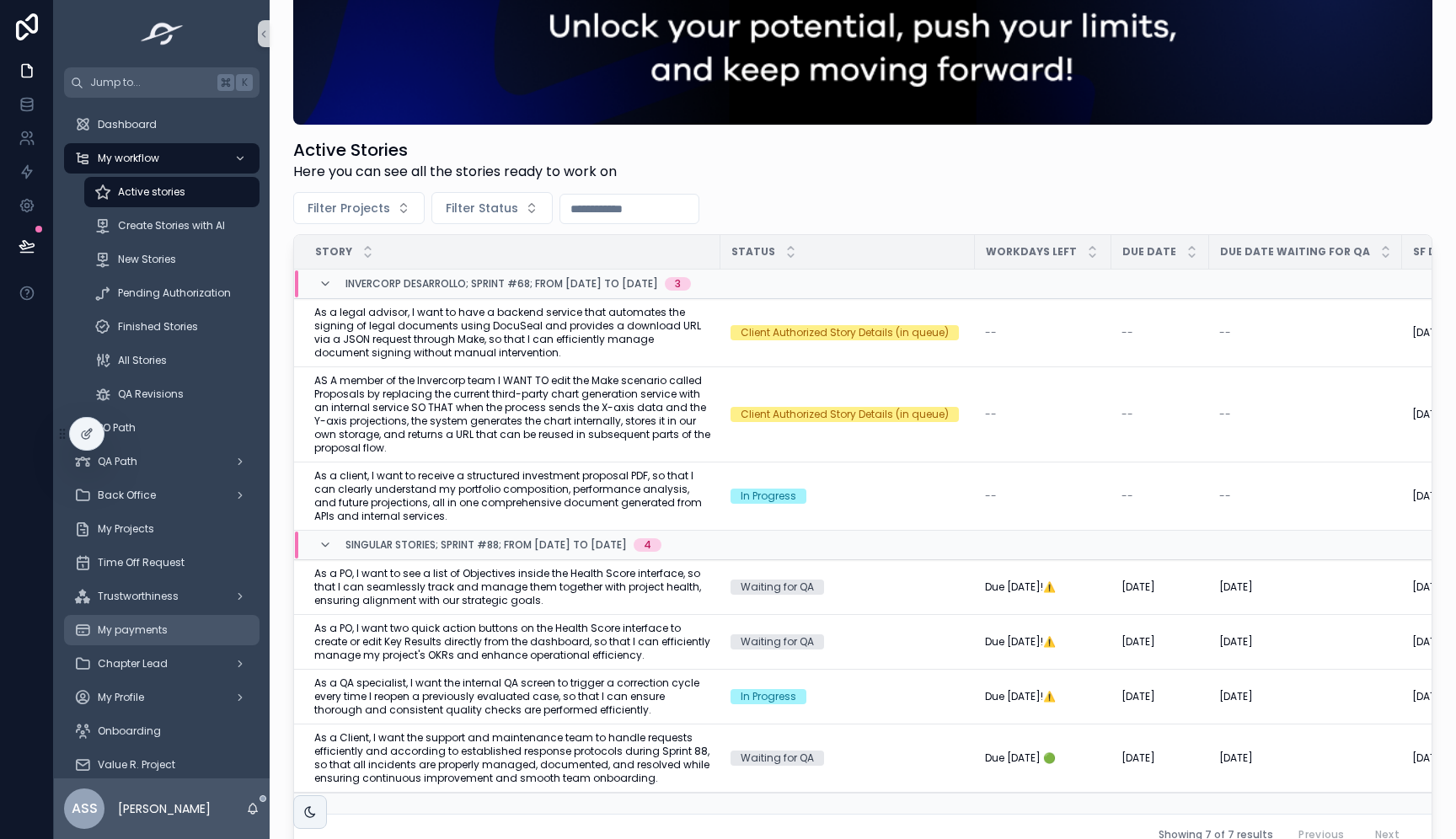
click at [168, 619] on div "My payments" at bounding box center [161, 629] width 175 height 27
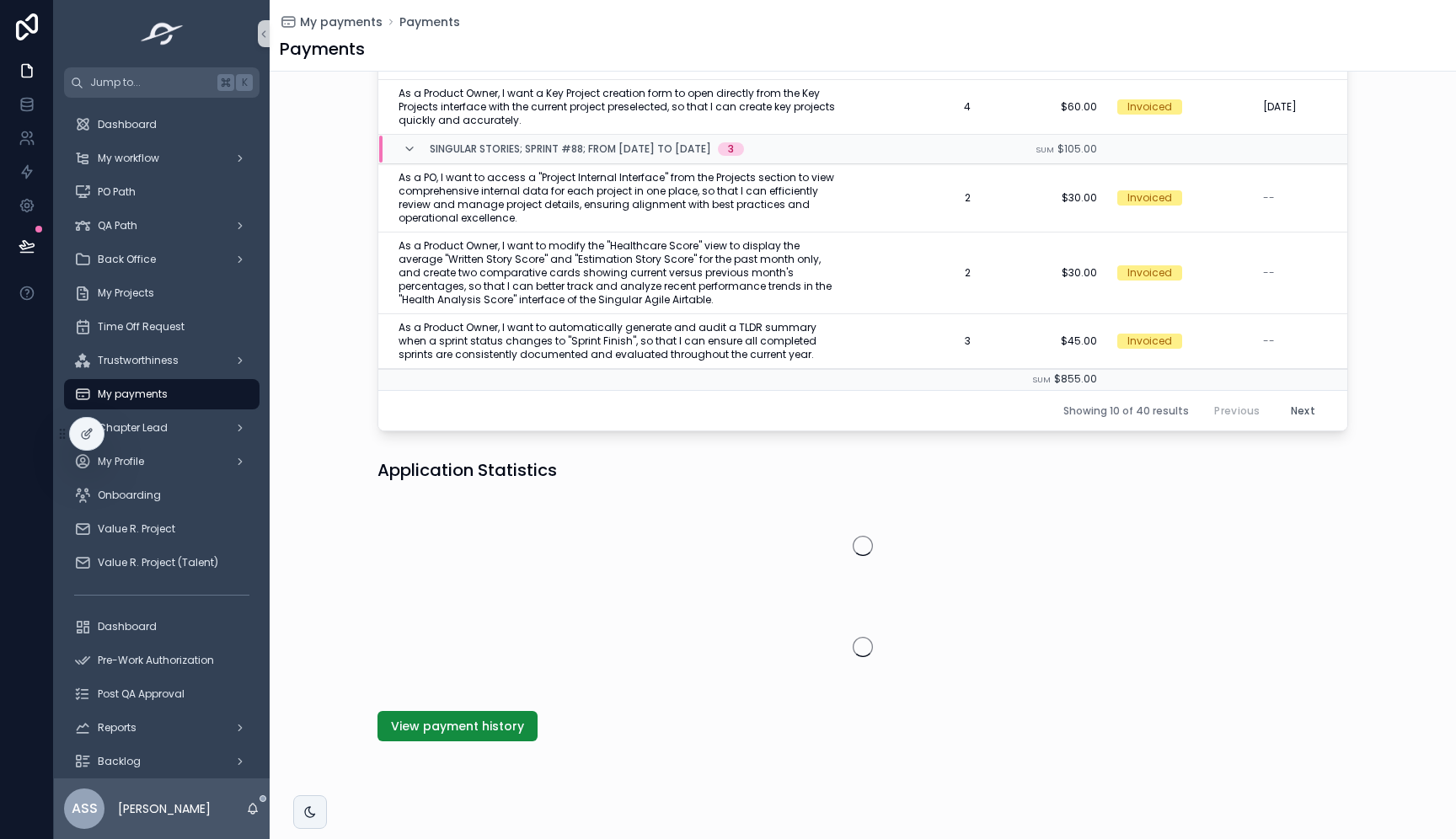
scroll to position [635, 0]
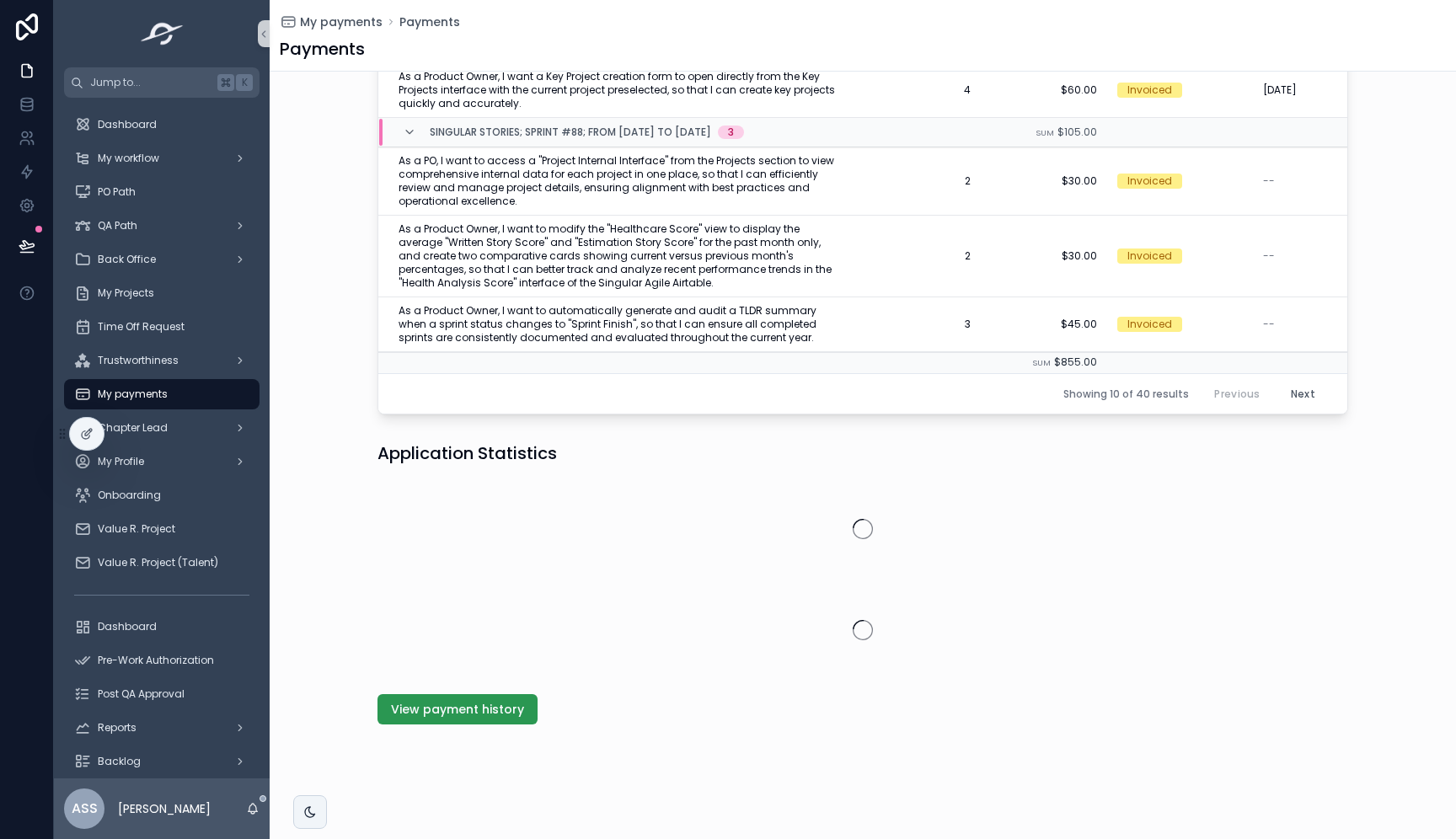
click at [453, 713] on span "View payment history" at bounding box center [457, 709] width 133 height 17
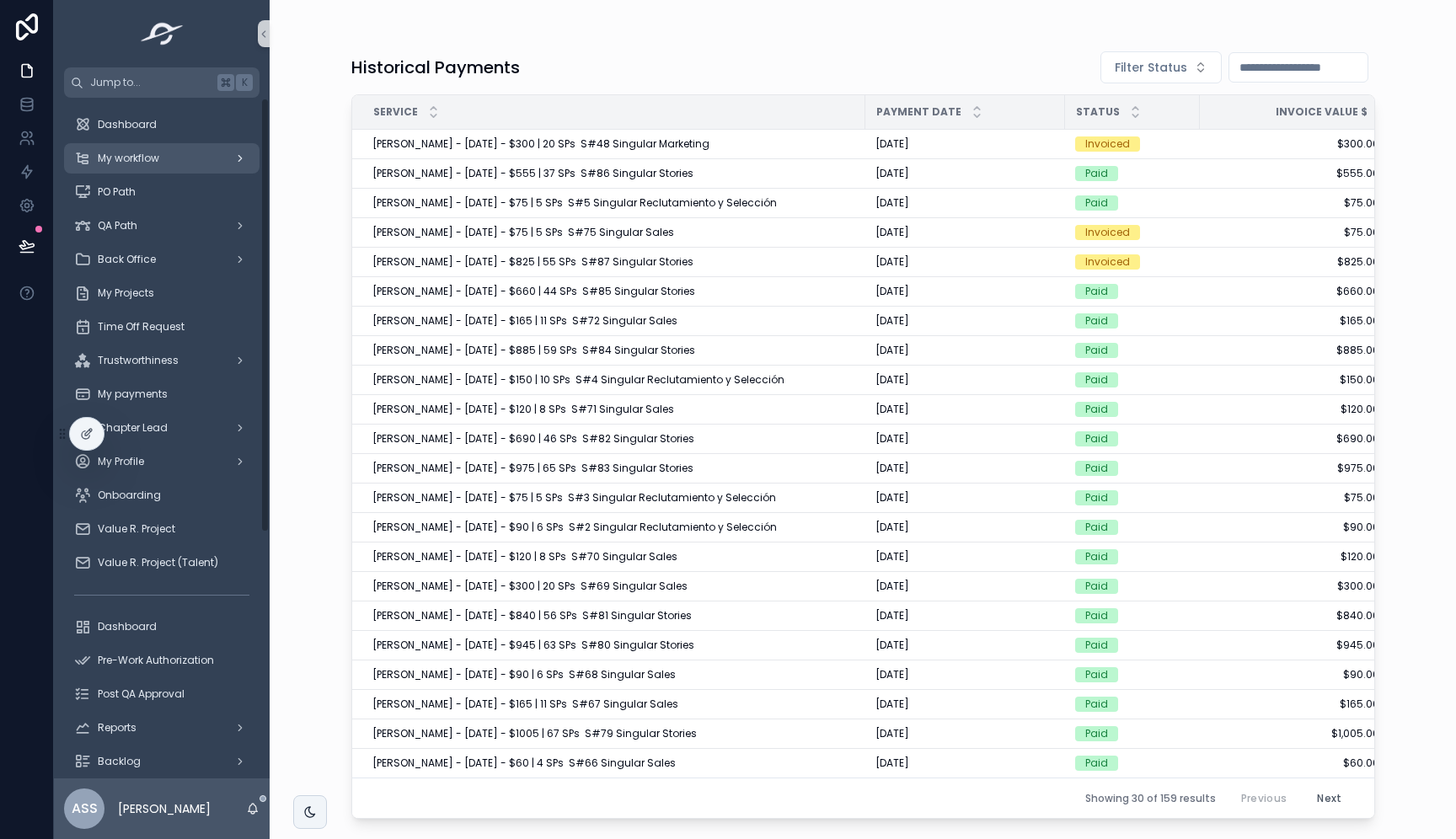
click at [180, 151] on div "My workflow" at bounding box center [161, 158] width 175 height 27
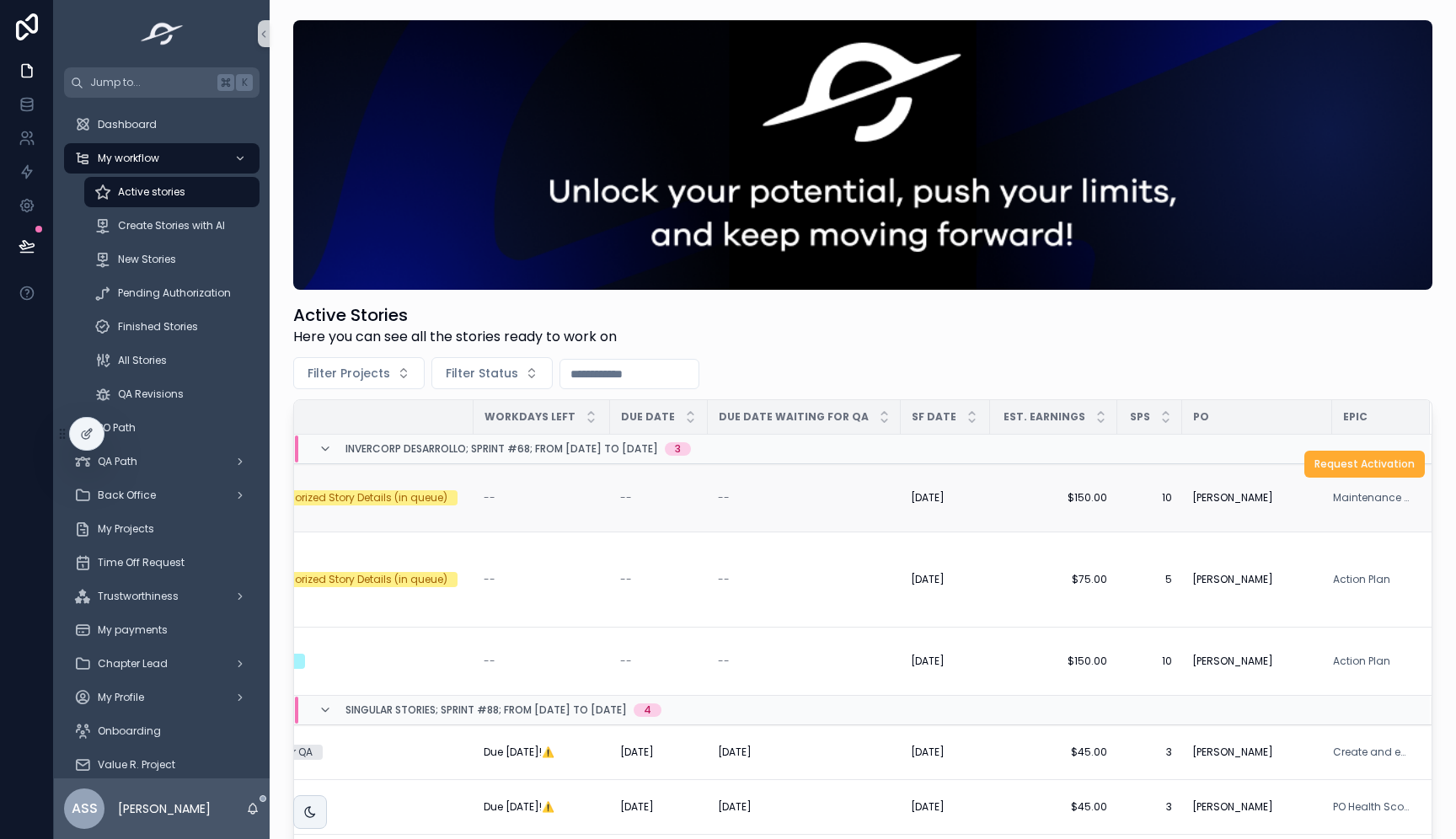
scroll to position [1, 512]
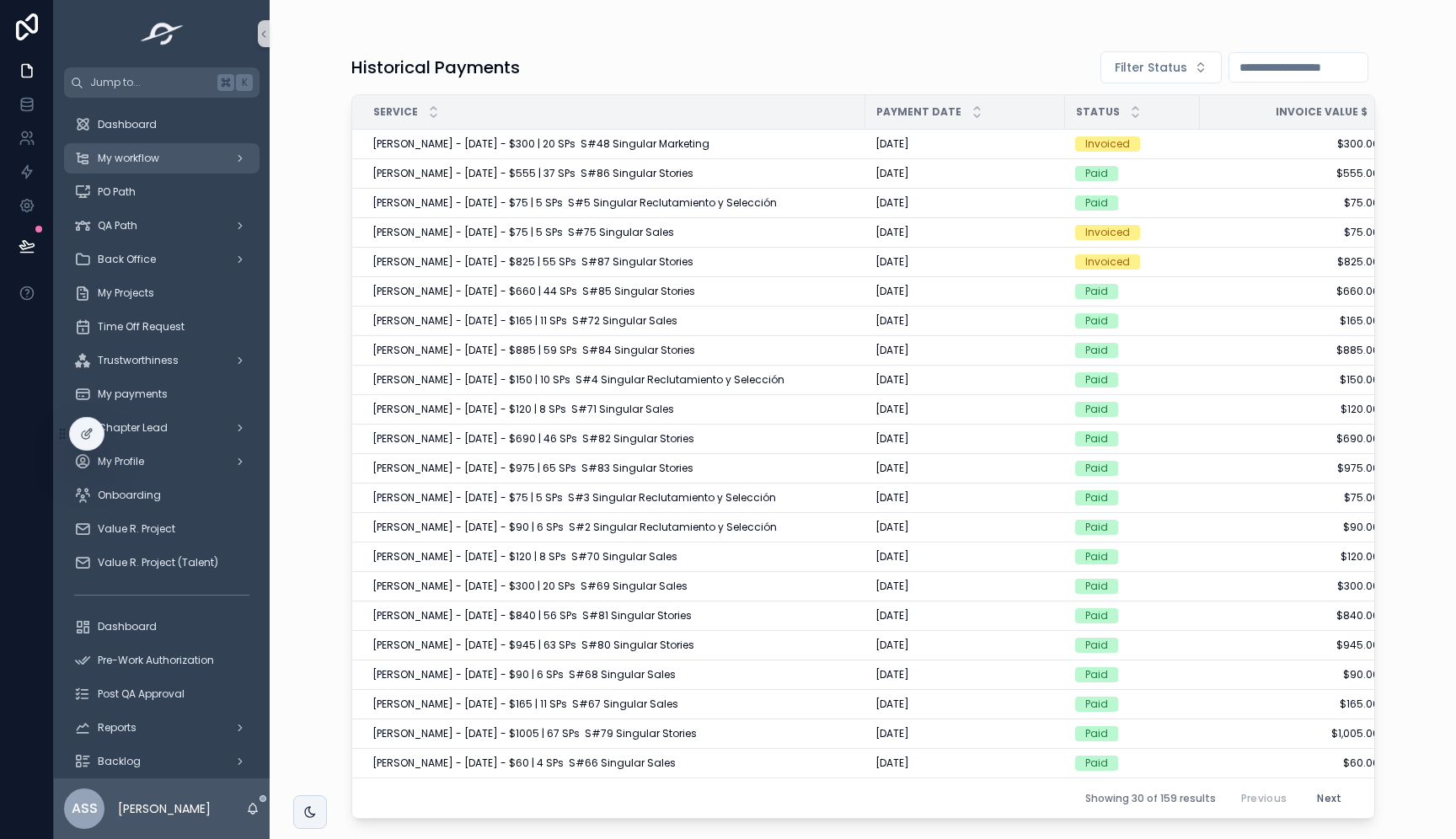
scroll to position [0, 40]
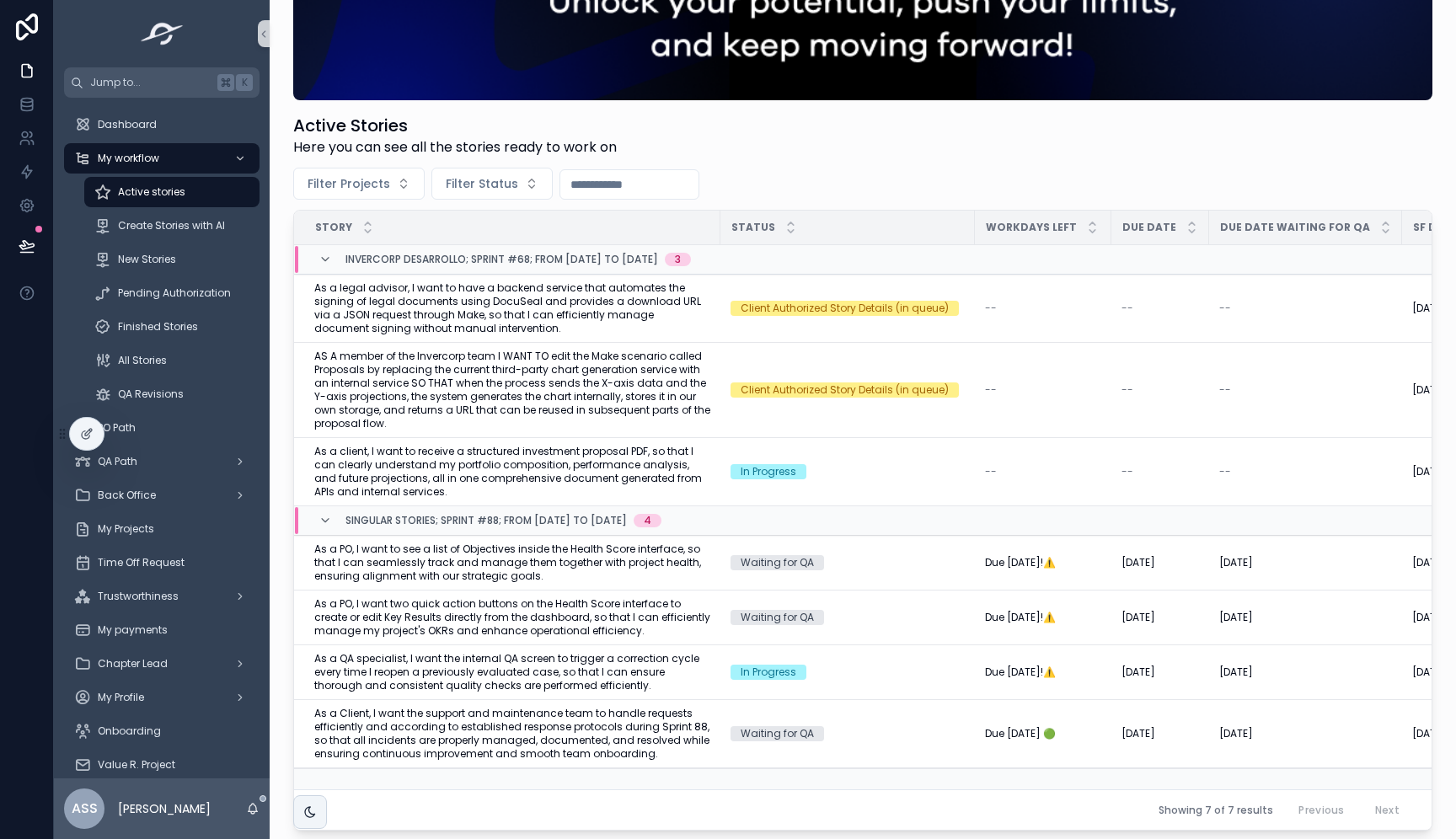
scroll to position [333, 0]
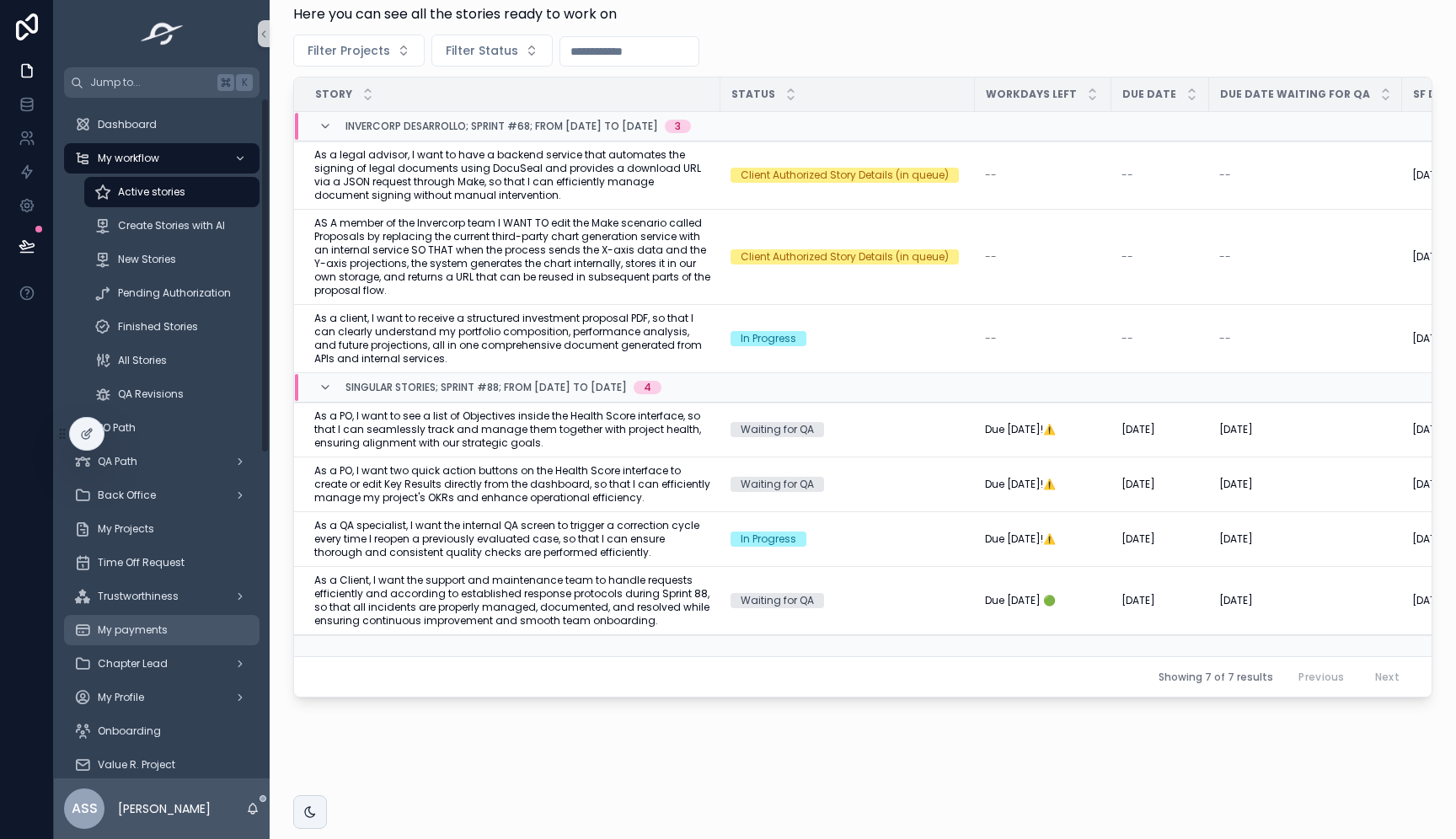
click at [114, 620] on div "My payments" at bounding box center [161, 629] width 175 height 27
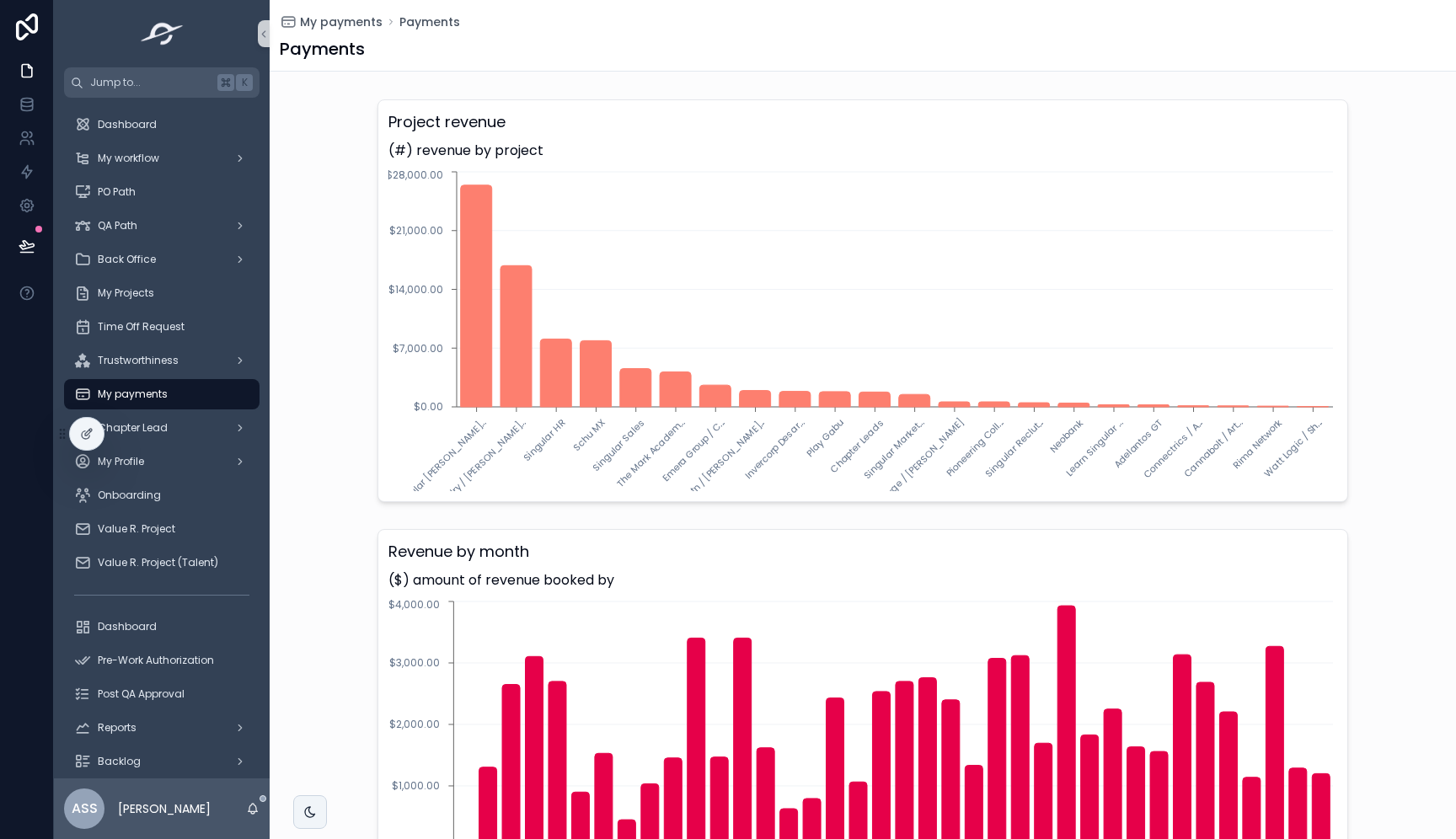
scroll to position [1252, 0]
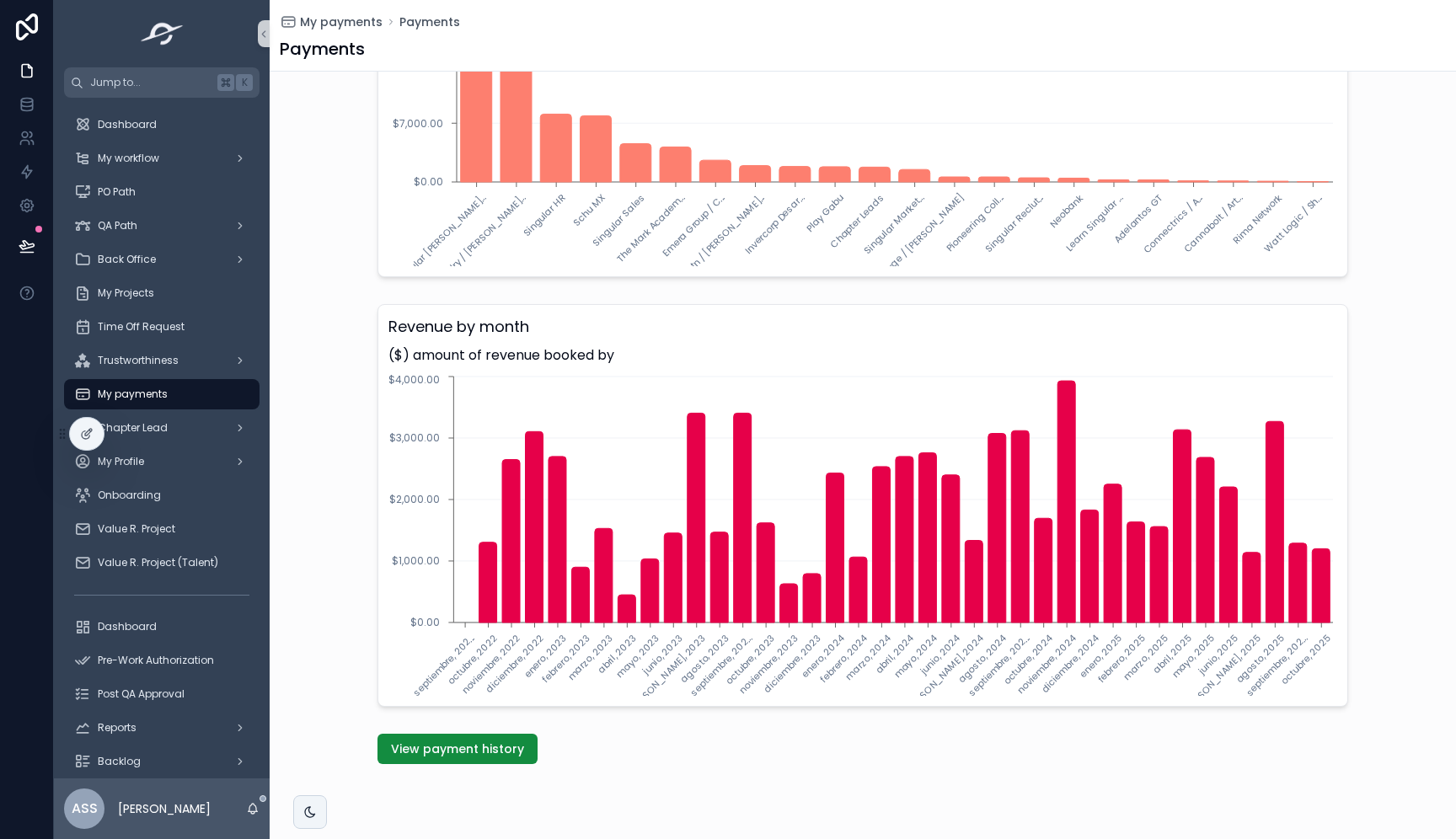
click at [431, 732] on div "View payment history" at bounding box center [863, 749] width 1186 height 43
click at [431, 733] on div "View payment history" at bounding box center [863, 749] width 1186 height 43
click at [443, 745] on span "View payment history" at bounding box center [457, 748] width 133 height 17
